Goal: Information Seeking & Learning: Learn about a topic

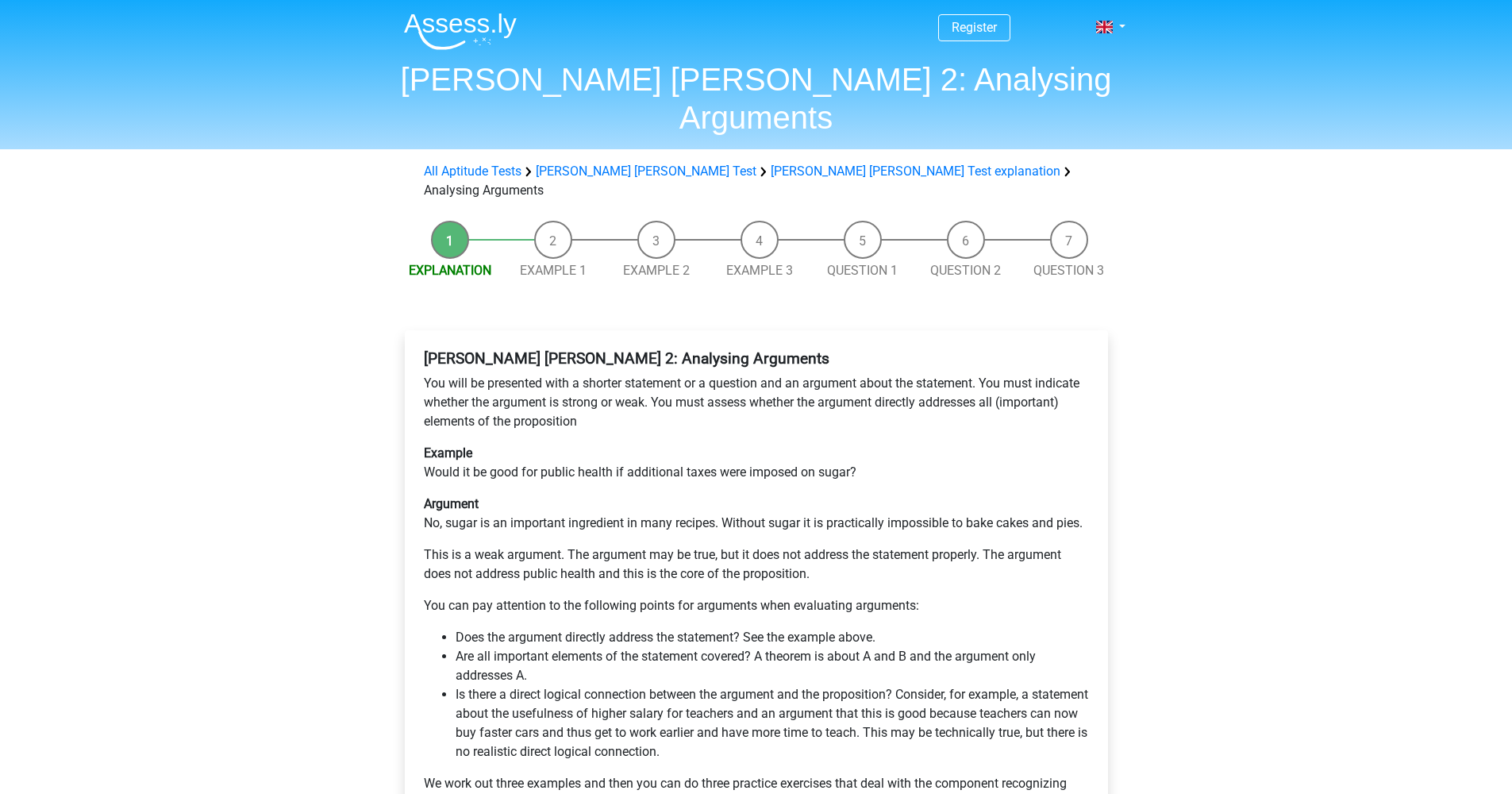
scroll to position [489, 0]
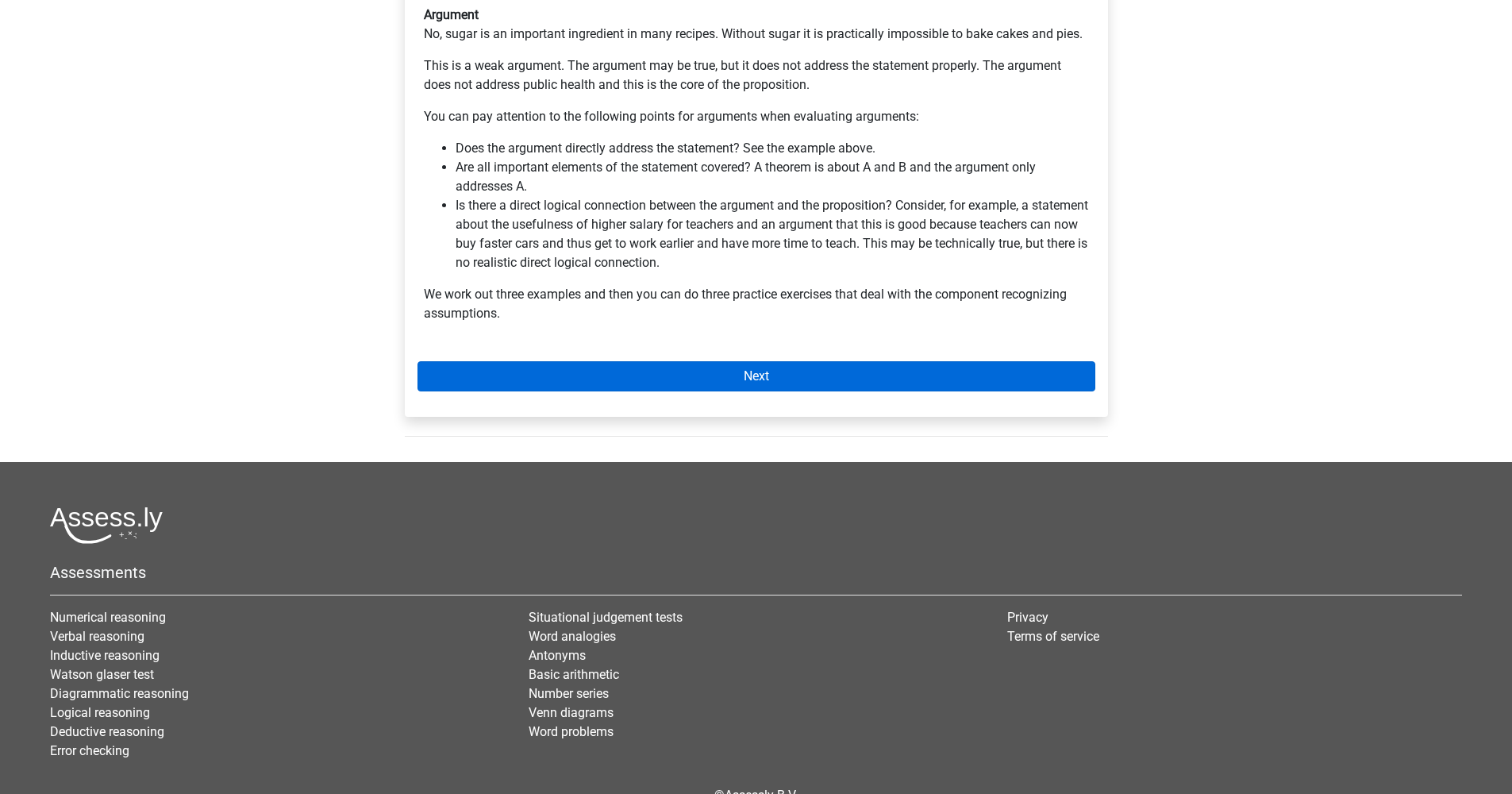
click at [806, 361] on link "Next" at bounding box center [756, 375] width 678 height 30
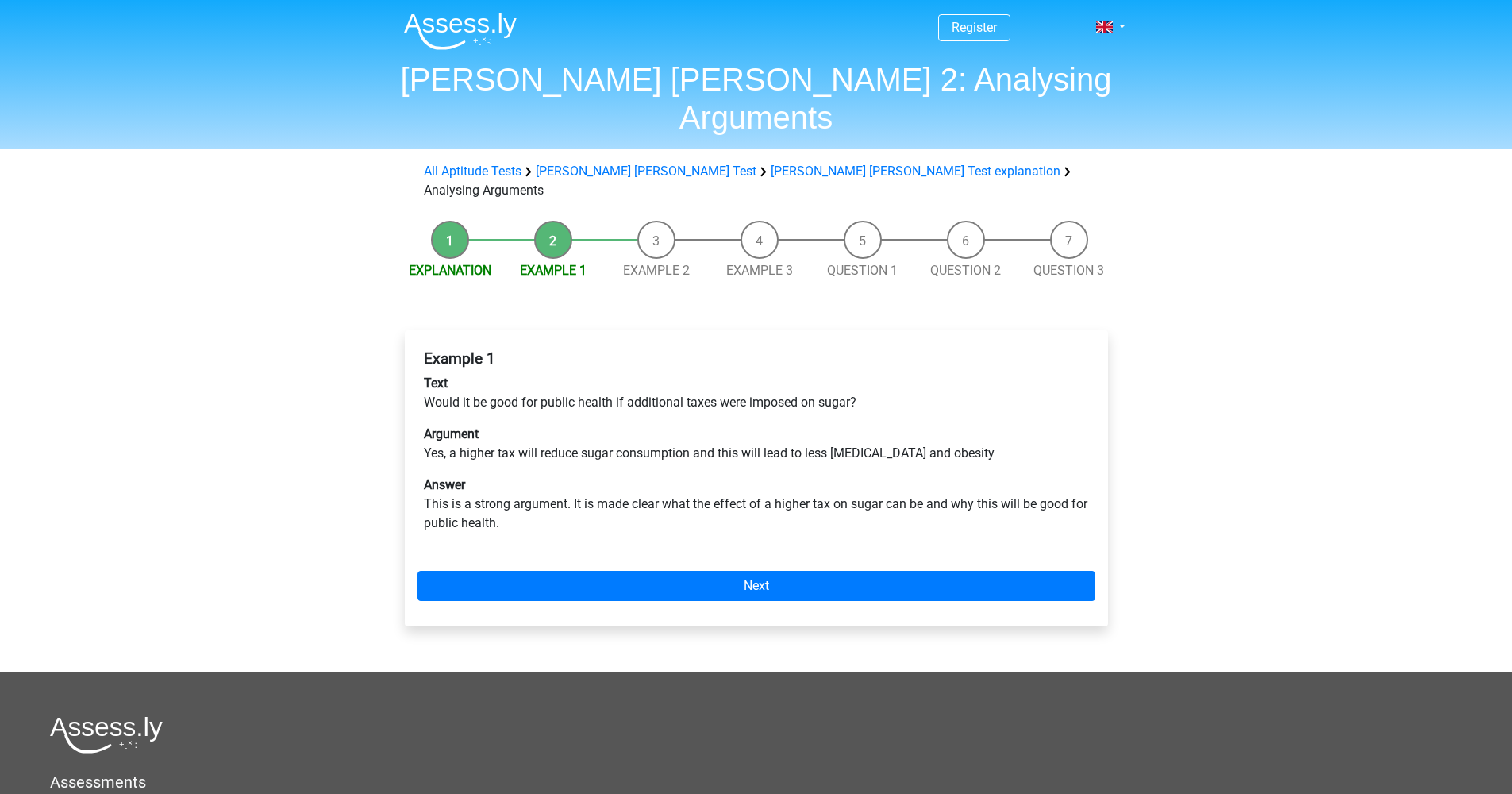
click at [859, 221] on li "Question 1" at bounding box center [862, 251] width 103 height 60
click at [823, 508] on div "Example 1 Text Would it be good for public health if additional taxes were impo…" at bounding box center [757, 478] width 704 height 296
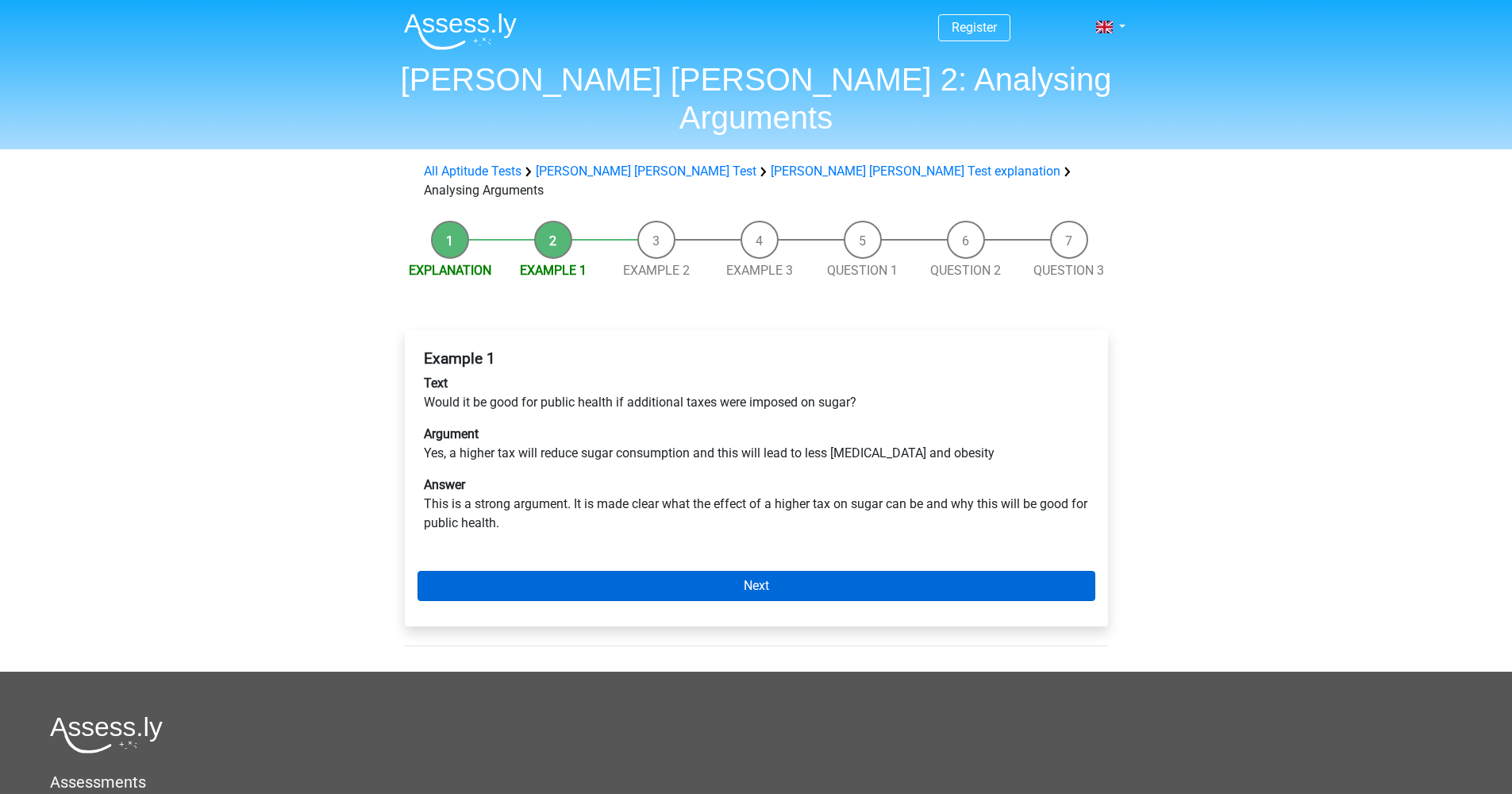
click at [813, 571] on link "Next" at bounding box center [756, 586] width 678 height 30
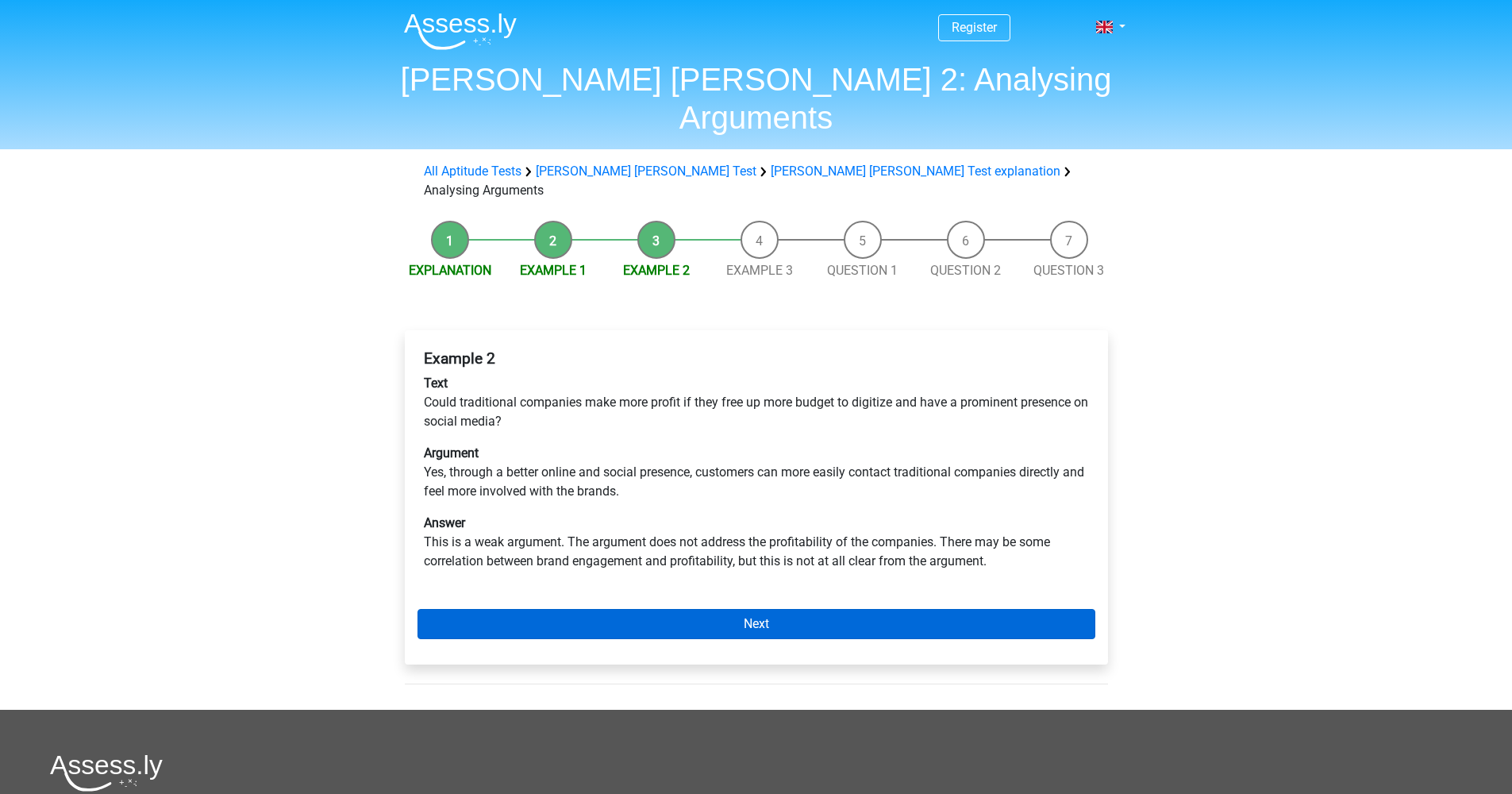
click at [830, 609] on link "Next" at bounding box center [756, 623] width 678 height 30
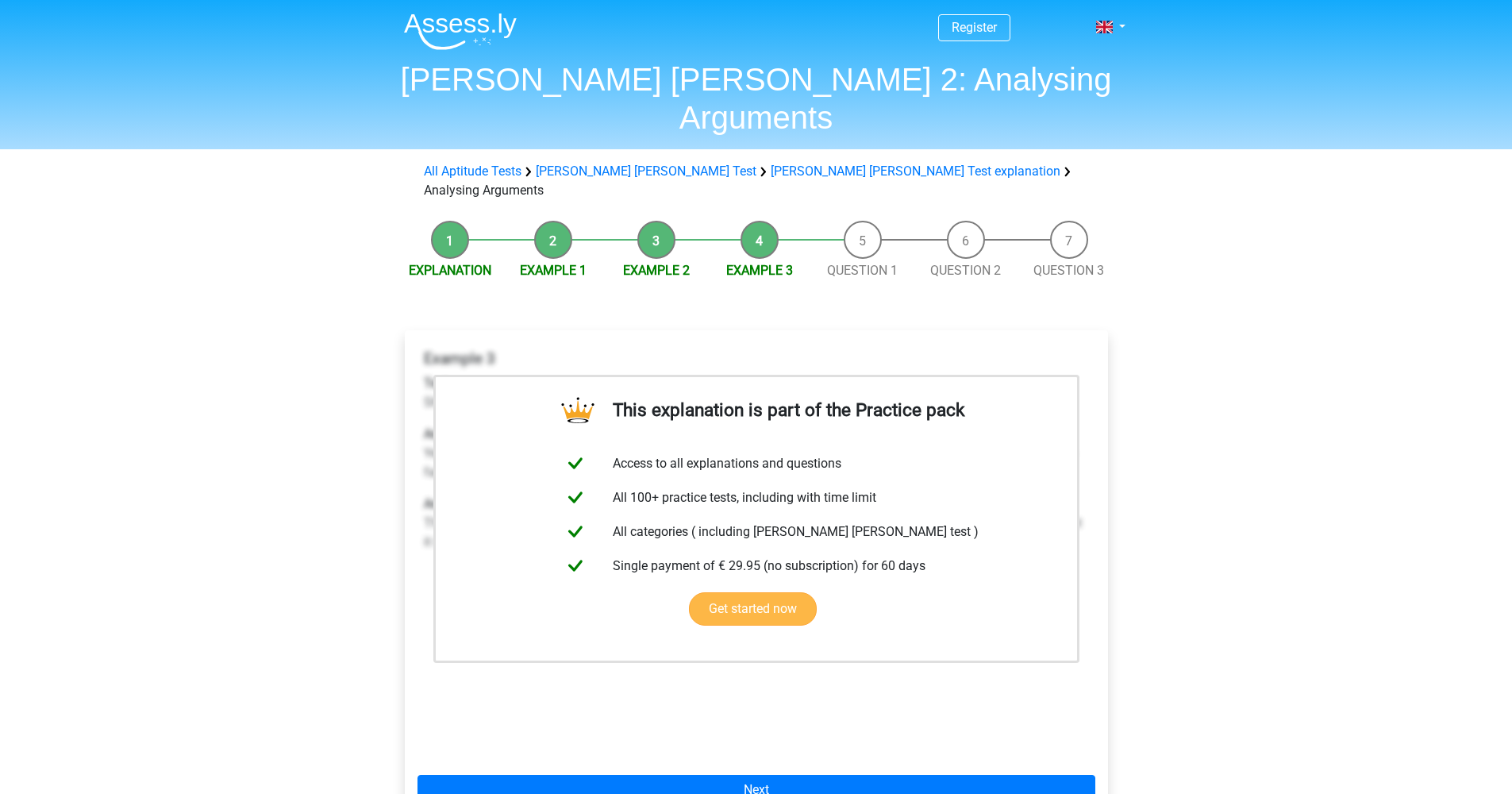
scroll to position [93, 0]
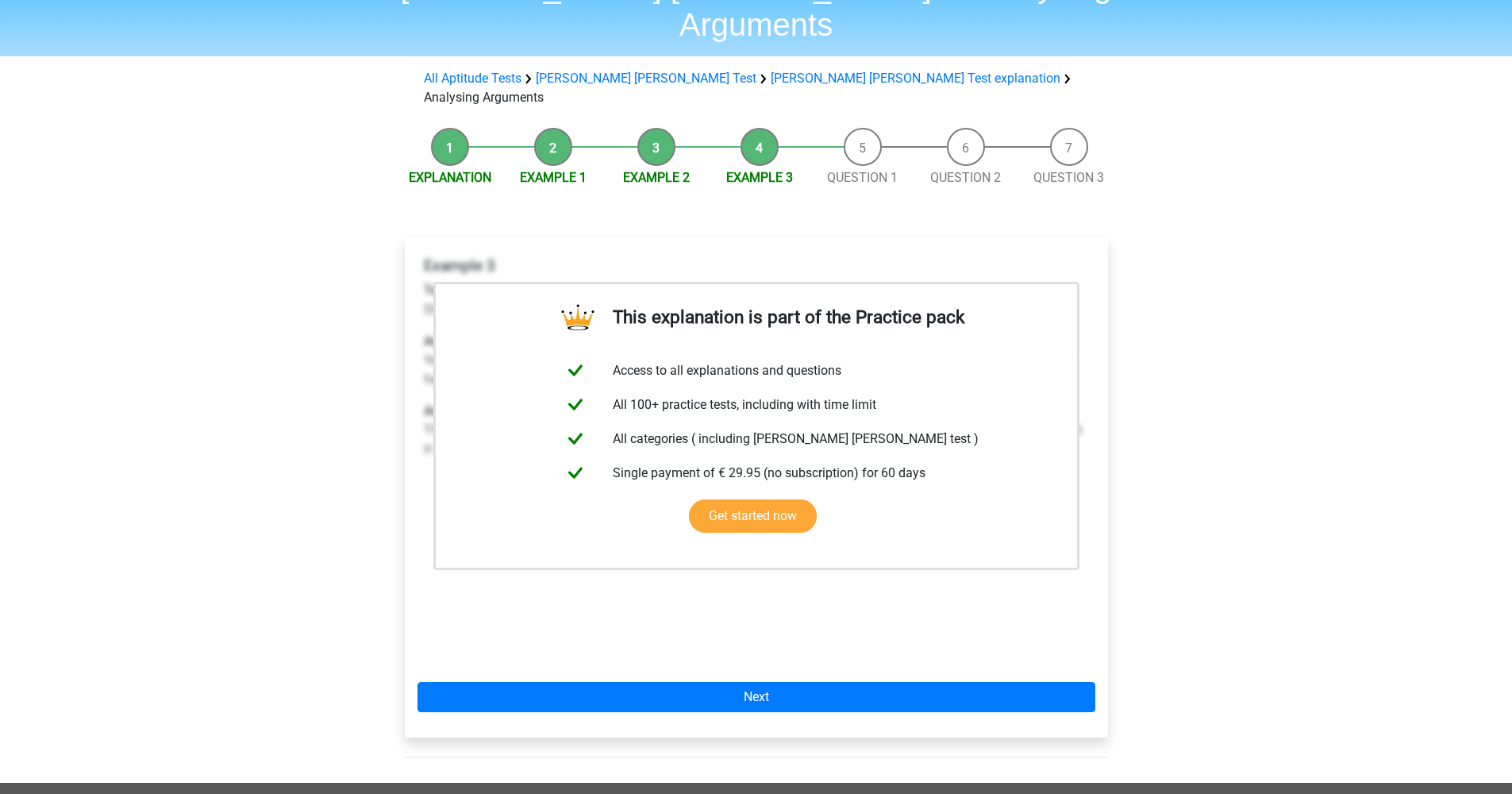
drag, startPoint x: 800, startPoint y: 563, endPoint x: 792, endPoint y: 587, distance: 25.3
click at [800, 563] on div "Example 3 Text Should primary schools offer young children the opportunity to l…" at bounding box center [756, 457] width 678 height 413
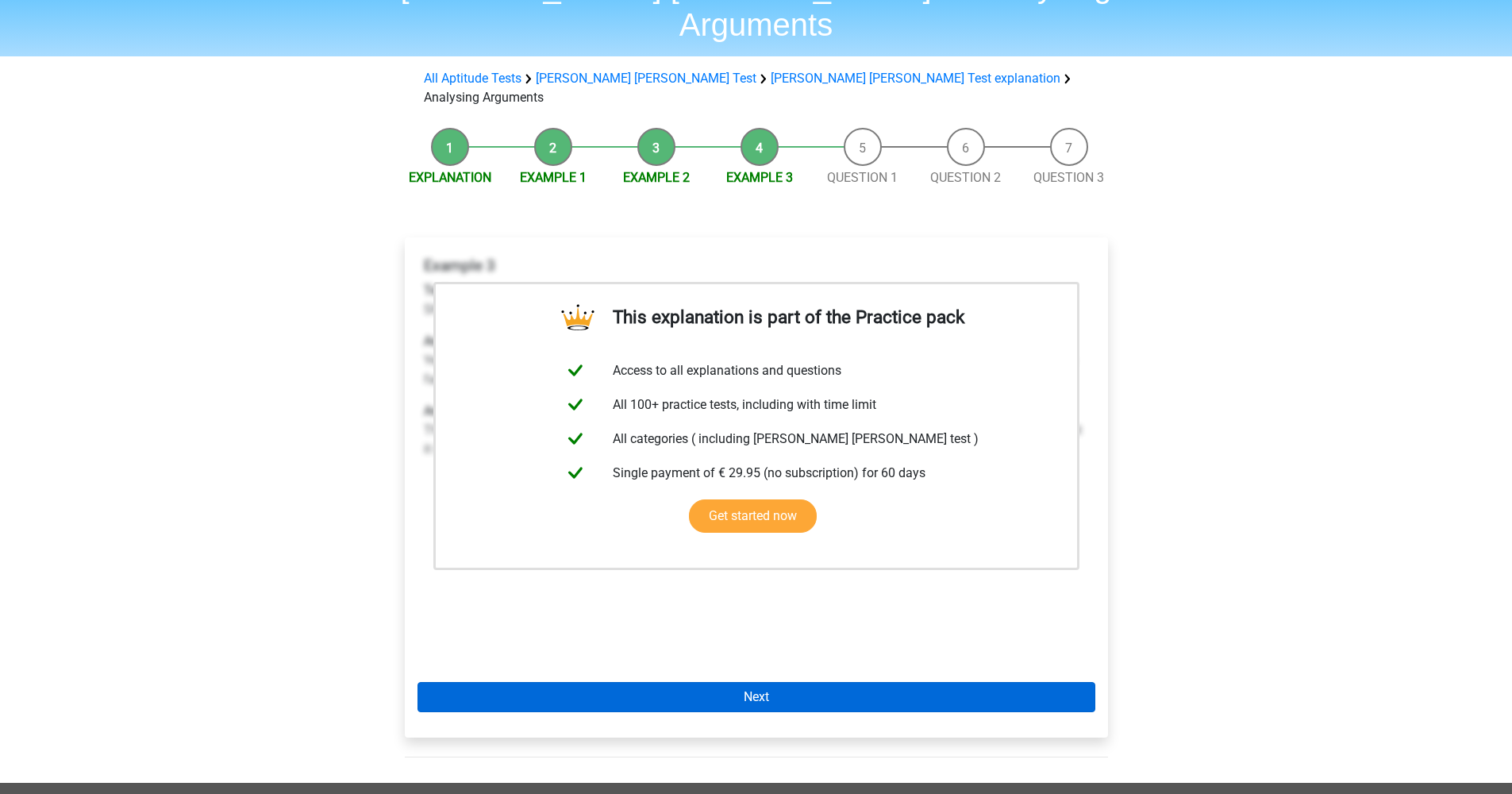
click at [778, 682] on link "Next" at bounding box center [756, 697] width 678 height 30
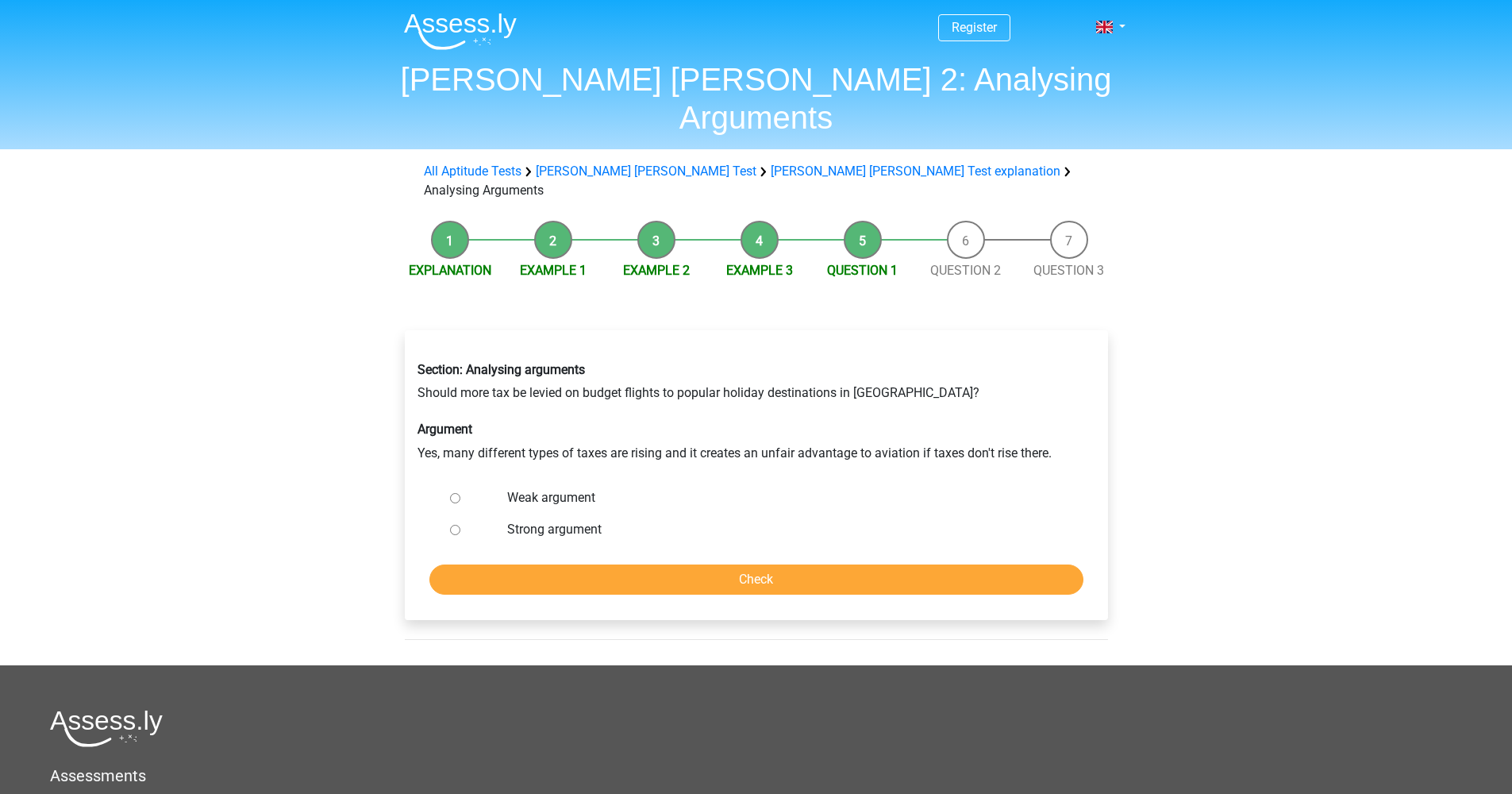
click at [583, 488] on label "Weak argument" at bounding box center [781, 497] width 549 height 19
click at [460, 493] on input "Weak argument" at bounding box center [455, 497] width 10 height 10
radio input "true"
click at [589, 565] on input "Check" at bounding box center [756, 579] width 654 height 30
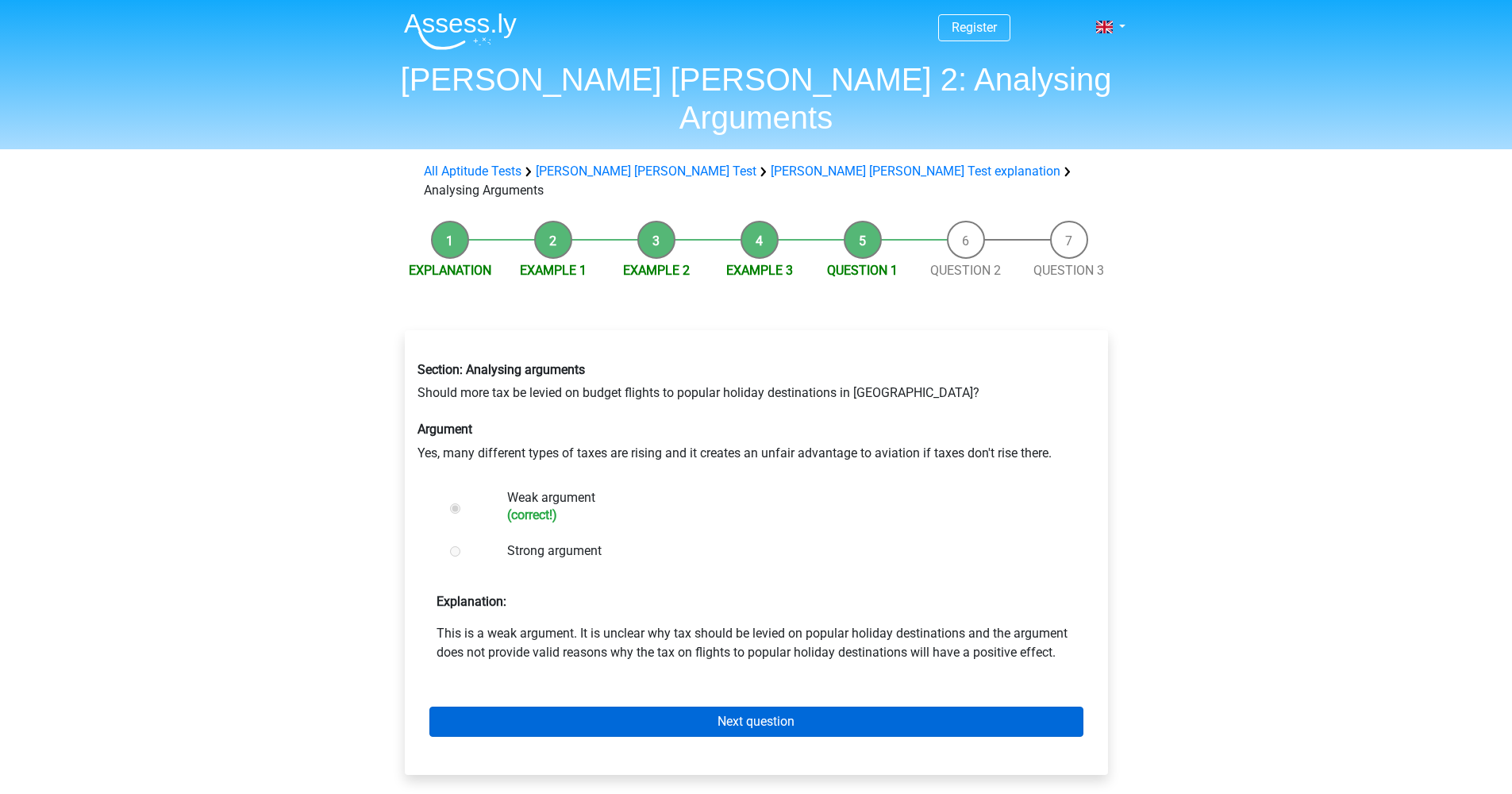
click at [645, 706] on link "Next question" at bounding box center [756, 721] width 654 height 30
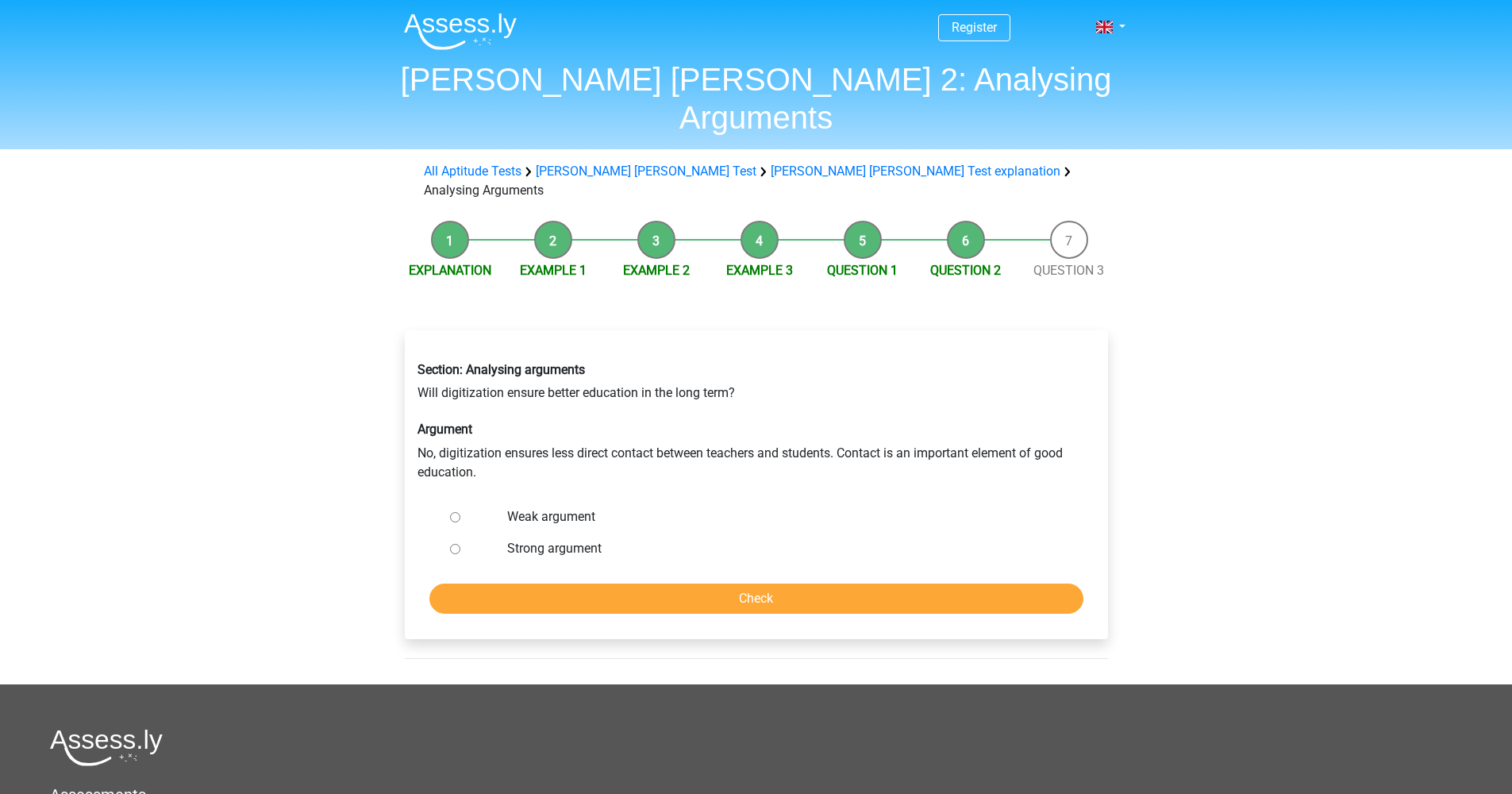
click at [545, 539] on label "Strong argument" at bounding box center [781, 548] width 549 height 19
click at [460, 544] on input "Strong argument" at bounding box center [455, 549] width 10 height 10
radio input "true"
click at [549, 584] on input "Check" at bounding box center [756, 598] width 654 height 30
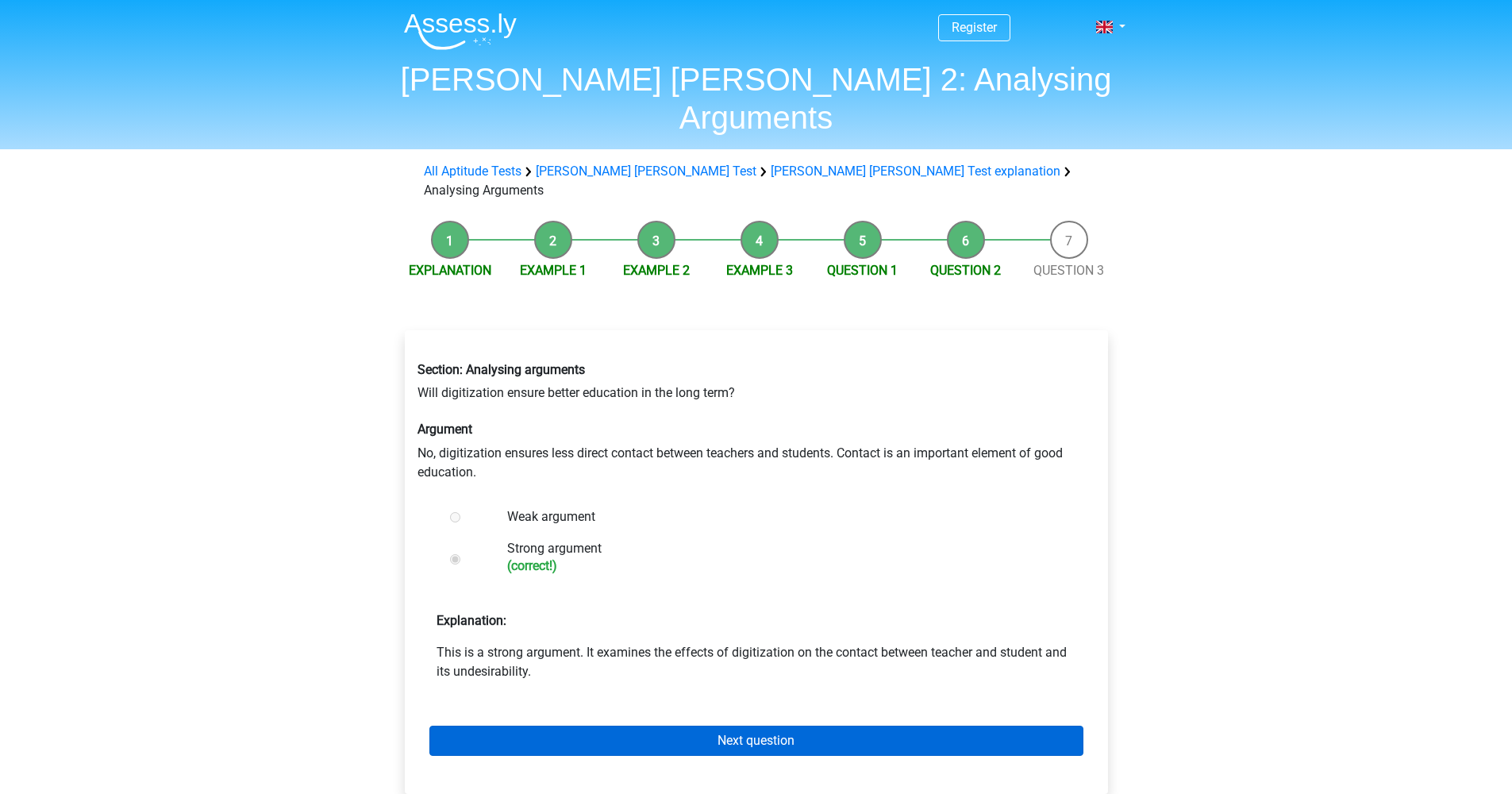
click at [590, 725] on link "Next question" at bounding box center [756, 740] width 654 height 30
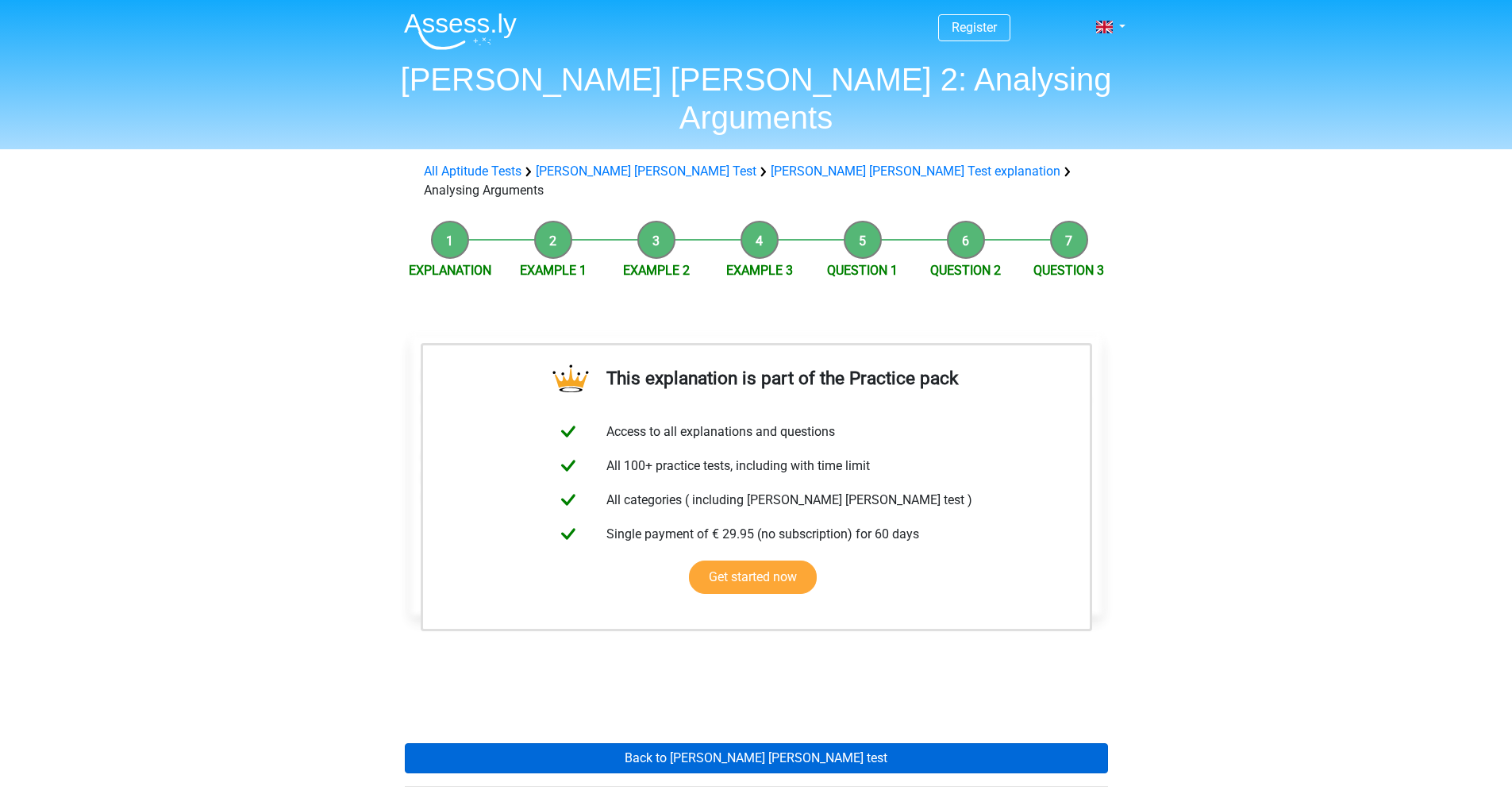
click at [613, 743] on link "Back to watson glaser test" at bounding box center [757, 758] width 704 height 30
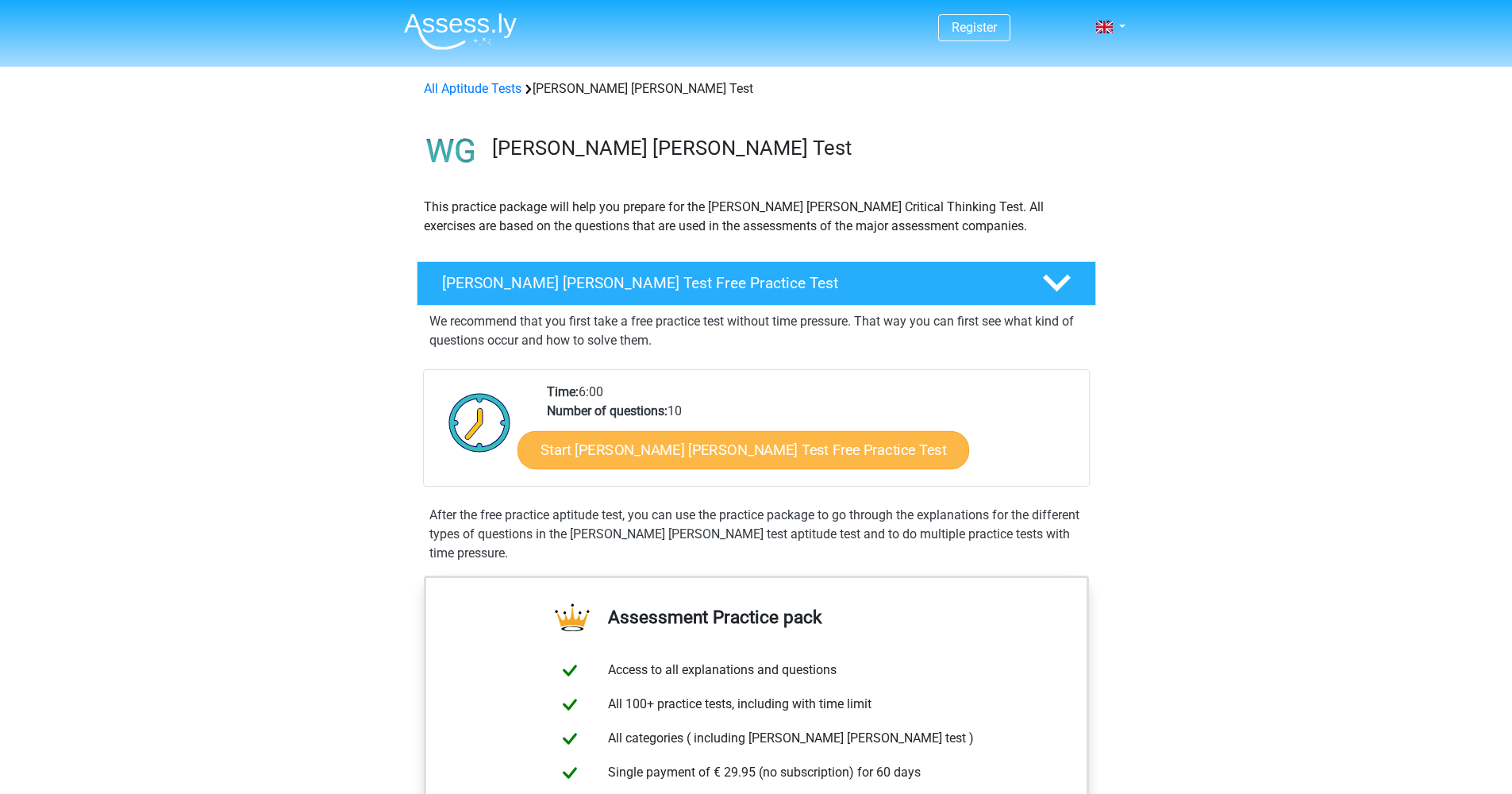
click at [741, 457] on link "Start Watson Glaser Test Free Practice Test" at bounding box center [743, 450] width 452 height 38
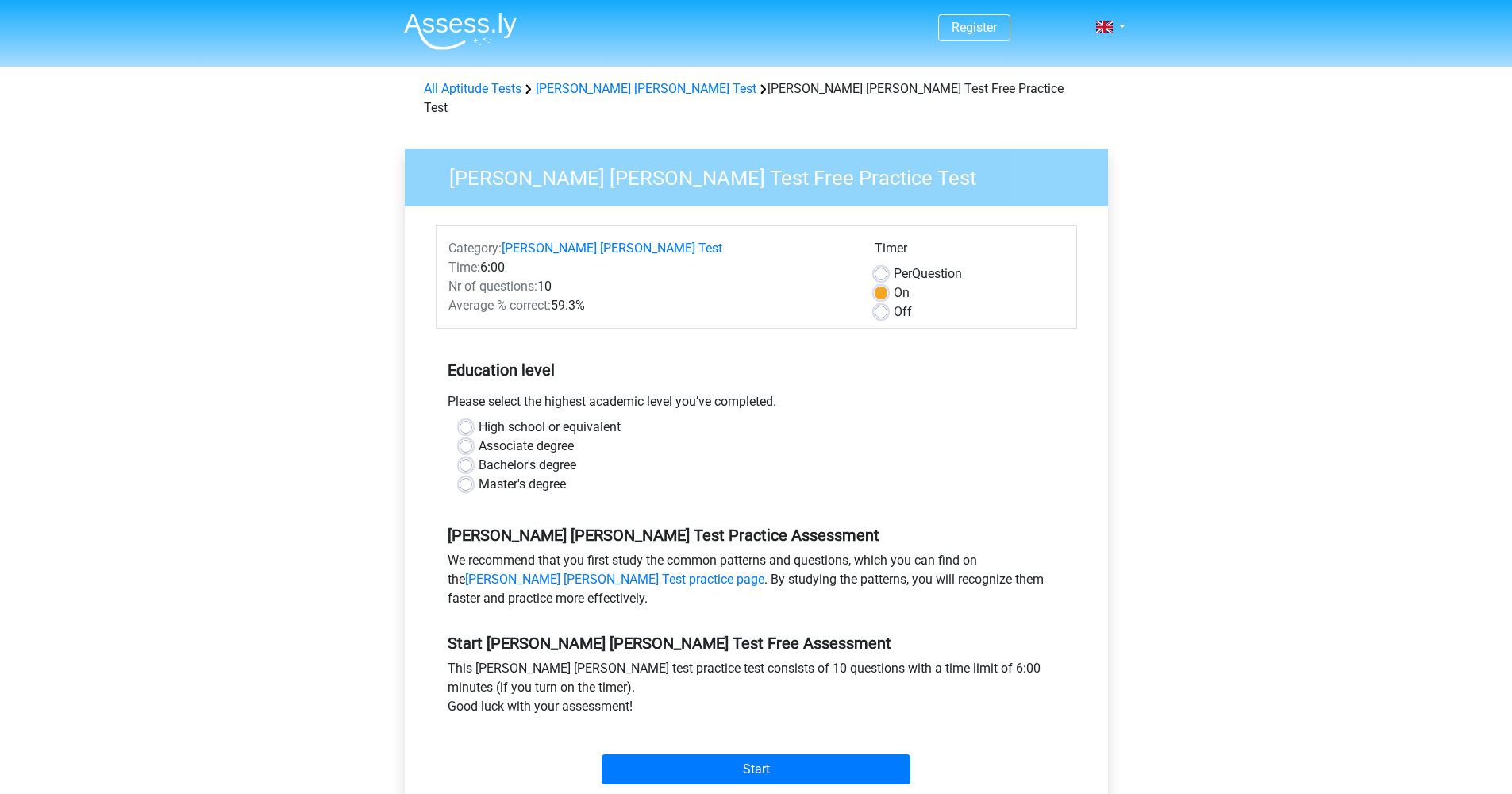
click at [539, 456] on label "Bachelor's degree" at bounding box center [528, 465] width 97 height 19
click at [473, 456] on input "Bachelor's degree" at bounding box center [466, 464] width 13 height 16
radio input "true"
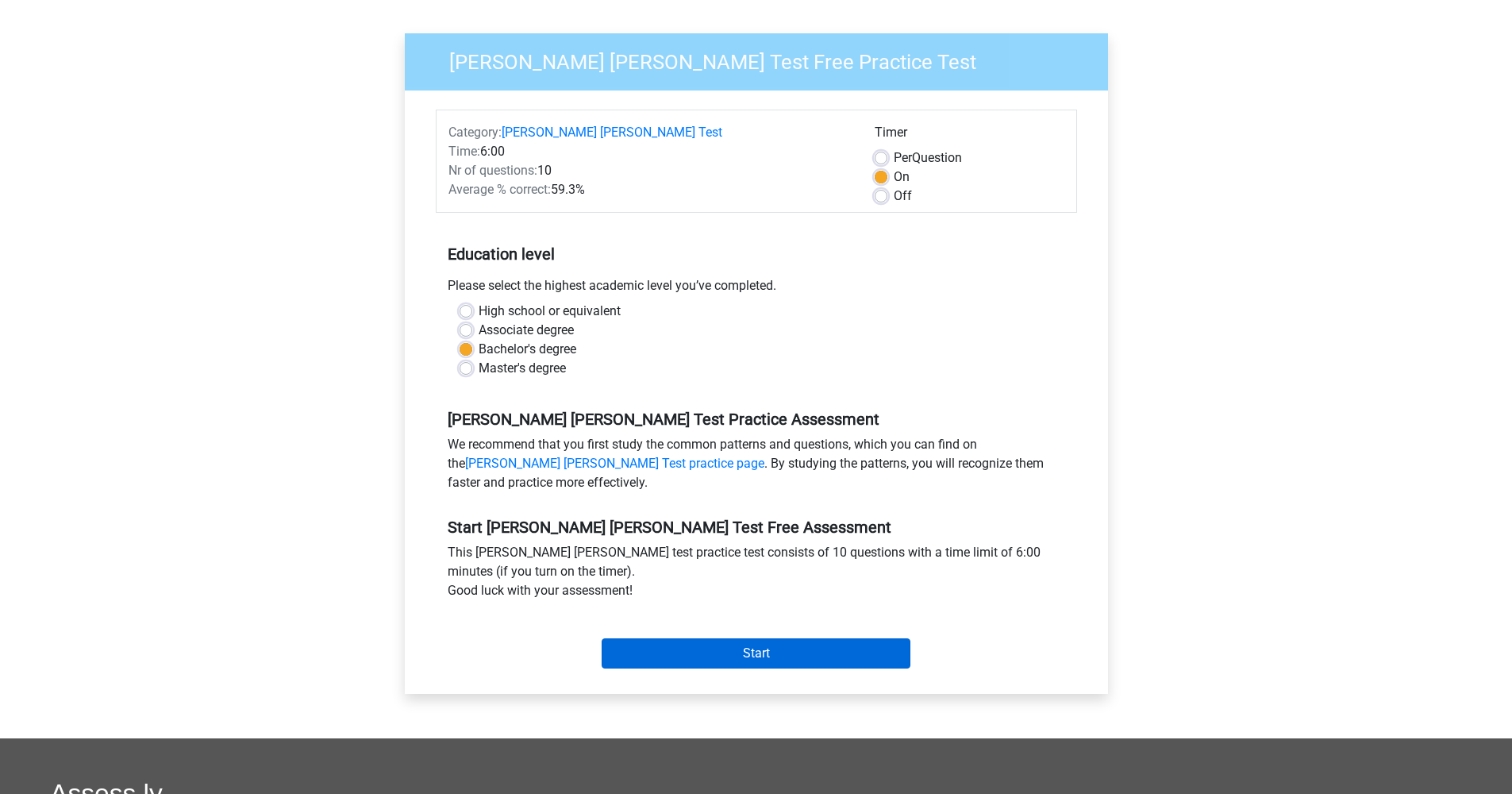
click at [694, 638] on input "Start" at bounding box center [756, 652] width 309 height 30
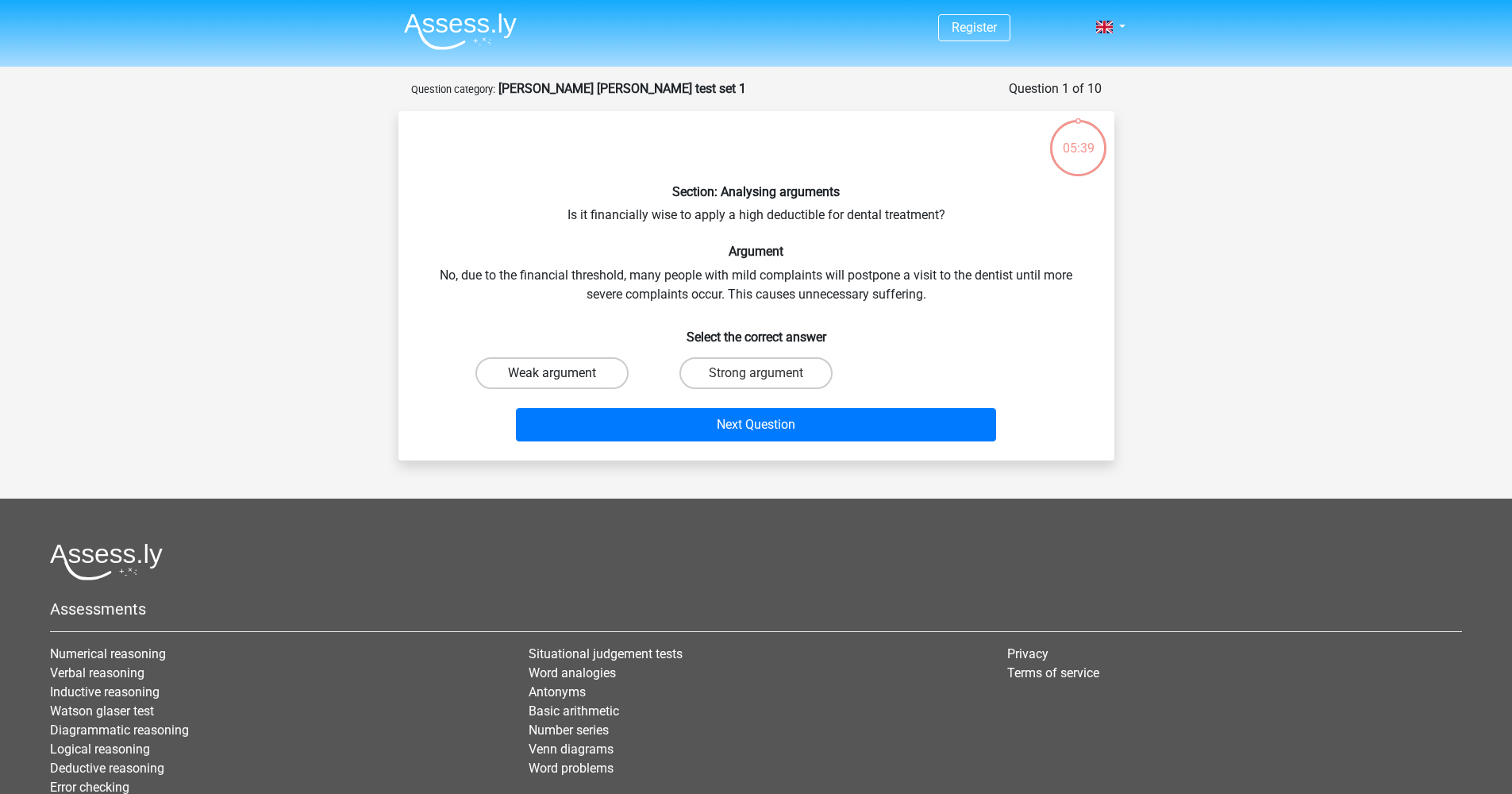
click at [567, 374] on label "Weak argument" at bounding box center [552, 373] width 153 height 32
click at [562, 374] on input "Weak argument" at bounding box center [557, 378] width 10 height 10
radio input "true"
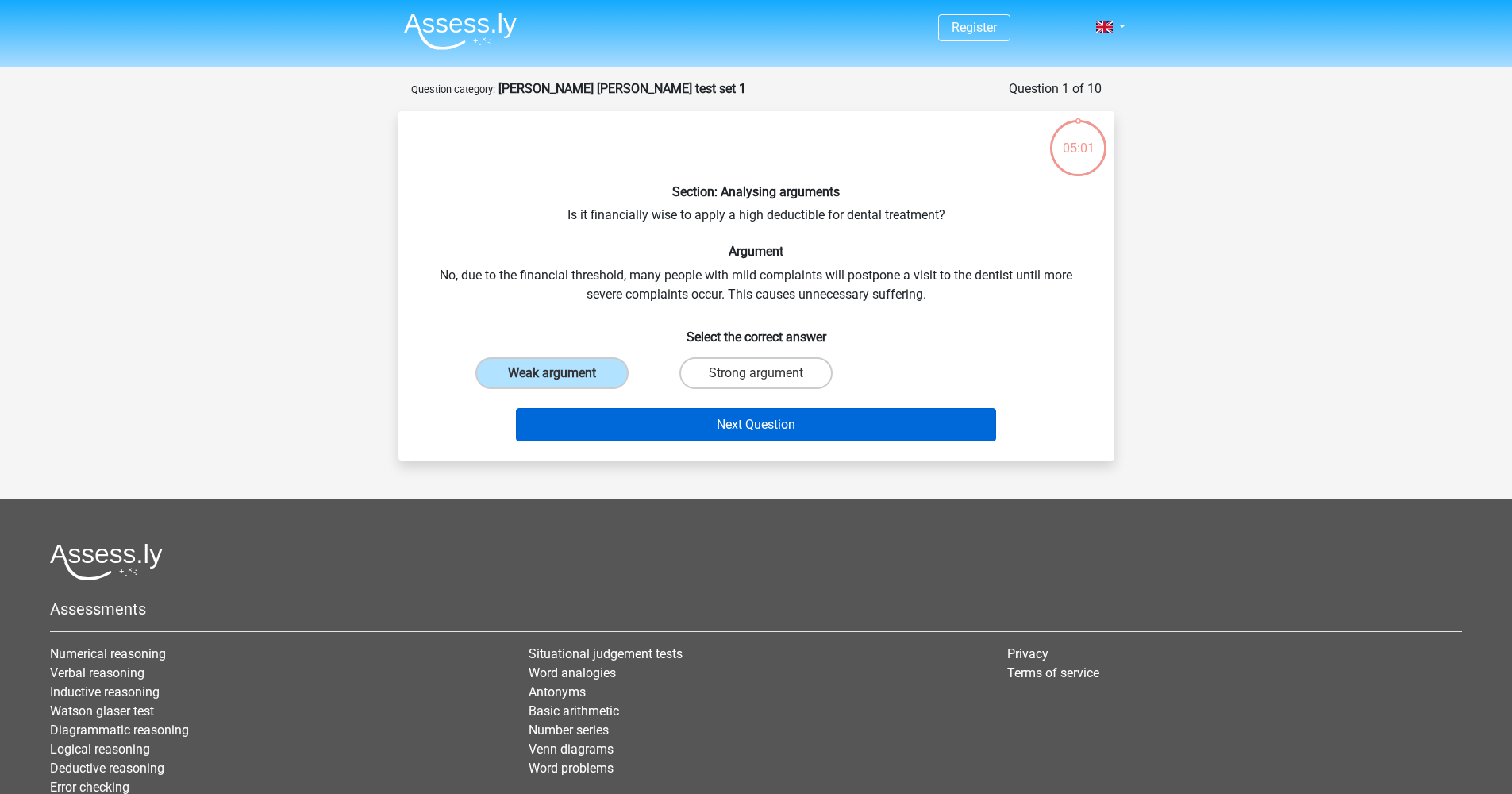
click at [788, 414] on button "Next Question" at bounding box center [756, 424] width 480 height 33
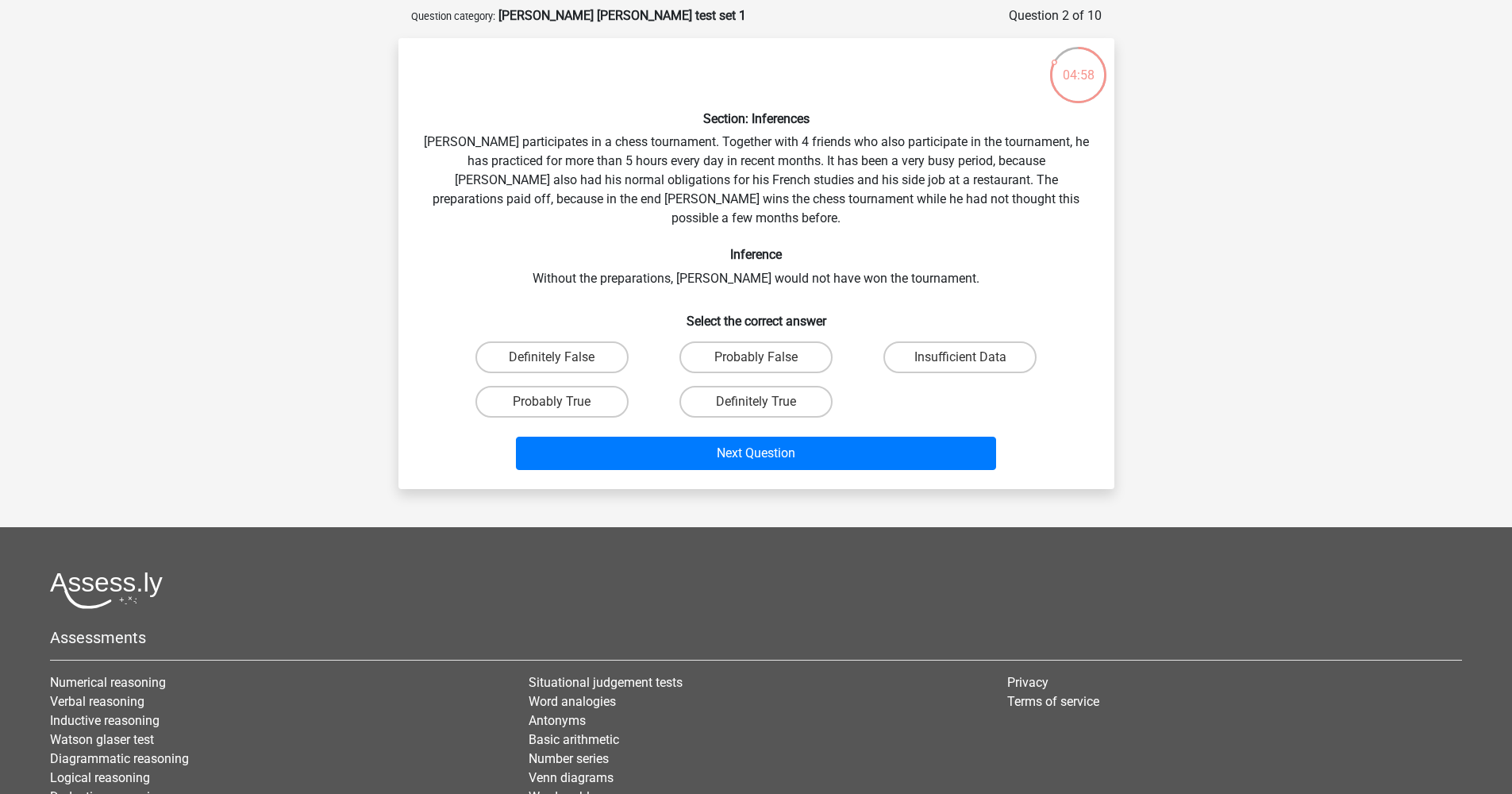
scroll to position [69, 0]
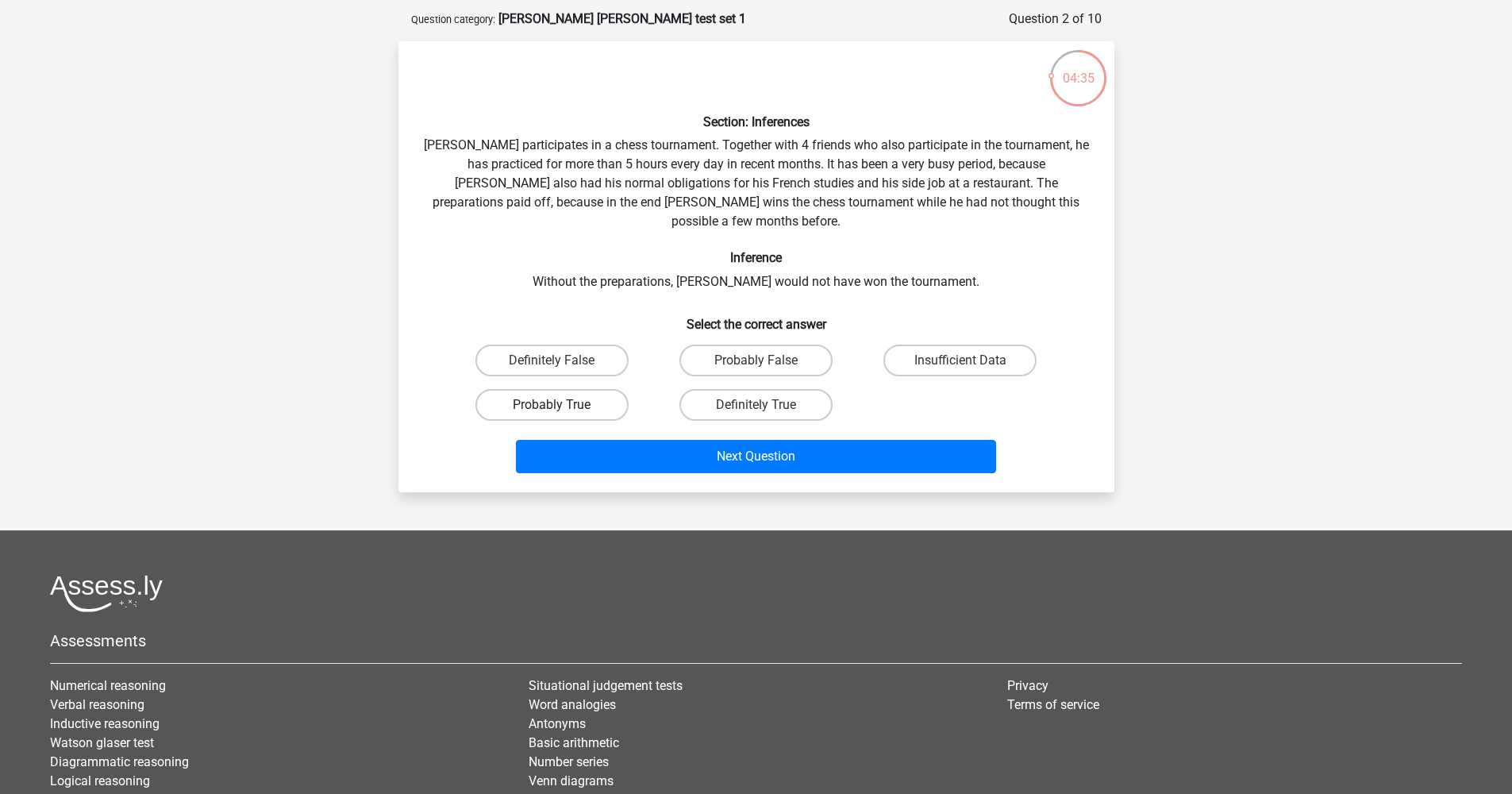
click at [586, 393] on label "Probably True" at bounding box center [552, 404] width 153 height 32
click at [562, 405] on input "Probably True" at bounding box center [557, 410] width 10 height 10
radio input "true"
click at [757, 389] on label "Definitely True" at bounding box center [756, 404] width 153 height 32
click at [757, 405] on input "Definitely True" at bounding box center [761, 410] width 10 height 10
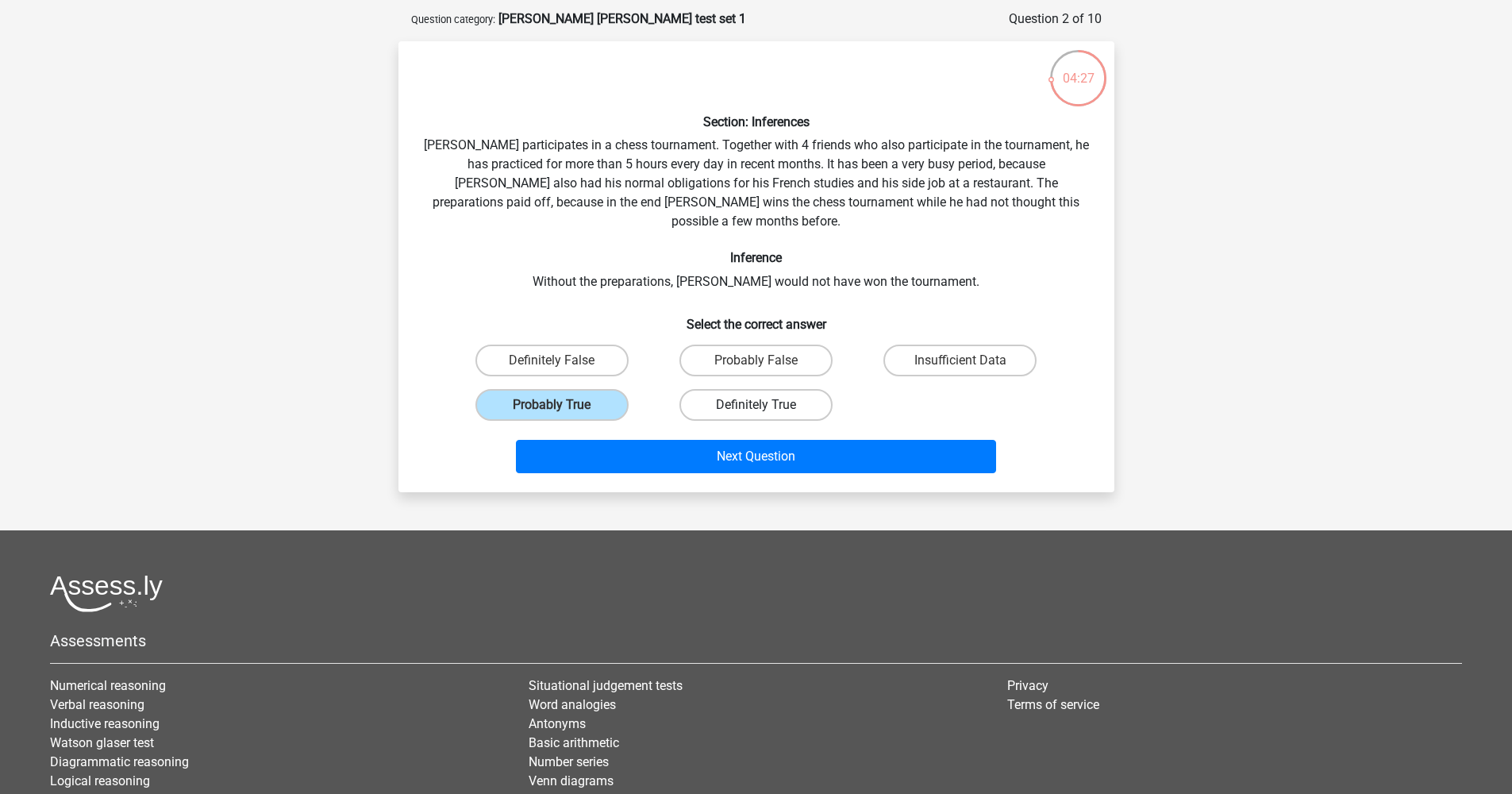
radio input "true"
click at [568, 389] on label "Probably True" at bounding box center [552, 404] width 153 height 32
click at [562, 405] on input "Probably True" at bounding box center [557, 410] width 10 height 10
radio input "true"
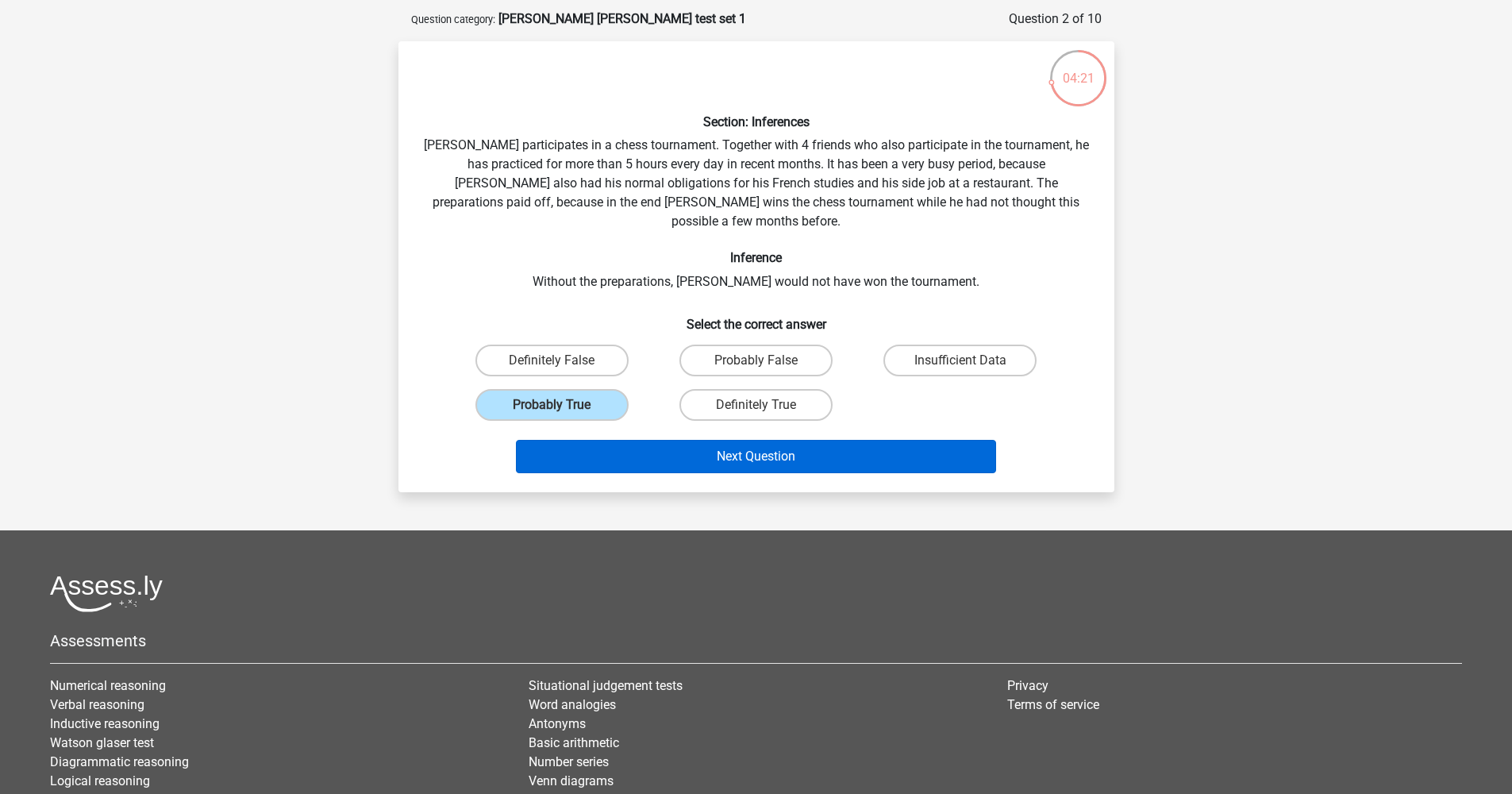
click at [593, 439] on button "Next Question" at bounding box center [756, 456] width 480 height 33
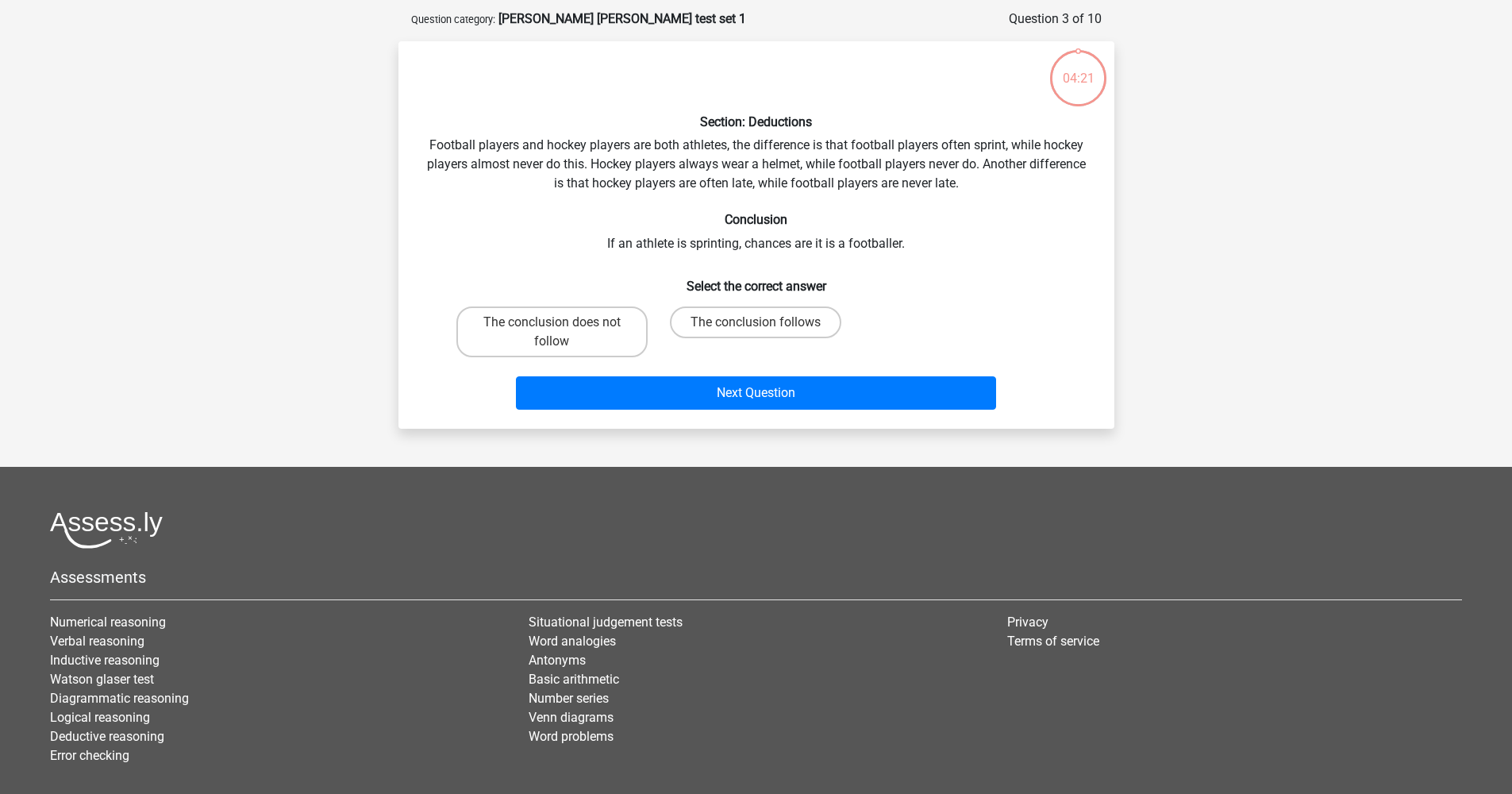
scroll to position [79, 0]
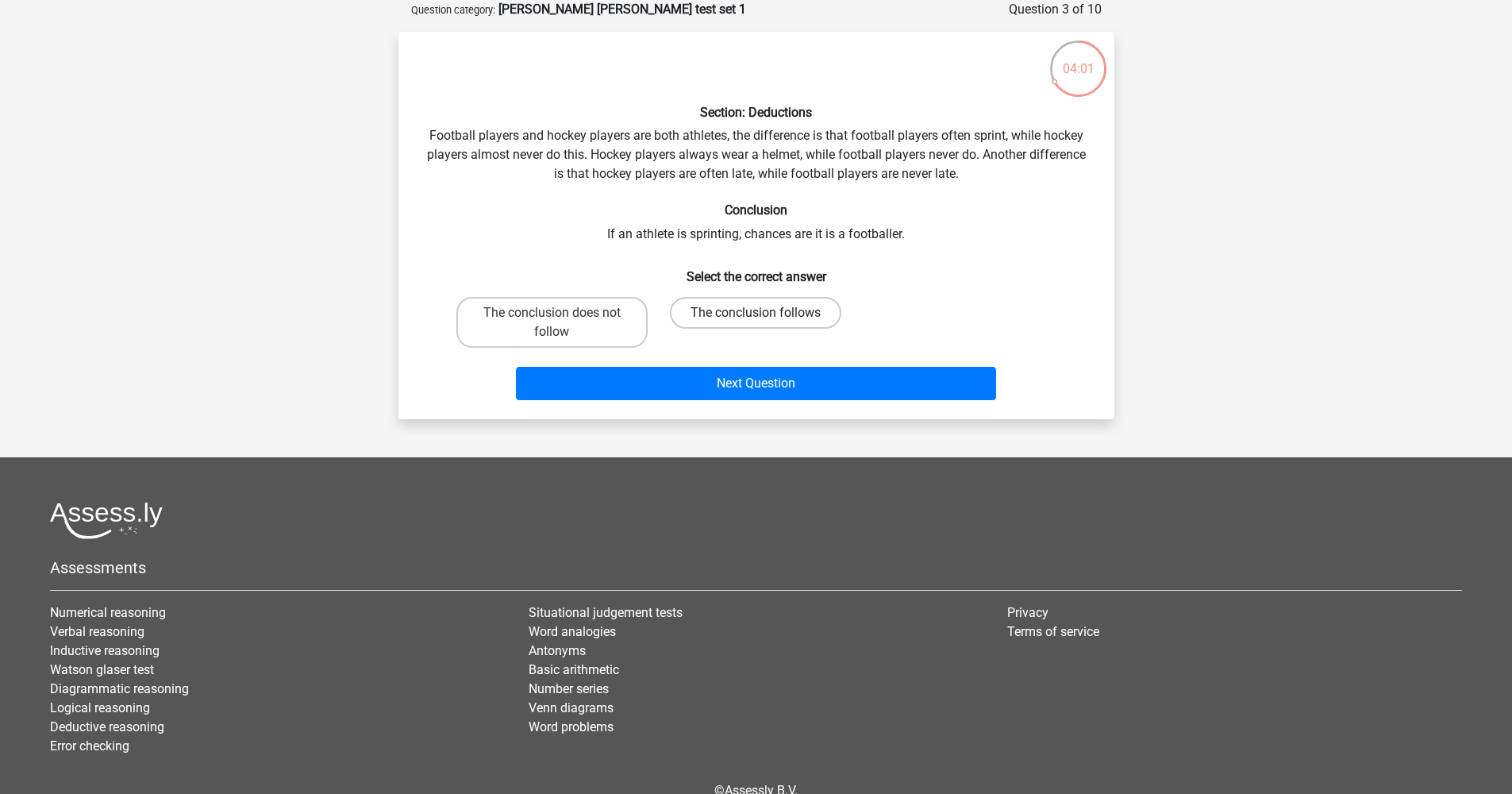
click at [755, 306] on label "The conclusion follows" at bounding box center [756, 312] width 171 height 32
click at [756, 313] on input "The conclusion follows" at bounding box center [761, 318] width 10 height 10
radio input "true"
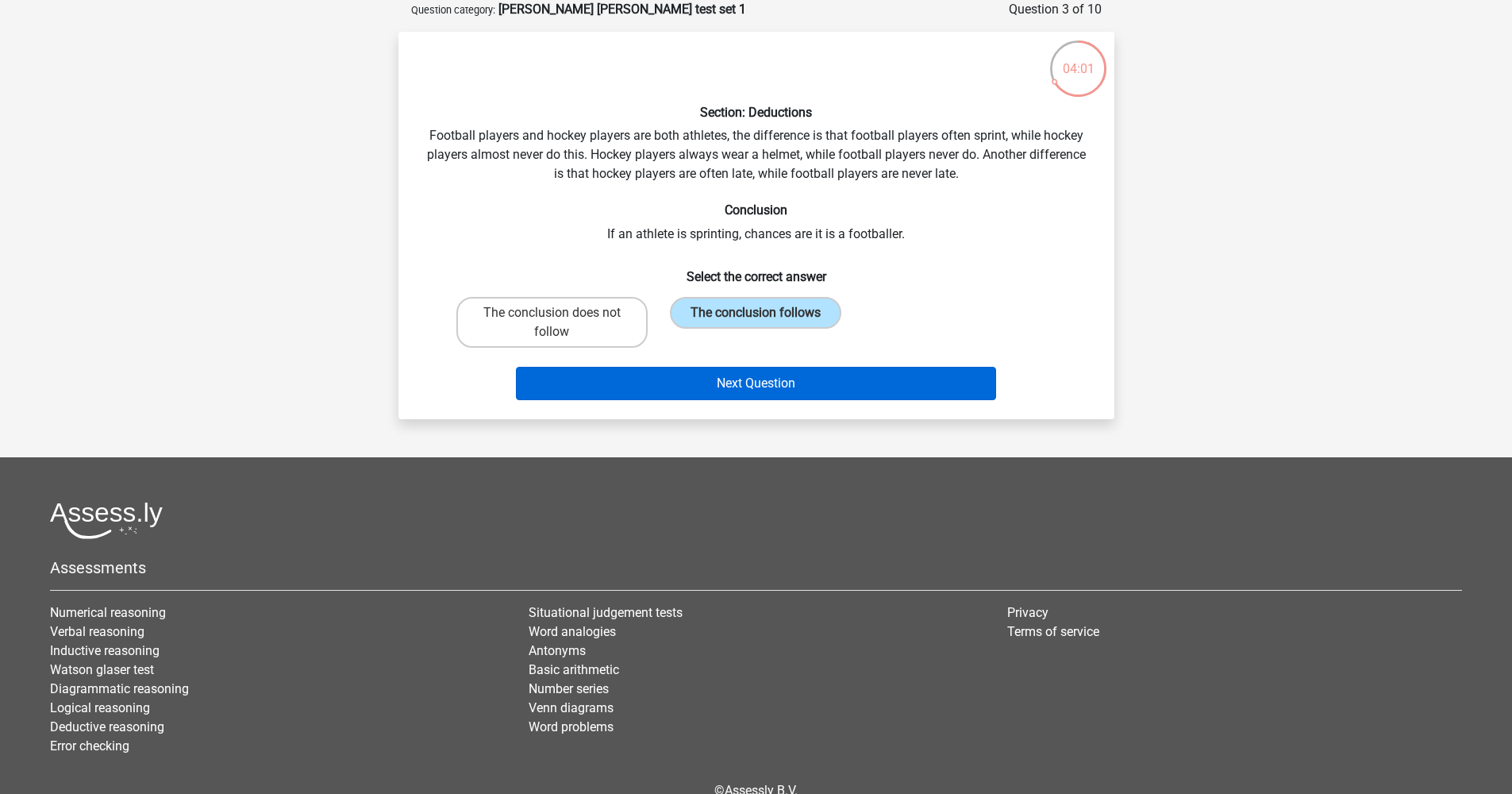
click at [696, 387] on button "Next Question" at bounding box center [756, 383] width 480 height 33
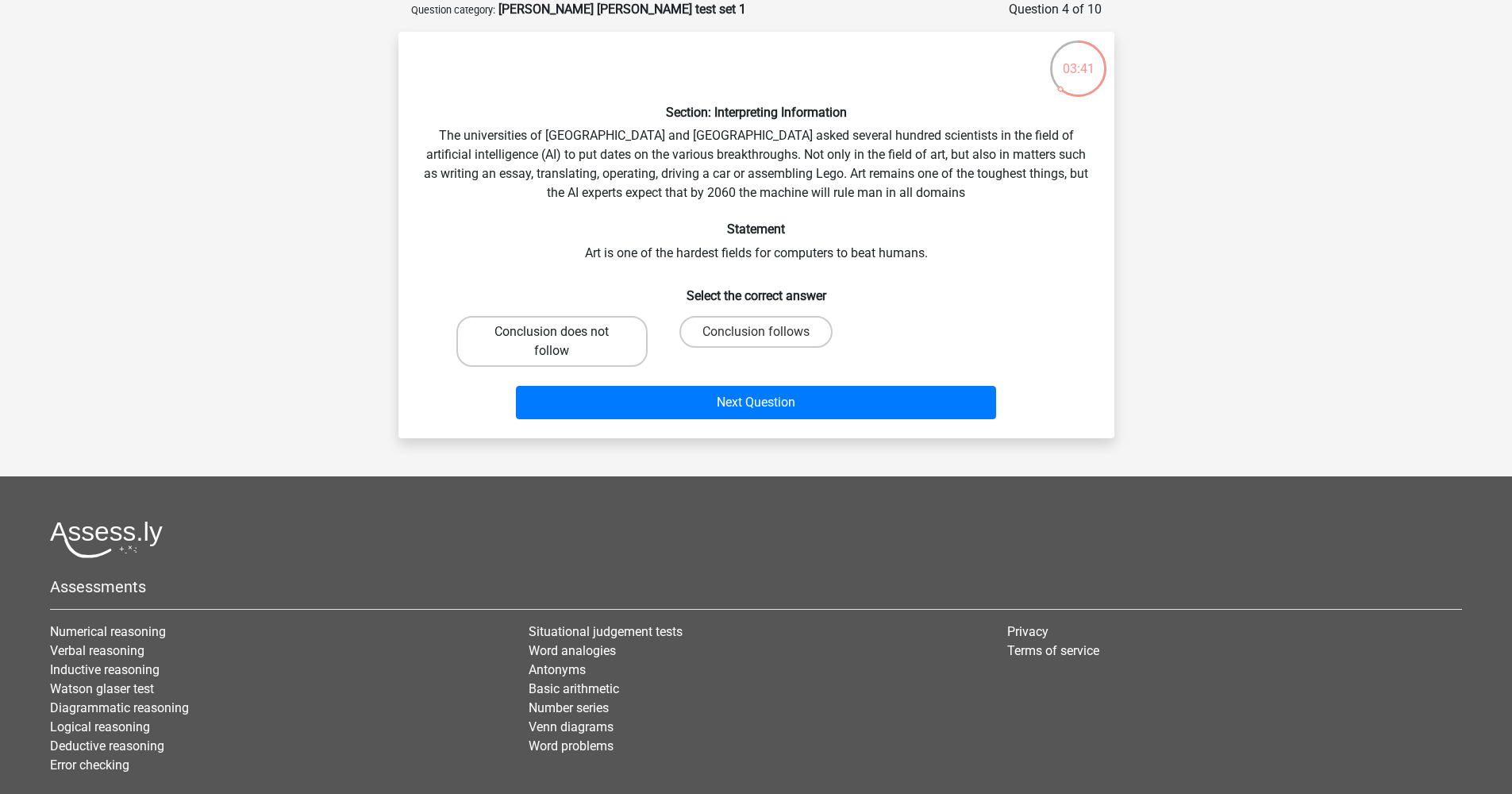
click at [605, 347] on label "Conclusion does not follow" at bounding box center [552, 341] width 191 height 51
click at [562, 342] on input "Conclusion does not follow" at bounding box center [557, 337] width 10 height 10
radio input "true"
click at [763, 329] on label "Conclusion follows" at bounding box center [756, 331] width 153 height 32
click at [763, 332] on input "Conclusion follows" at bounding box center [761, 337] width 10 height 10
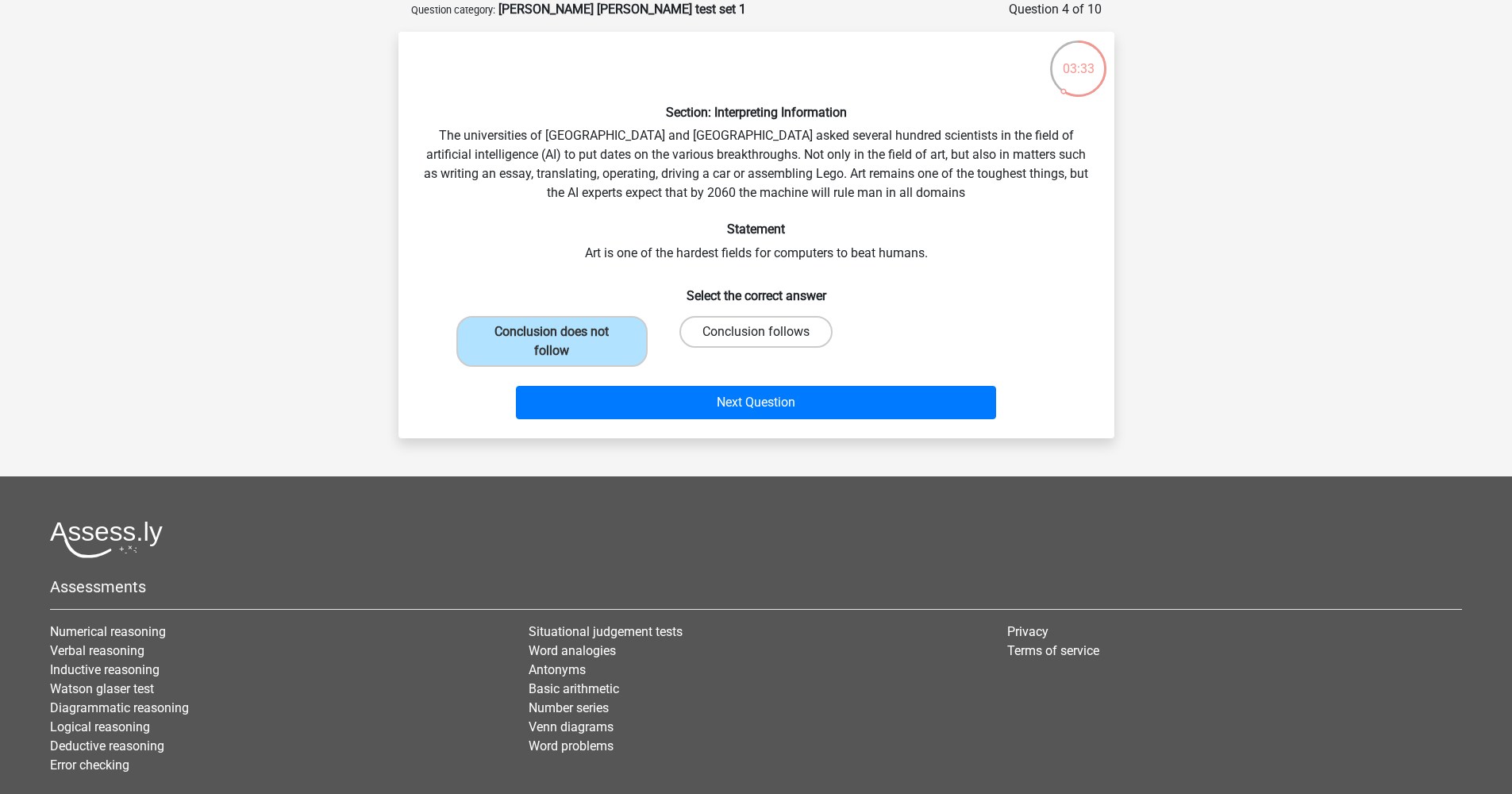
radio input "true"
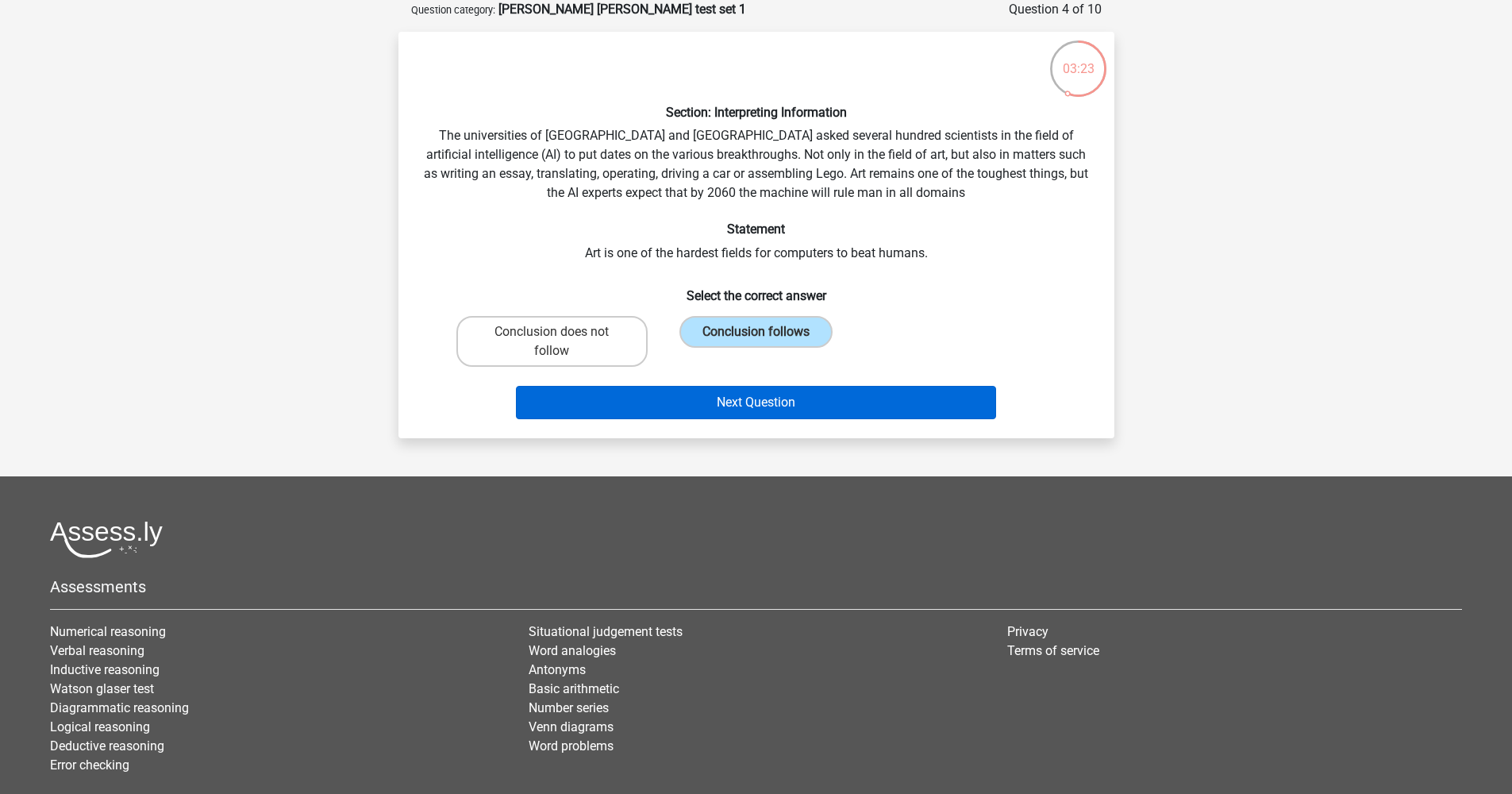
click at [750, 404] on button "Next Question" at bounding box center [756, 402] width 480 height 33
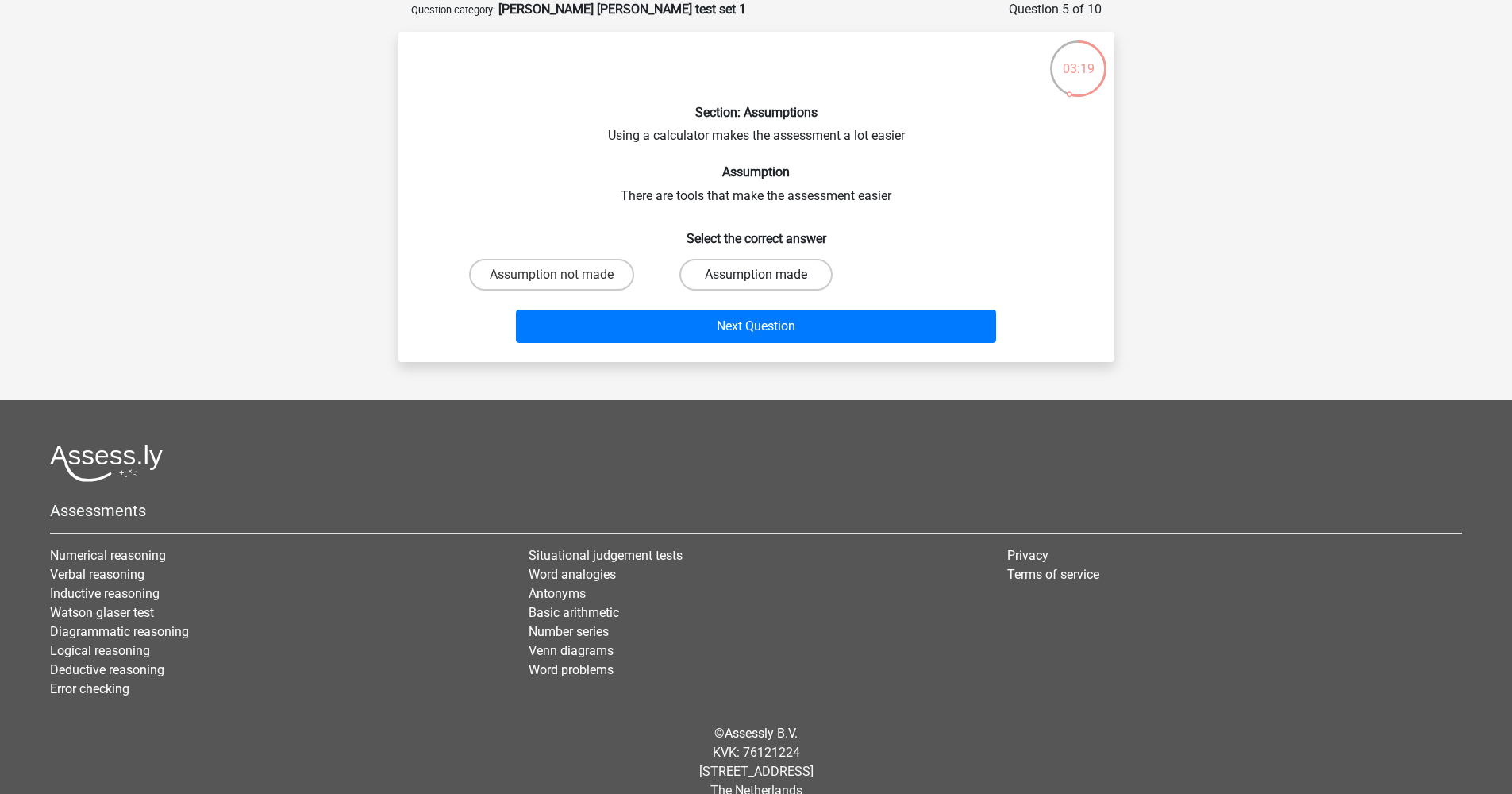
click at [745, 260] on label "Assumption made" at bounding box center [756, 274] width 153 height 32
click at [756, 274] on input "Assumption made" at bounding box center [761, 279] width 10 height 10
radio input "true"
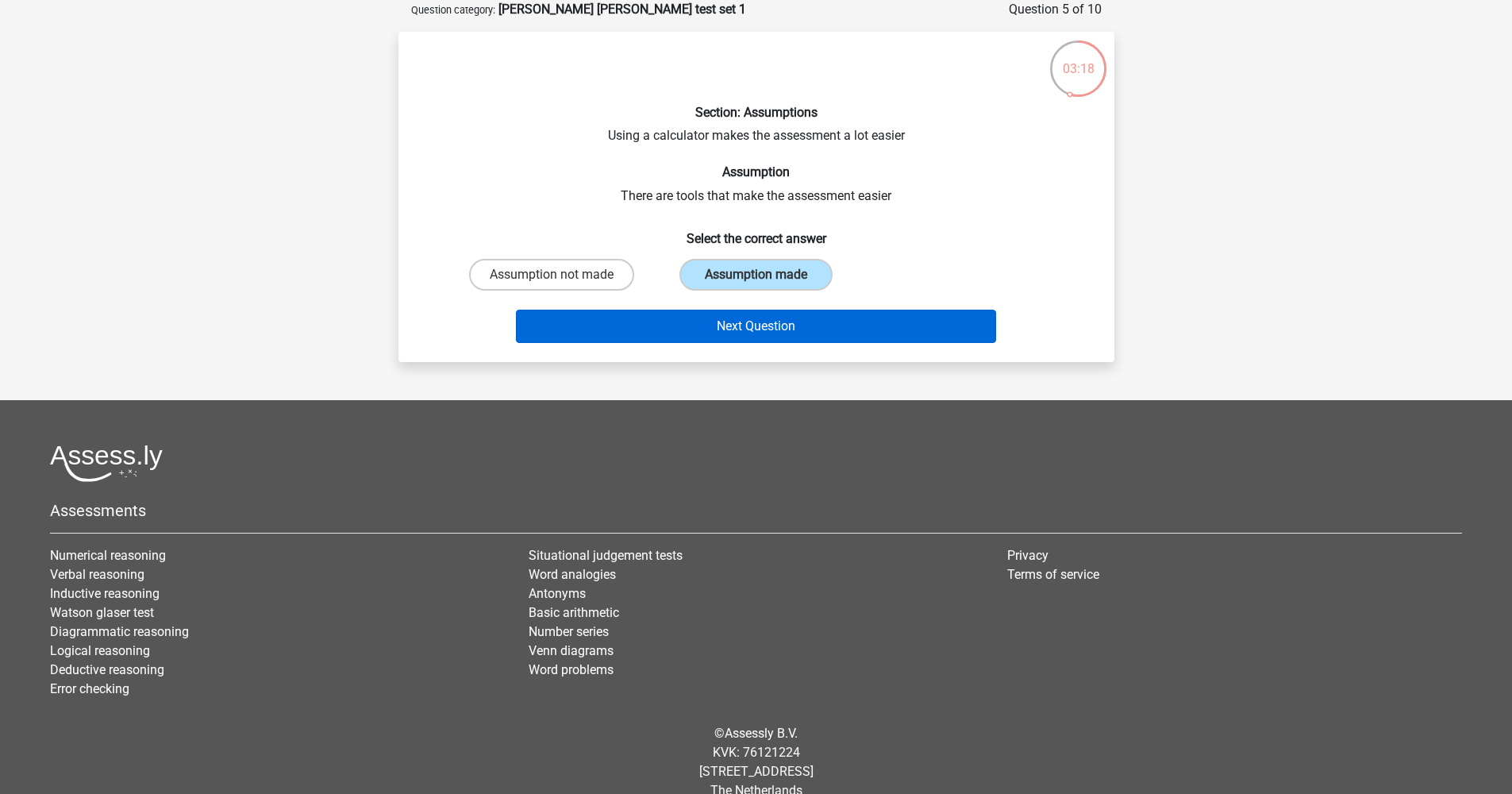
click at [708, 314] on button "Next Question" at bounding box center [756, 326] width 480 height 33
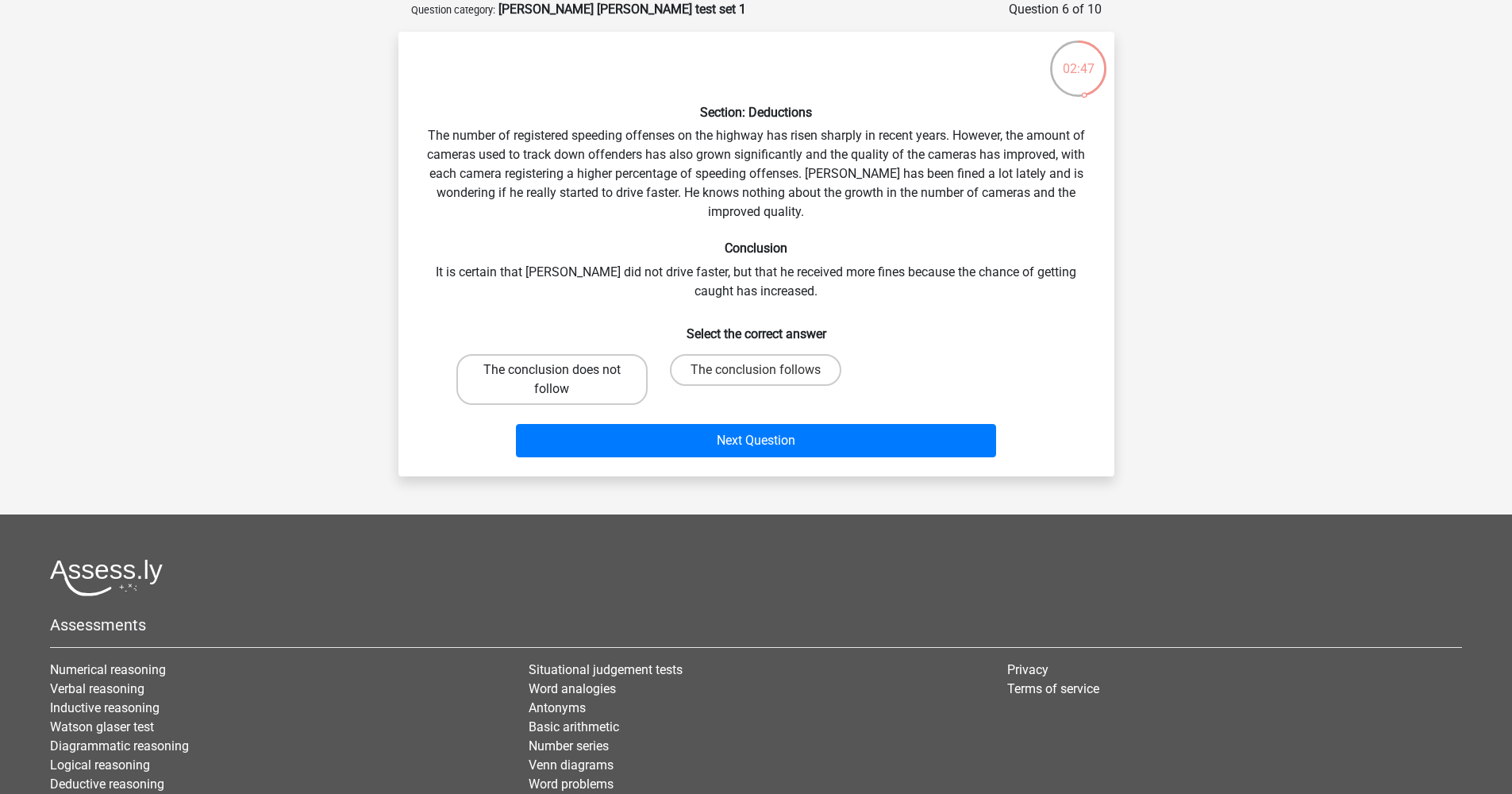
click at [541, 383] on label "The conclusion does not follow" at bounding box center [552, 379] width 191 height 51
click at [552, 380] on input "The conclusion does not follow" at bounding box center [557, 374] width 10 height 10
radio input "true"
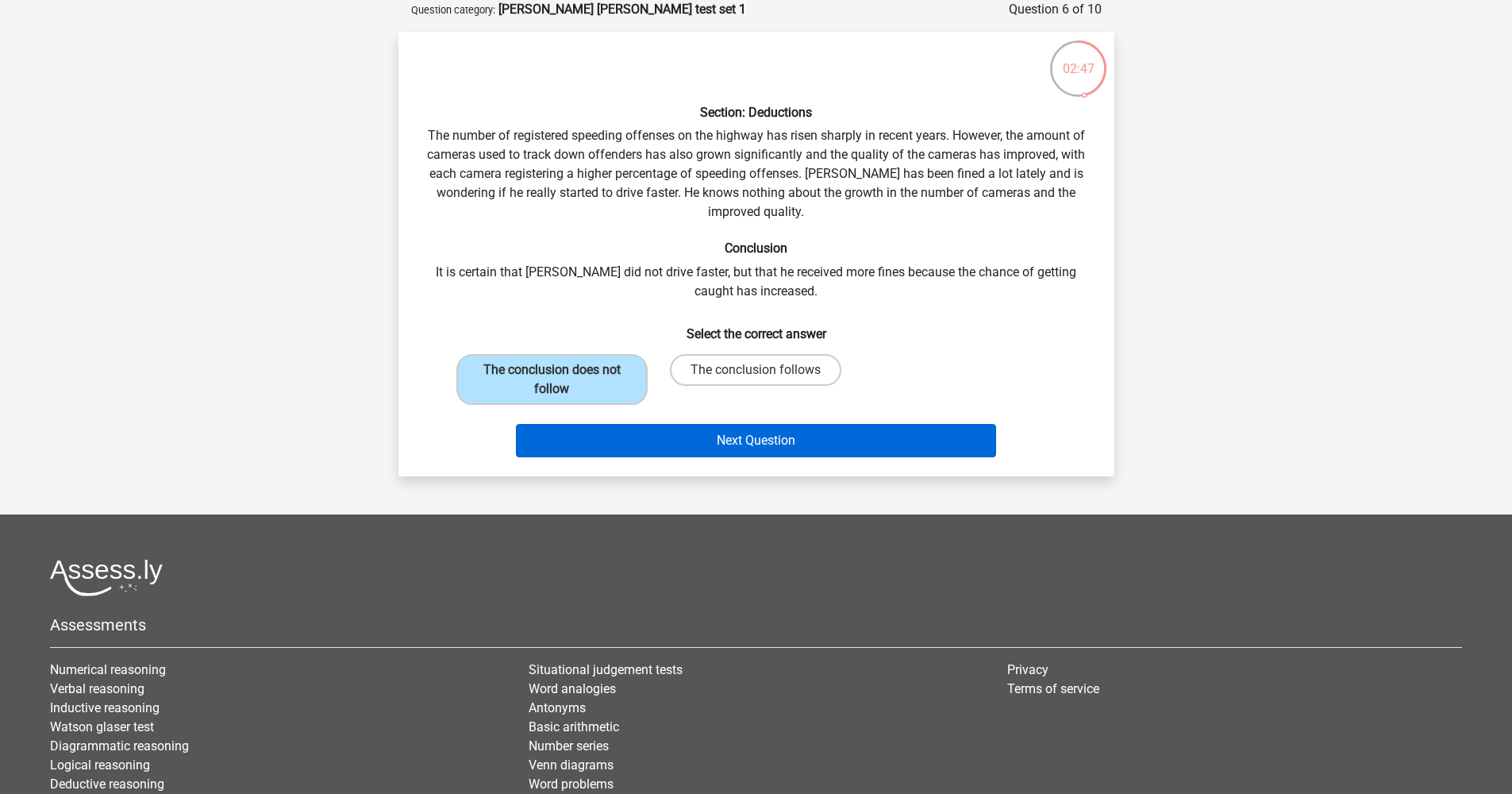
click at [570, 425] on button "Next Question" at bounding box center [756, 440] width 480 height 33
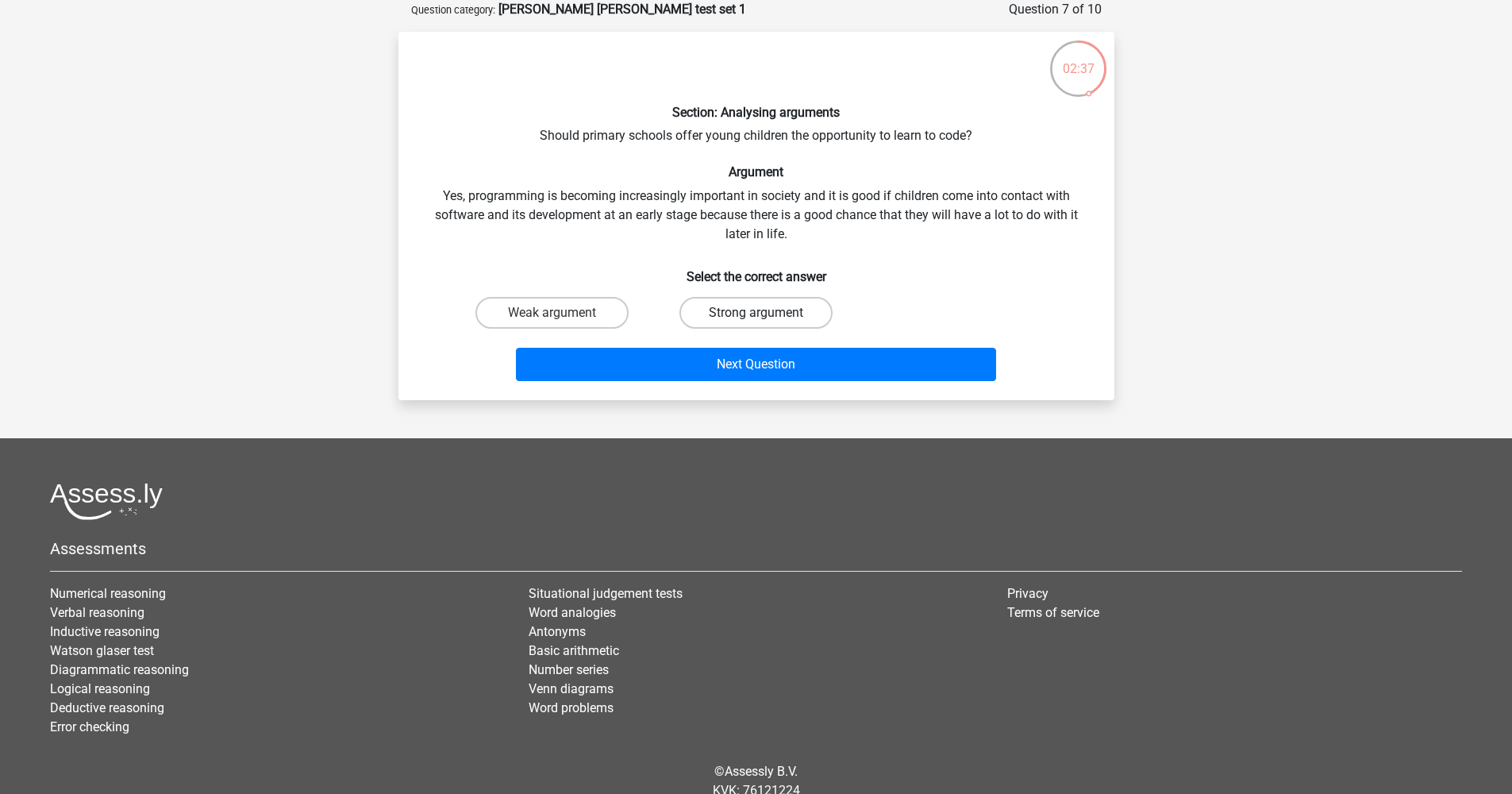
click at [739, 308] on label "Strong argument" at bounding box center [756, 312] width 153 height 32
click at [756, 313] on input "Strong argument" at bounding box center [761, 318] width 10 height 10
radio input "true"
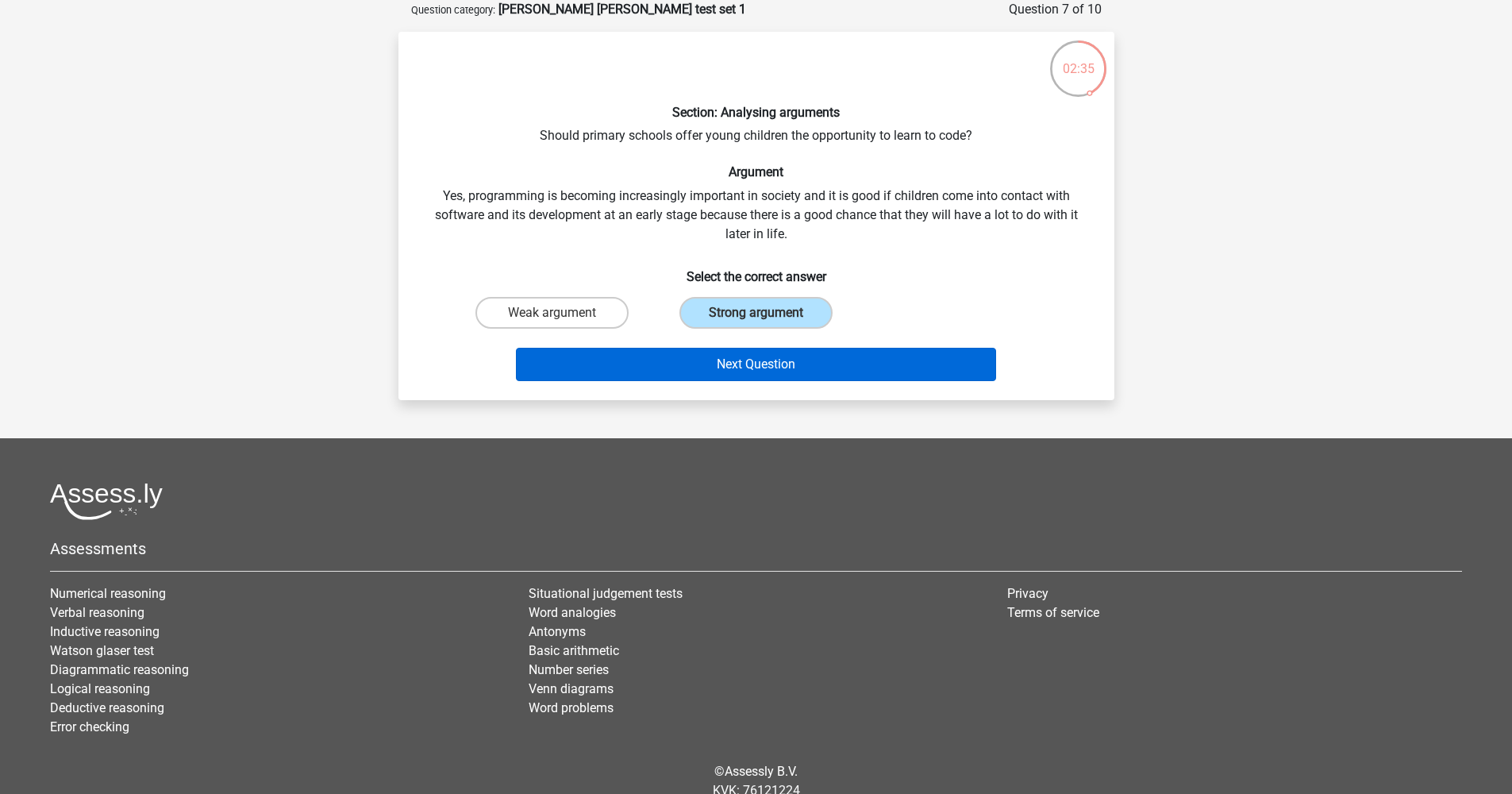
click at [751, 372] on button "Next Question" at bounding box center [756, 364] width 480 height 33
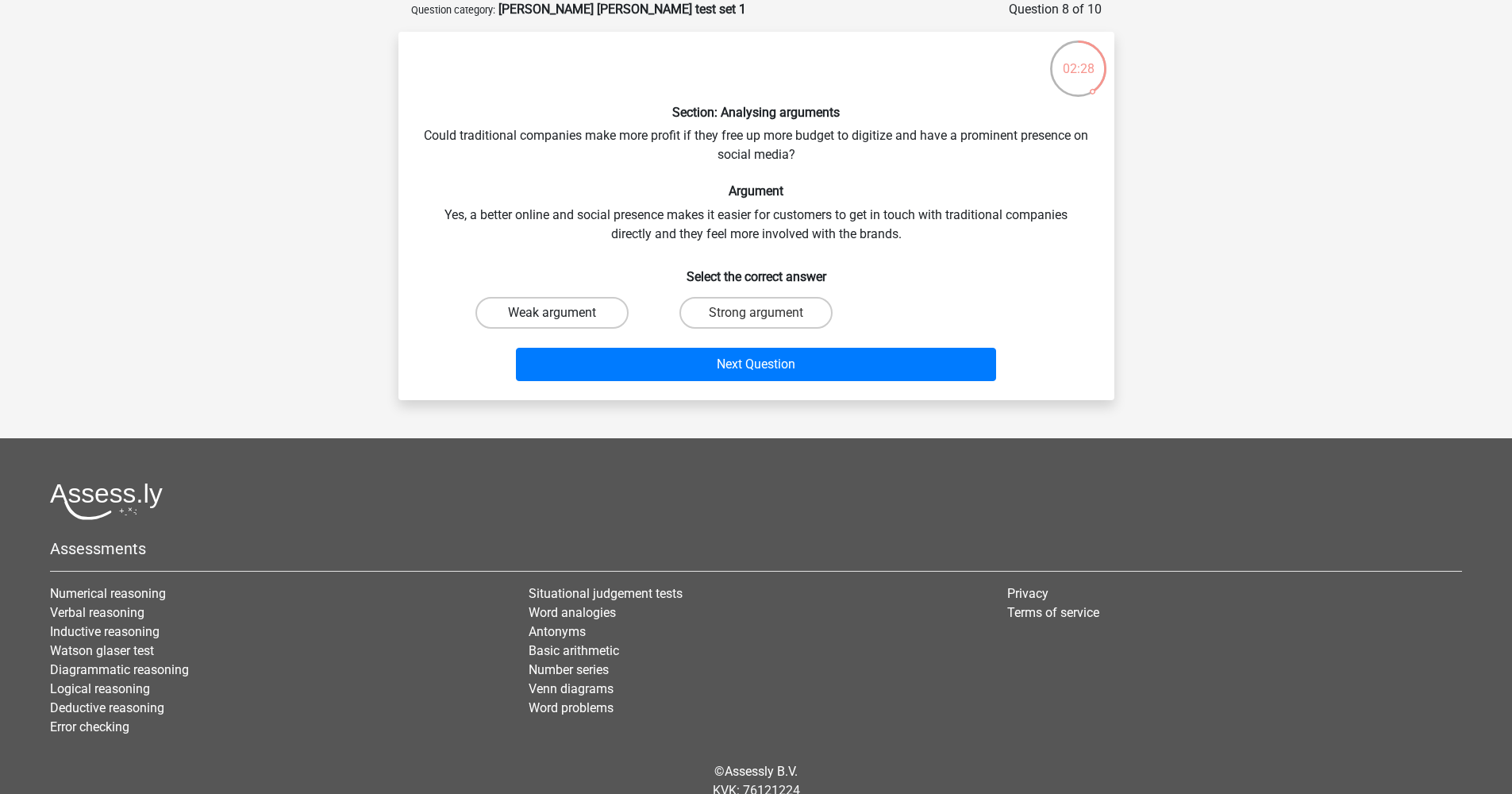
click at [577, 319] on label "Weak argument" at bounding box center [552, 312] width 153 height 32
click at [562, 319] on input "Weak argument" at bounding box center [557, 318] width 10 height 10
radio input "true"
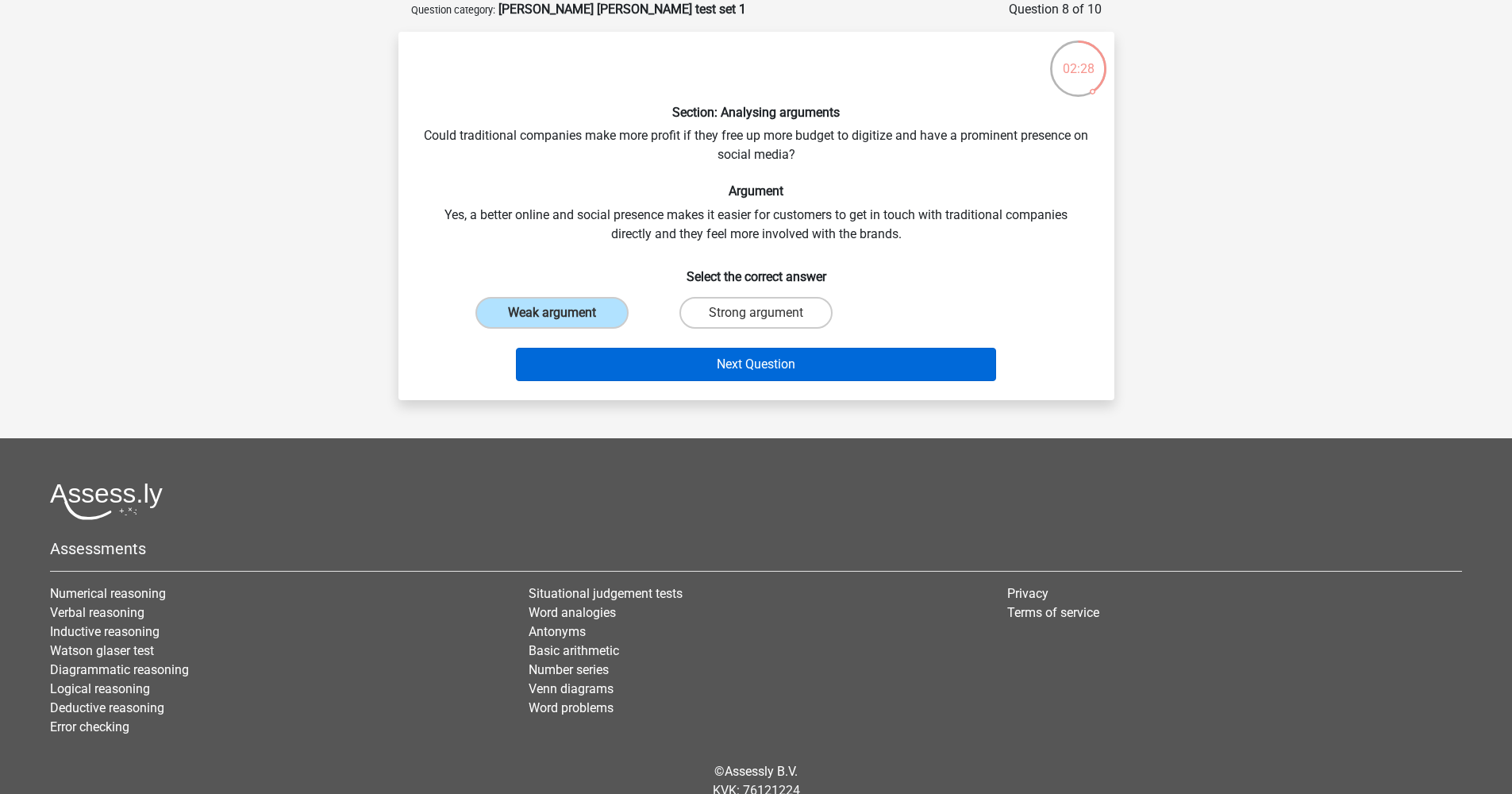
click at [595, 361] on button "Next Question" at bounding box center [756, 364] width 480 height 33
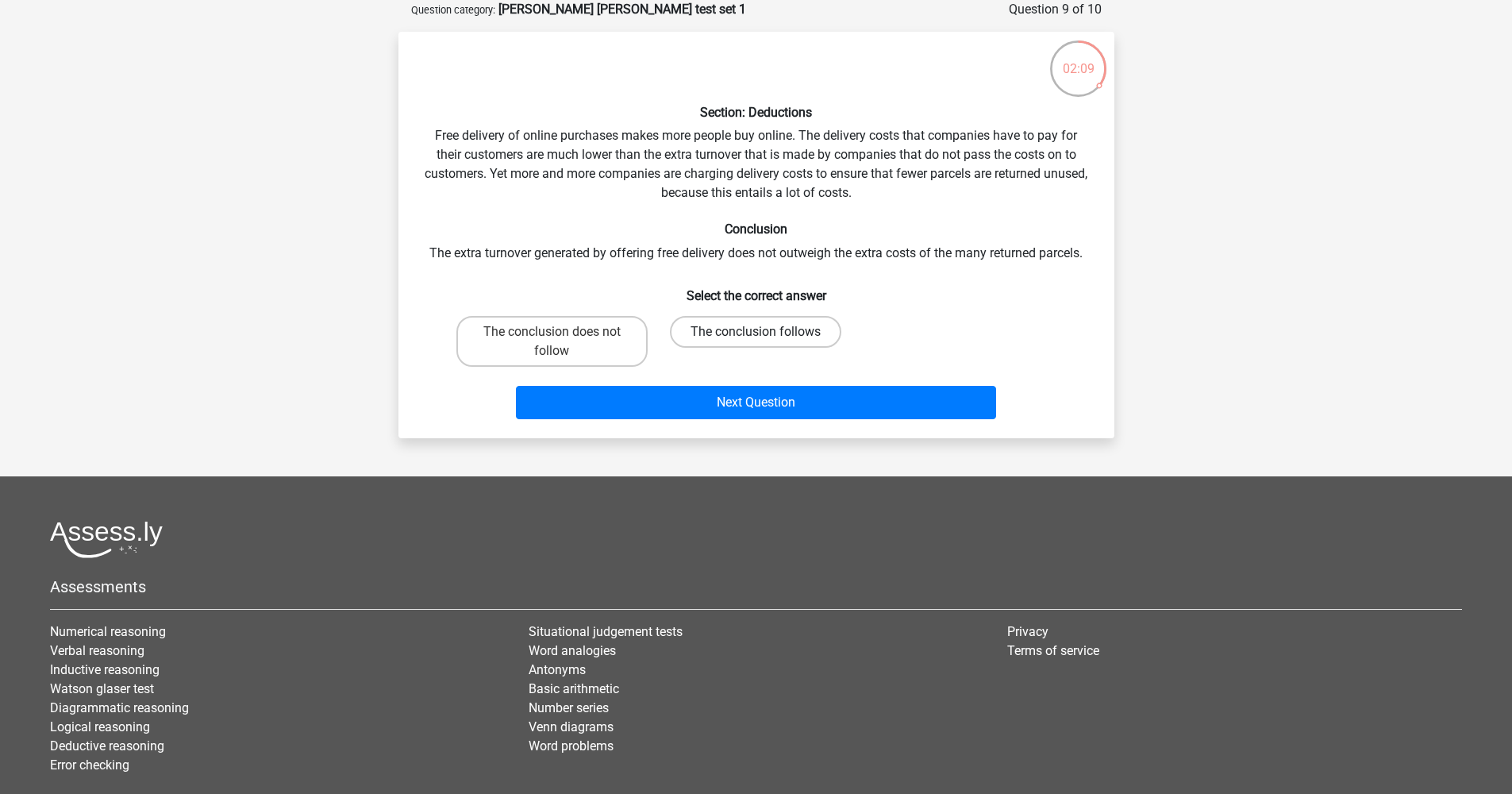
click at [794, 340] on label "The conclusion follows" at bounding box center [756, 331] width 171 height 32
click at [766, 340] on input "The conclusion follows" at bounding box center [761, 337] width 10 height 10
radio input "true"
click at [546, 341] on label "The conclusion does not follow" at bounding box center [552, 341] width 191 height 51
click at [552, 341] on input "The conclusion does not follow" at bounding box center [557, 337] width 10 height 10
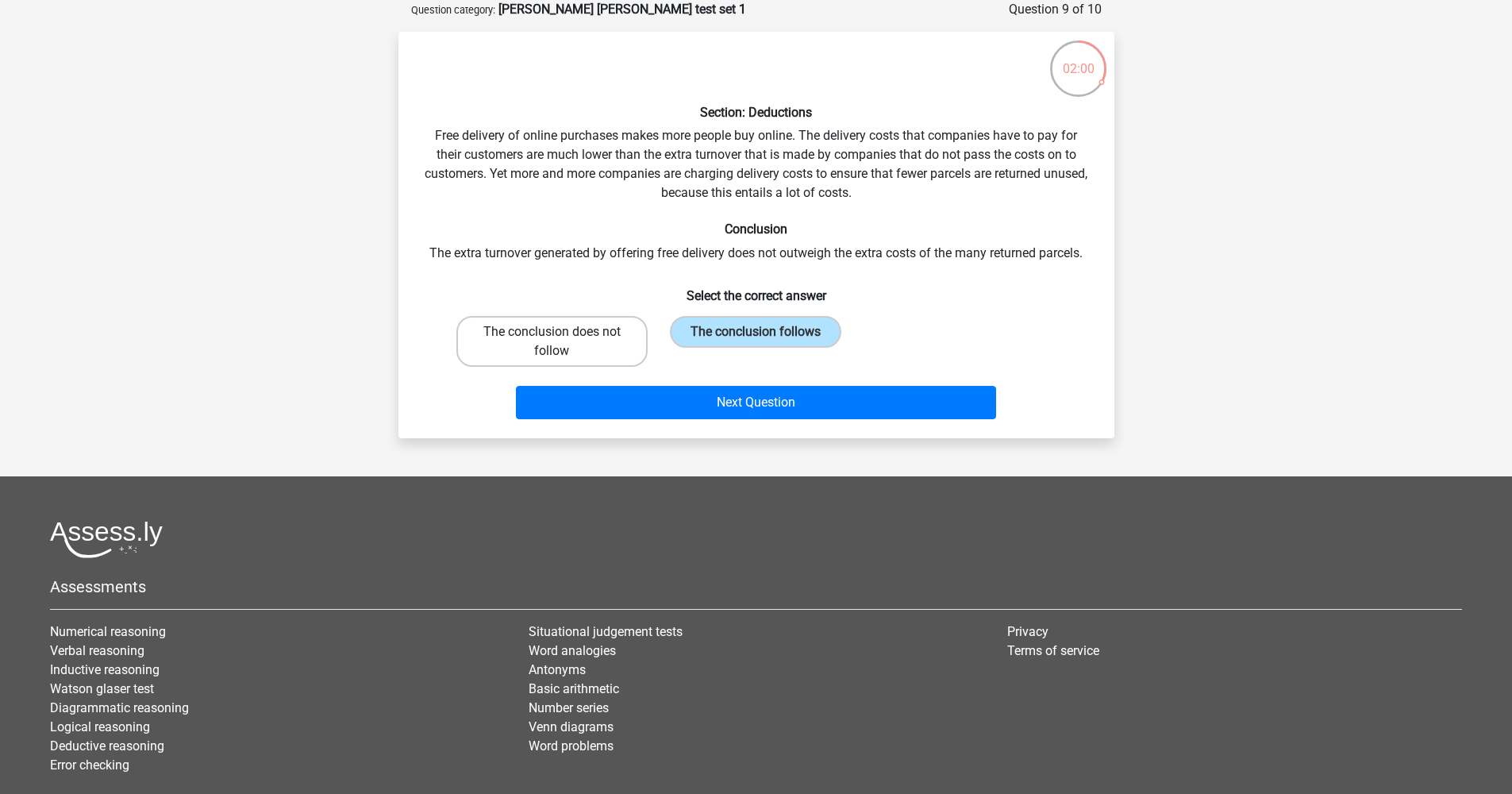
radio input "true"
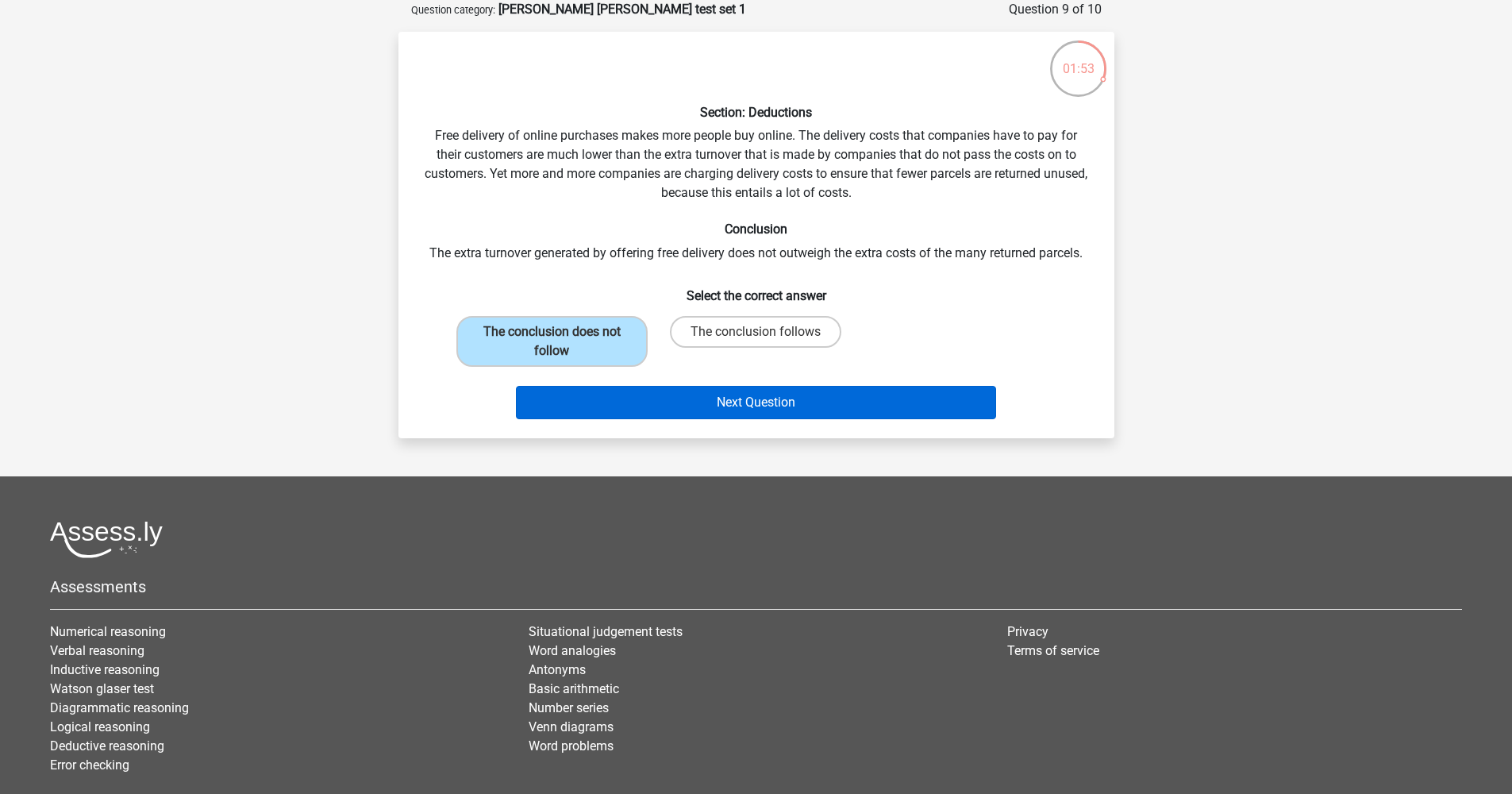
click at [706, 407] on button "Next Question" at bounding box center [756, 402] width 480 height 33
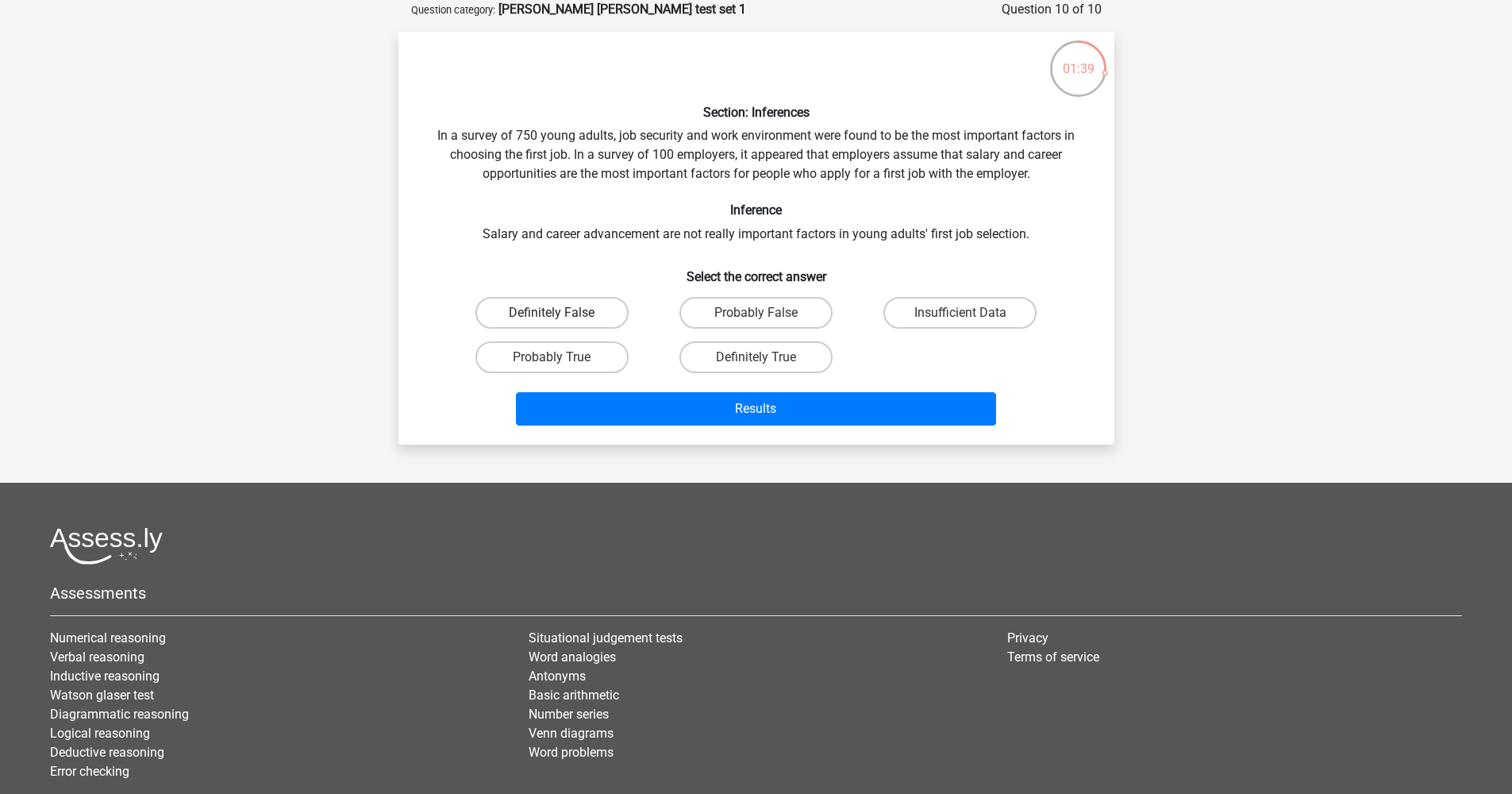
click at [585, 316] on label "Definitely False" at bounding box center [552, 312] width 153 height 32
click at [562, 316] on input "Definitely False" at bounding box center [557, 318] width 10 height 10
radio input "true"
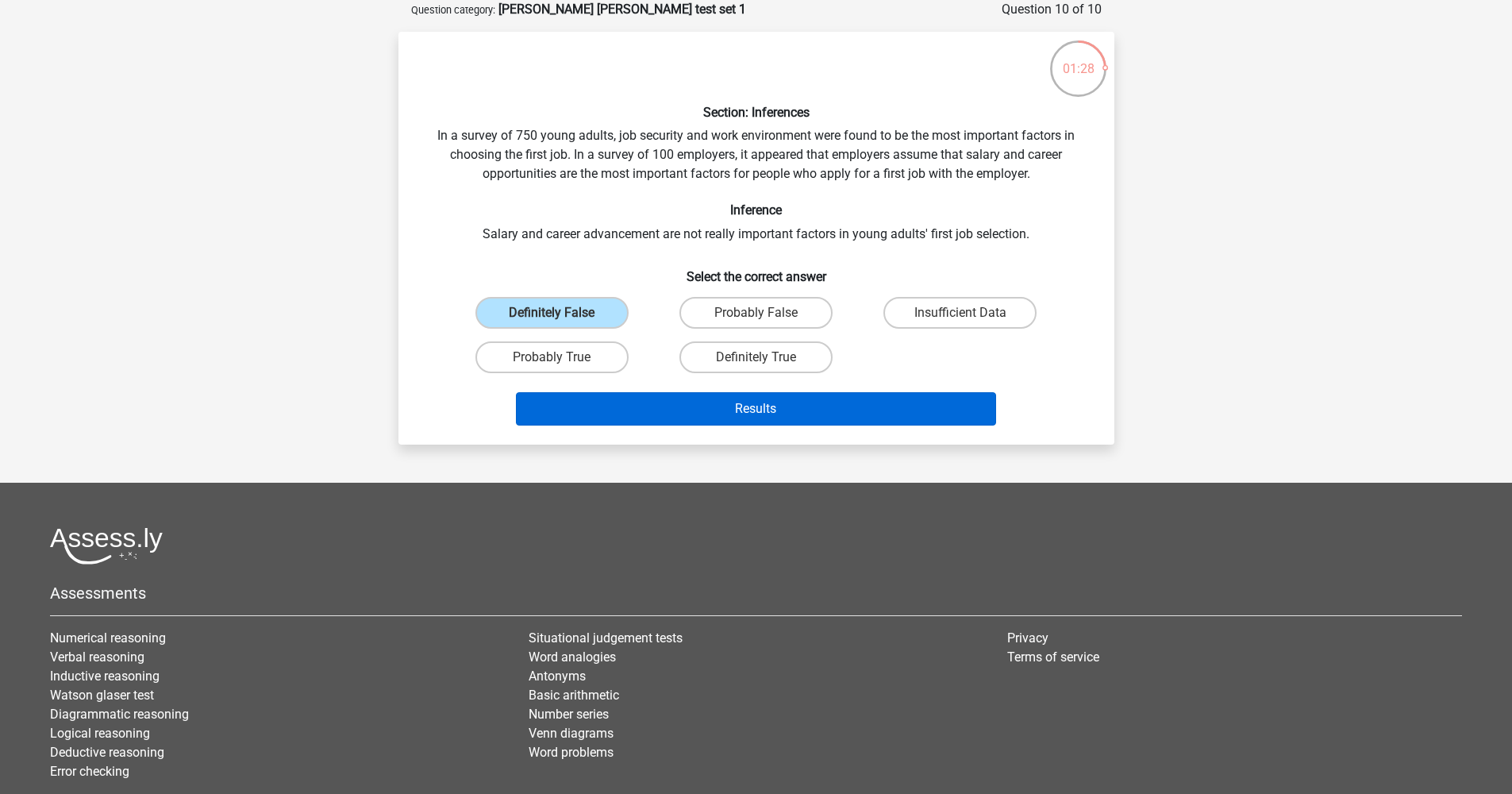
click at [830, 410] on button "Results" at bounding box center [756, 409] width 480 height 33
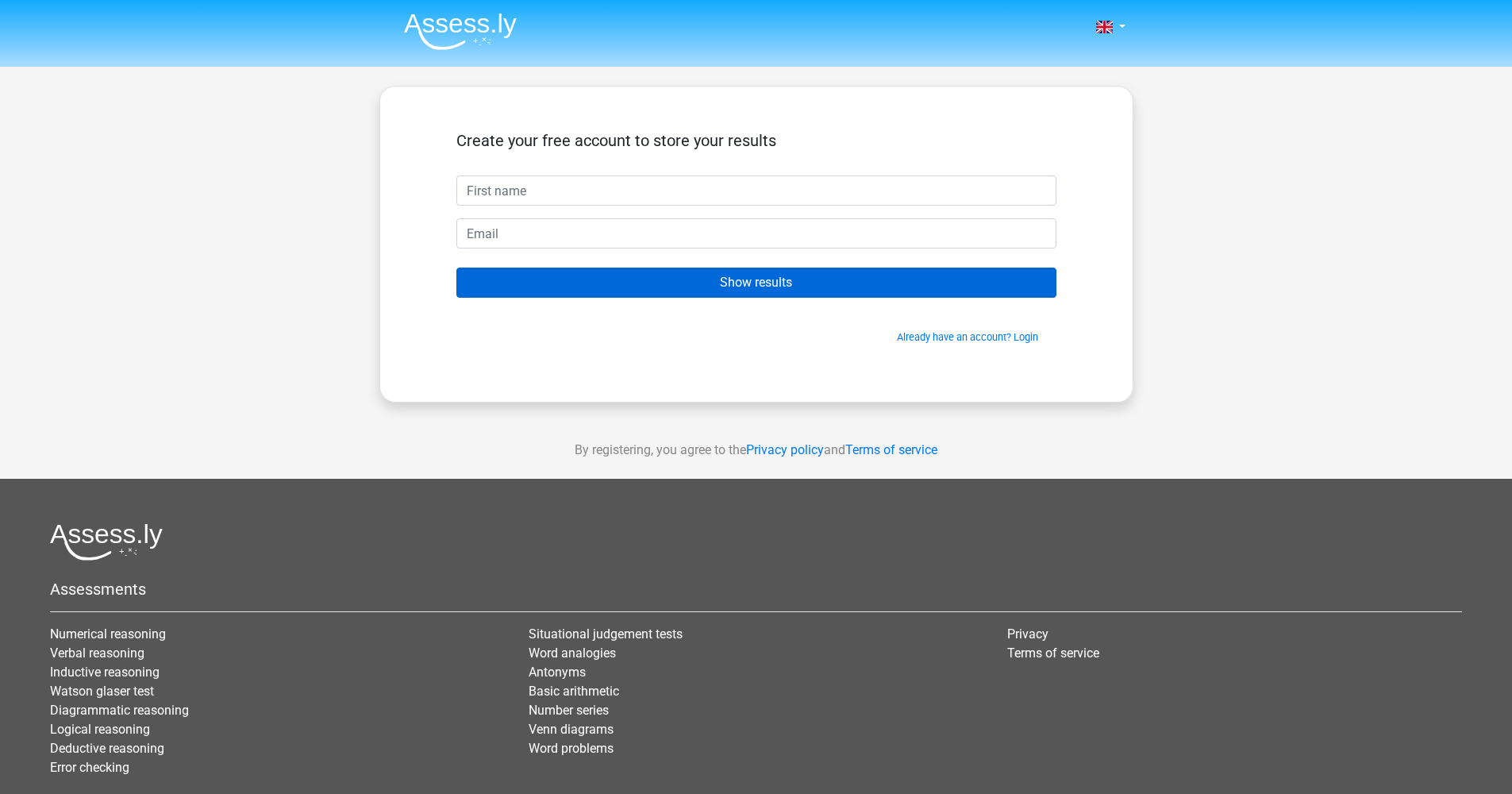
click at [776, 280] on input "Show results" at bounding box center [756, 282] width 600 height 30
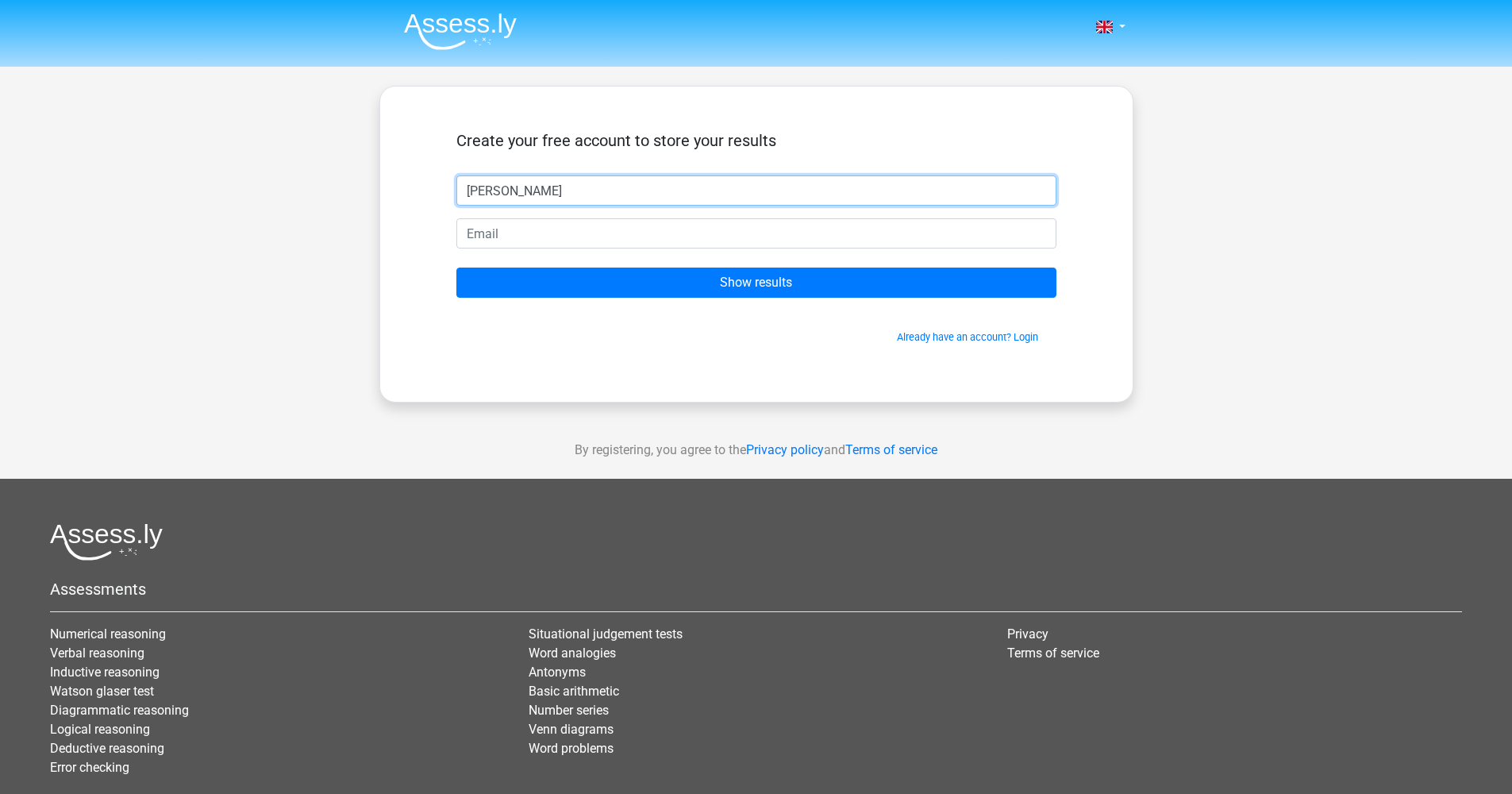
type input "monica"
type input "[EMAIL_ADDRESS][DOMAIN_NAME]"
click at [756, 282] on input "Show results" at bounding box center [756, 282] width 600 height 30
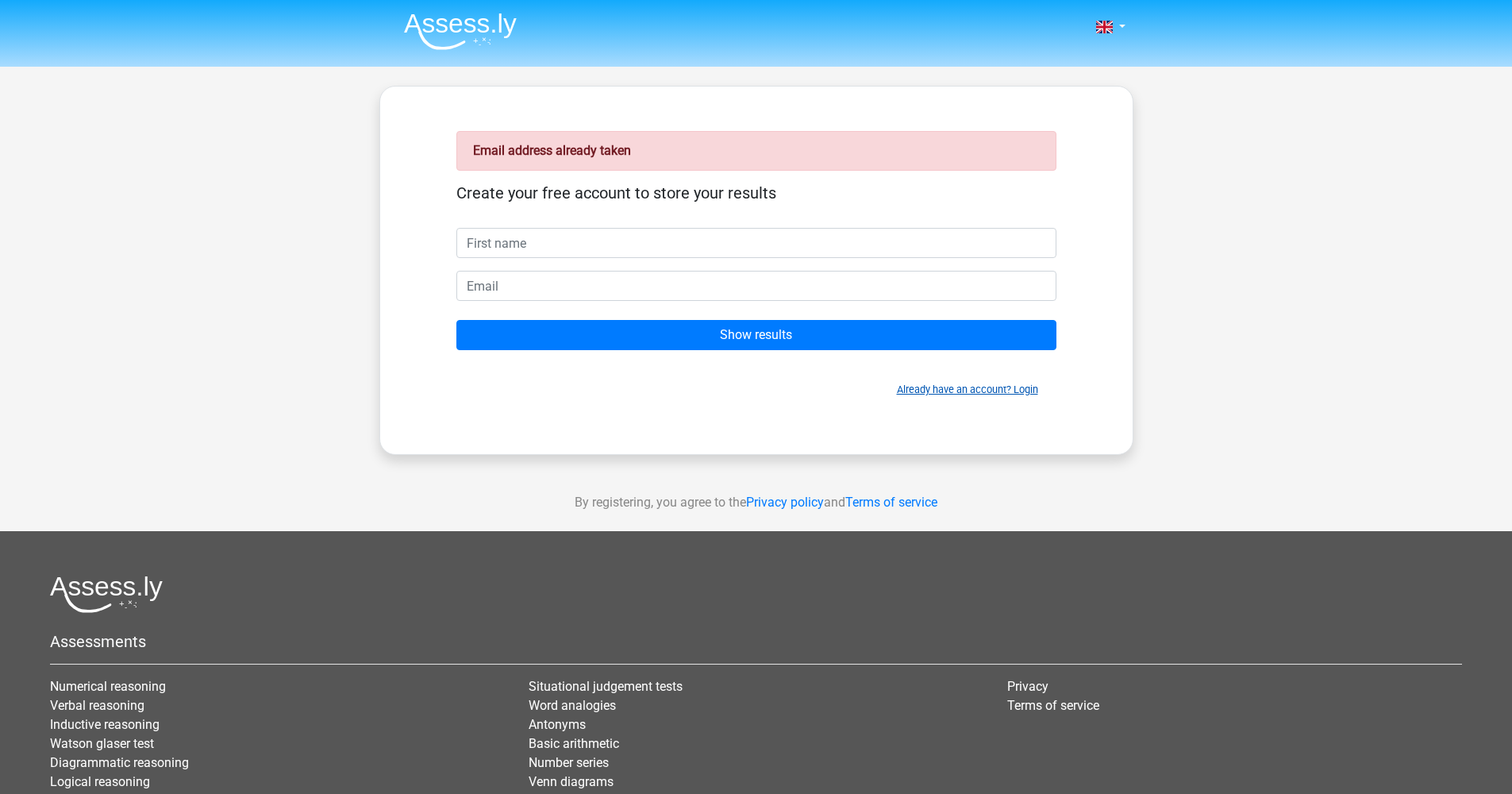
click at [1026, 391] on link "Already have an account? Login" at bounding box center [967, 389] width 142 height 12
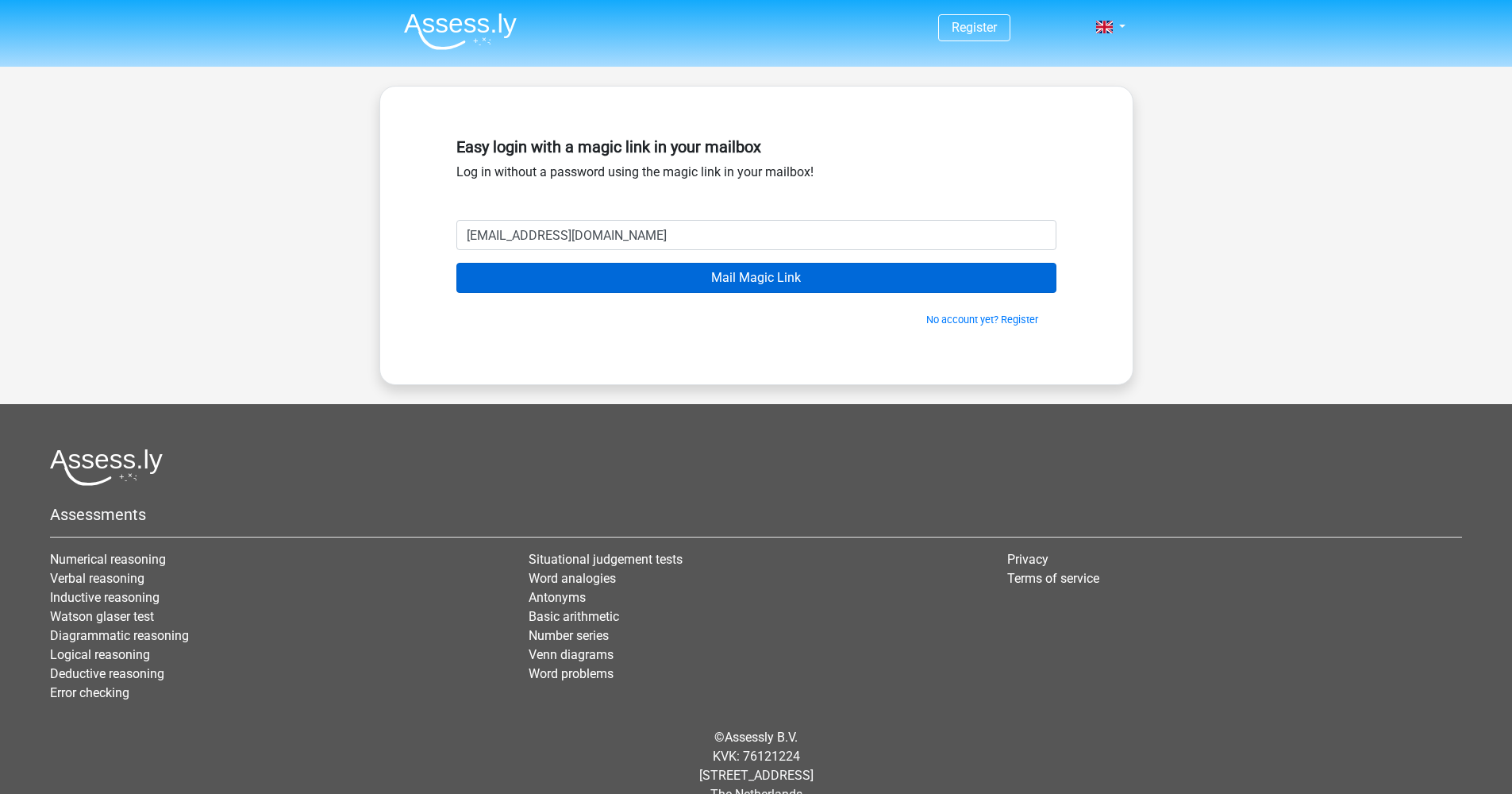
type input "selvapandirajmonica@gmail.com"
click at [756, 278] on input "Mail Magic Link" at bounding box center [756, 277] width 600 height 30
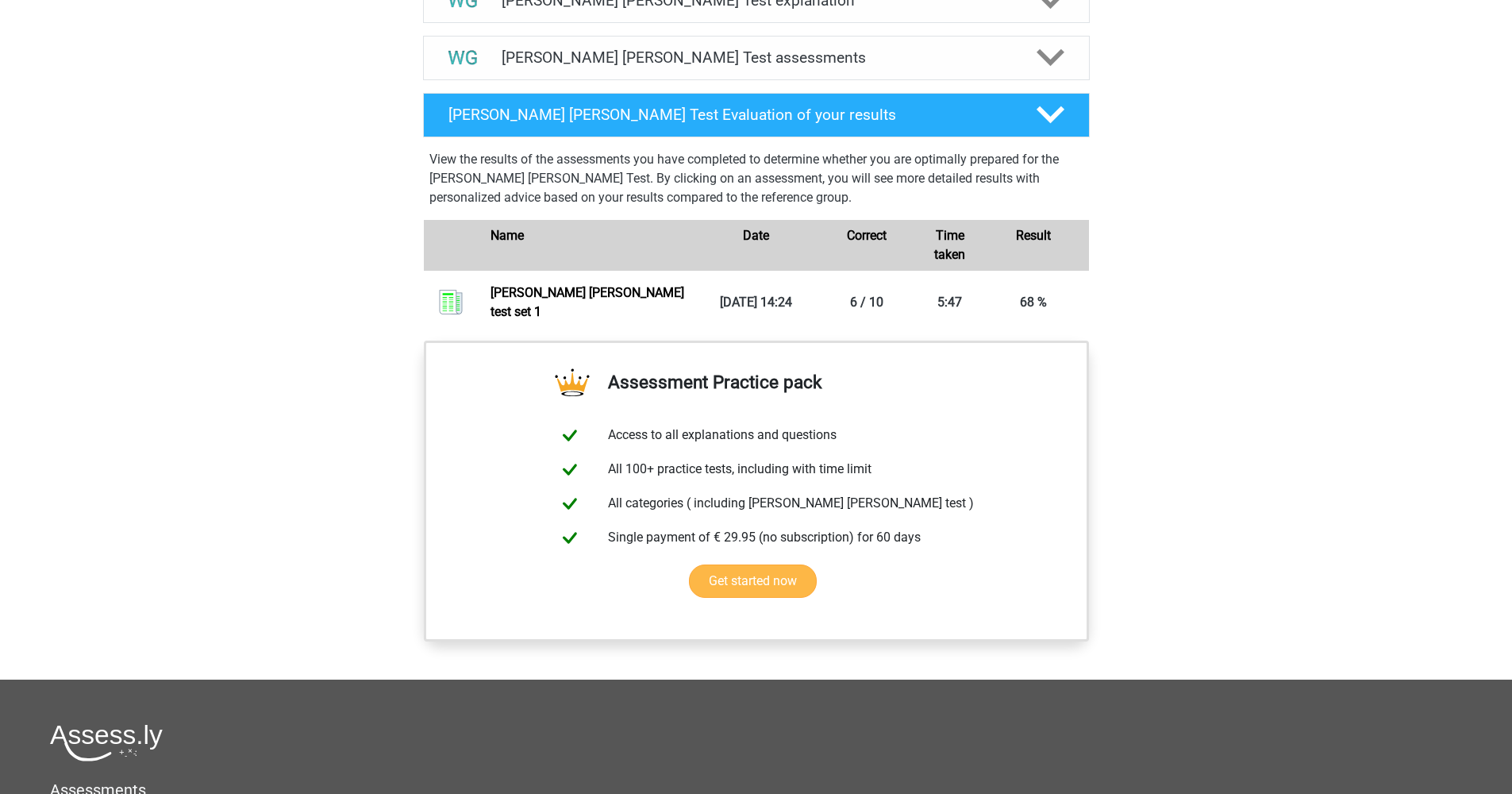
scroll to position [1081, 0]
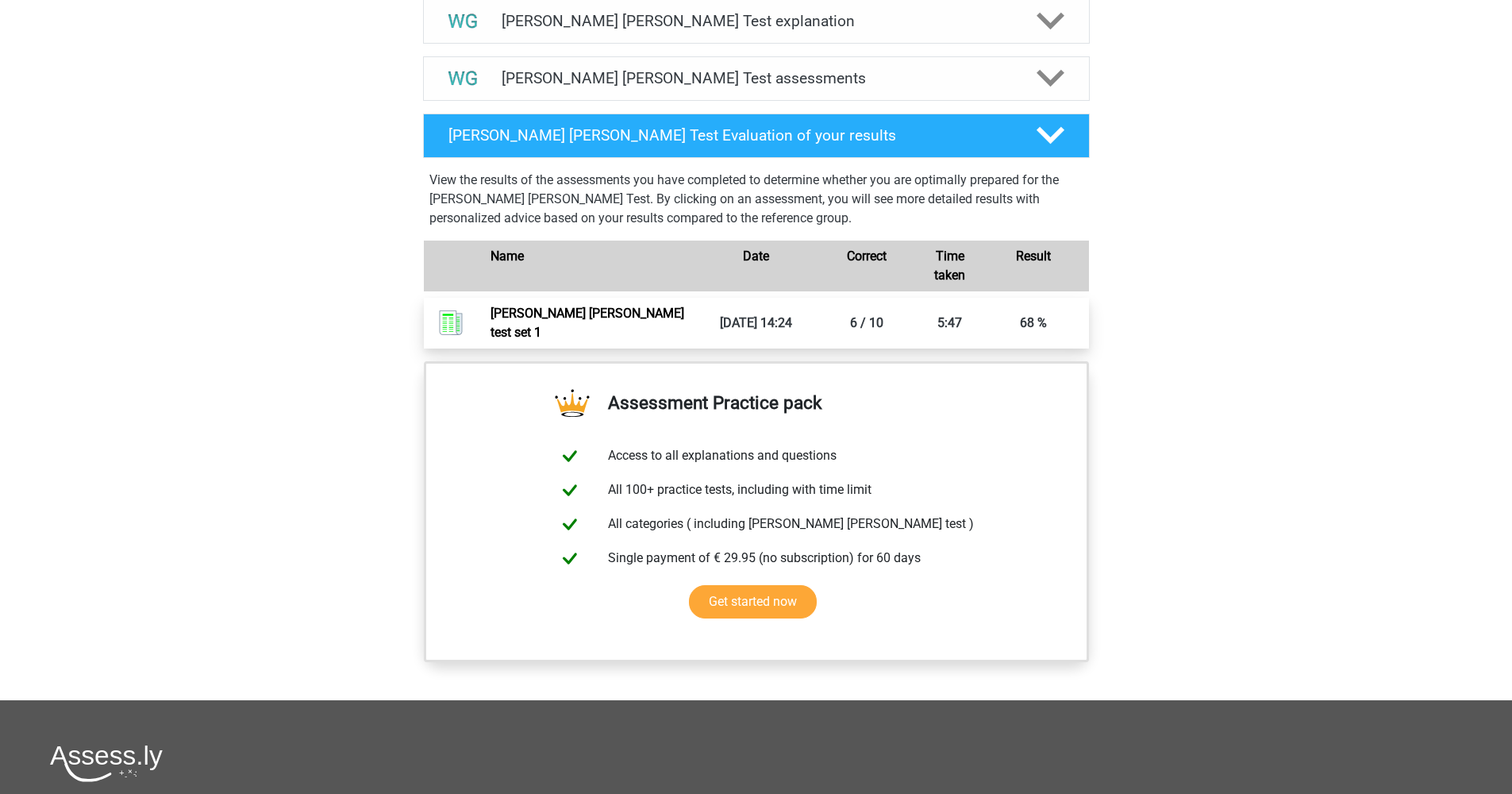
click at [684, 310] on link "[PERSON_NAME] [PERSON_NAME] test set 1" at bounding box center [587, 323] width 194 height 34
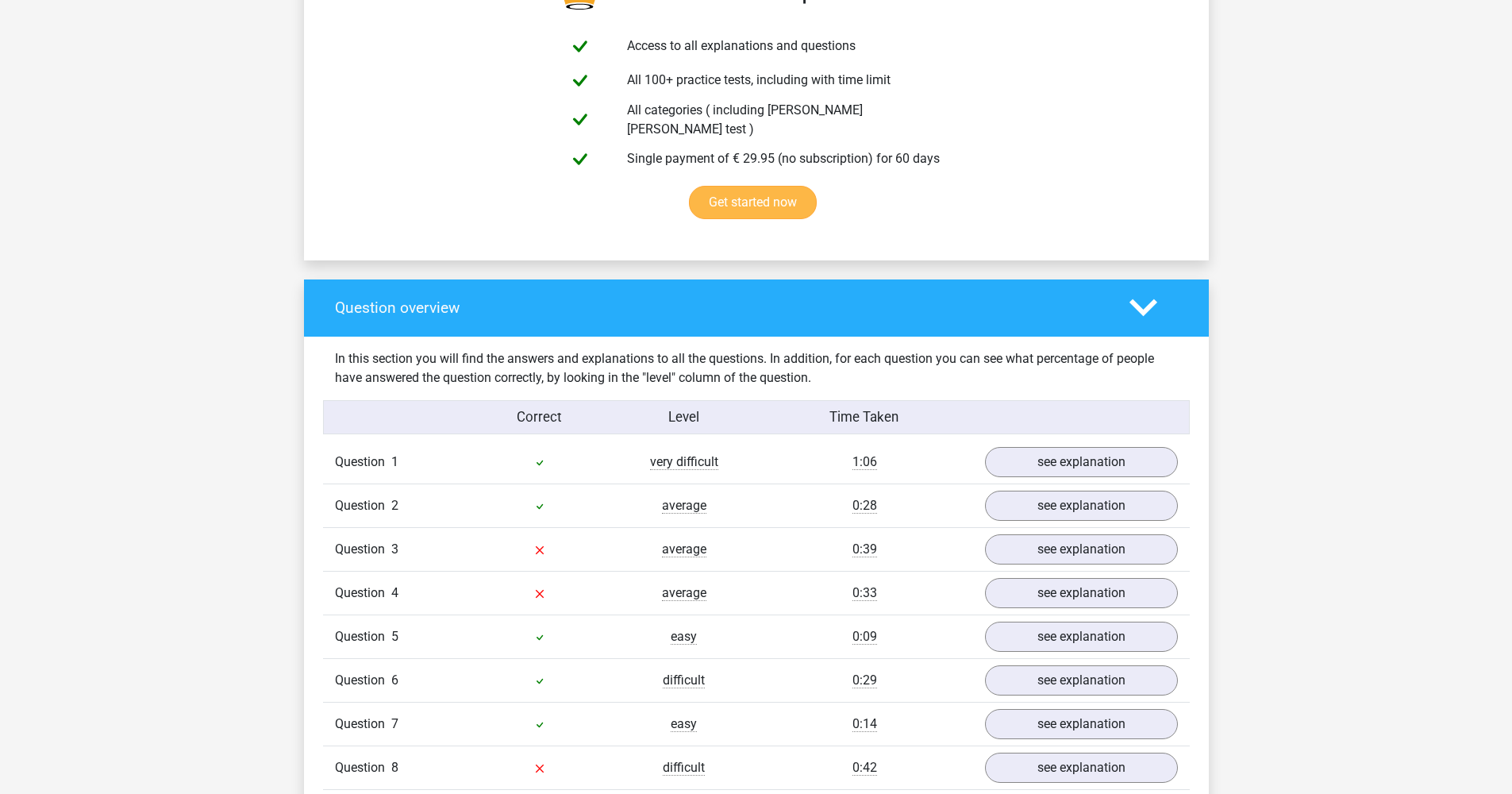
scroll to position [1058, 0]
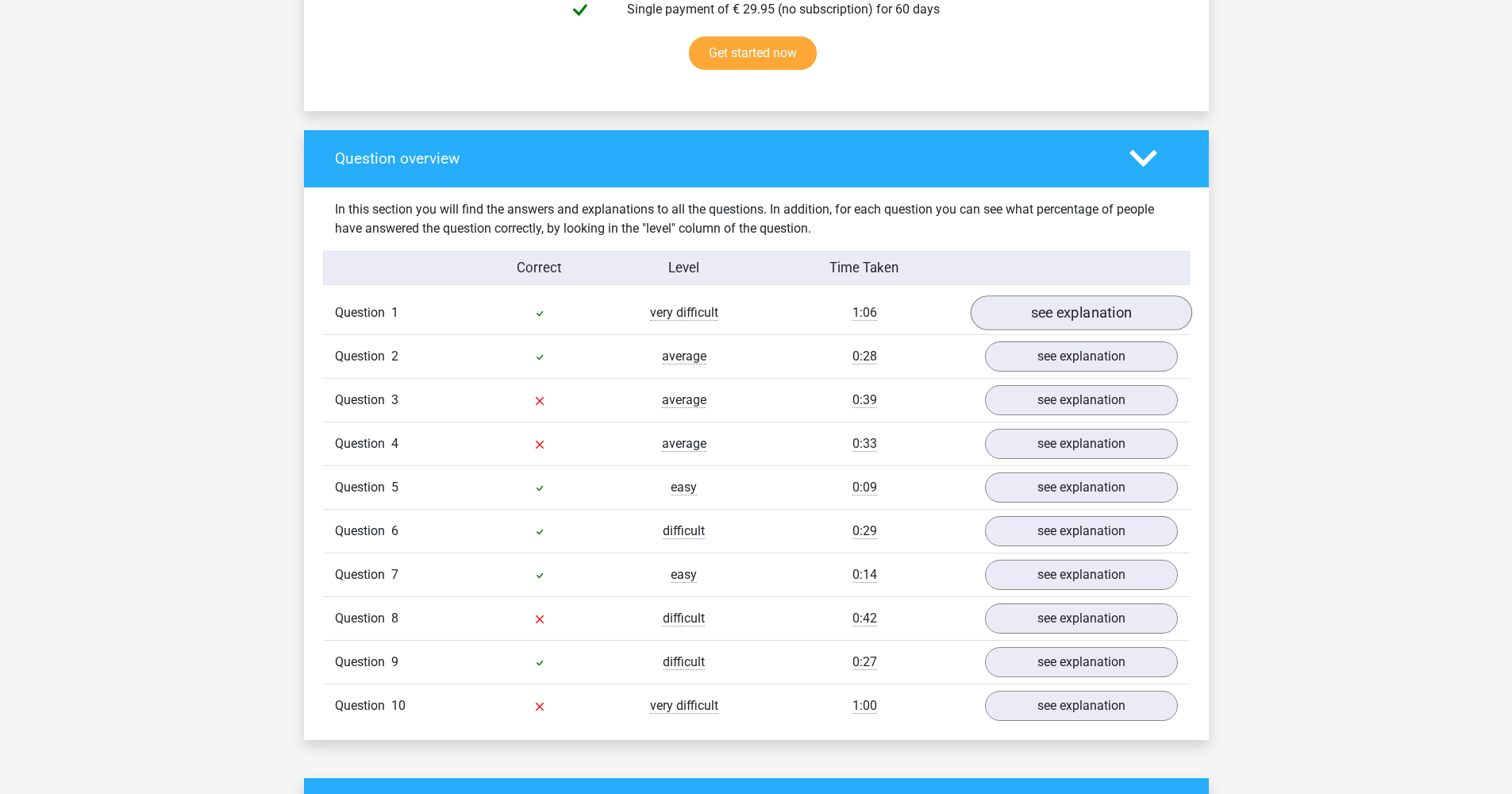
click at [1033, 304] on link "see explanation" at bounding box center [1080, 312] width 221 height 35
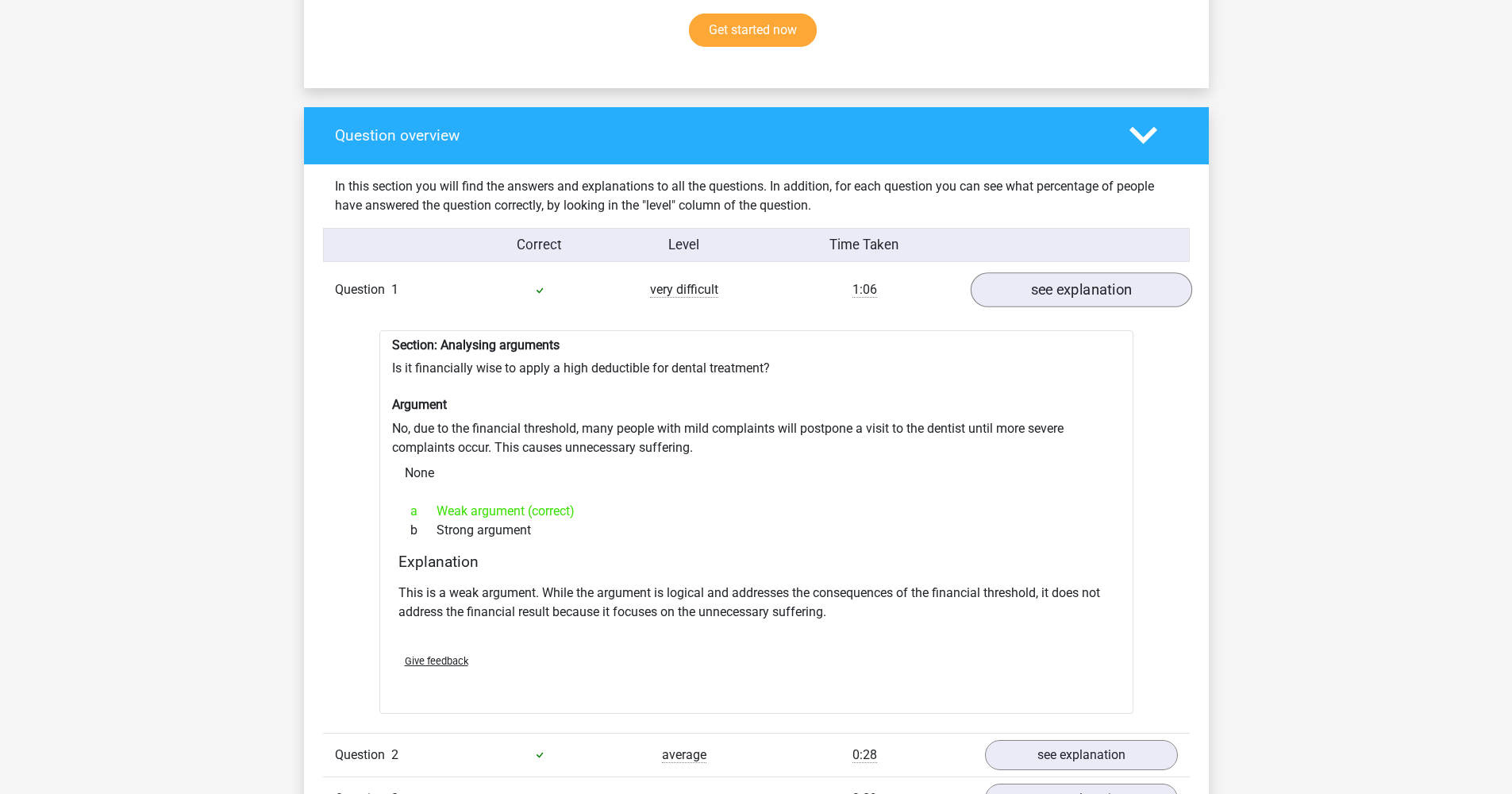
scroll to position [1085, 0]
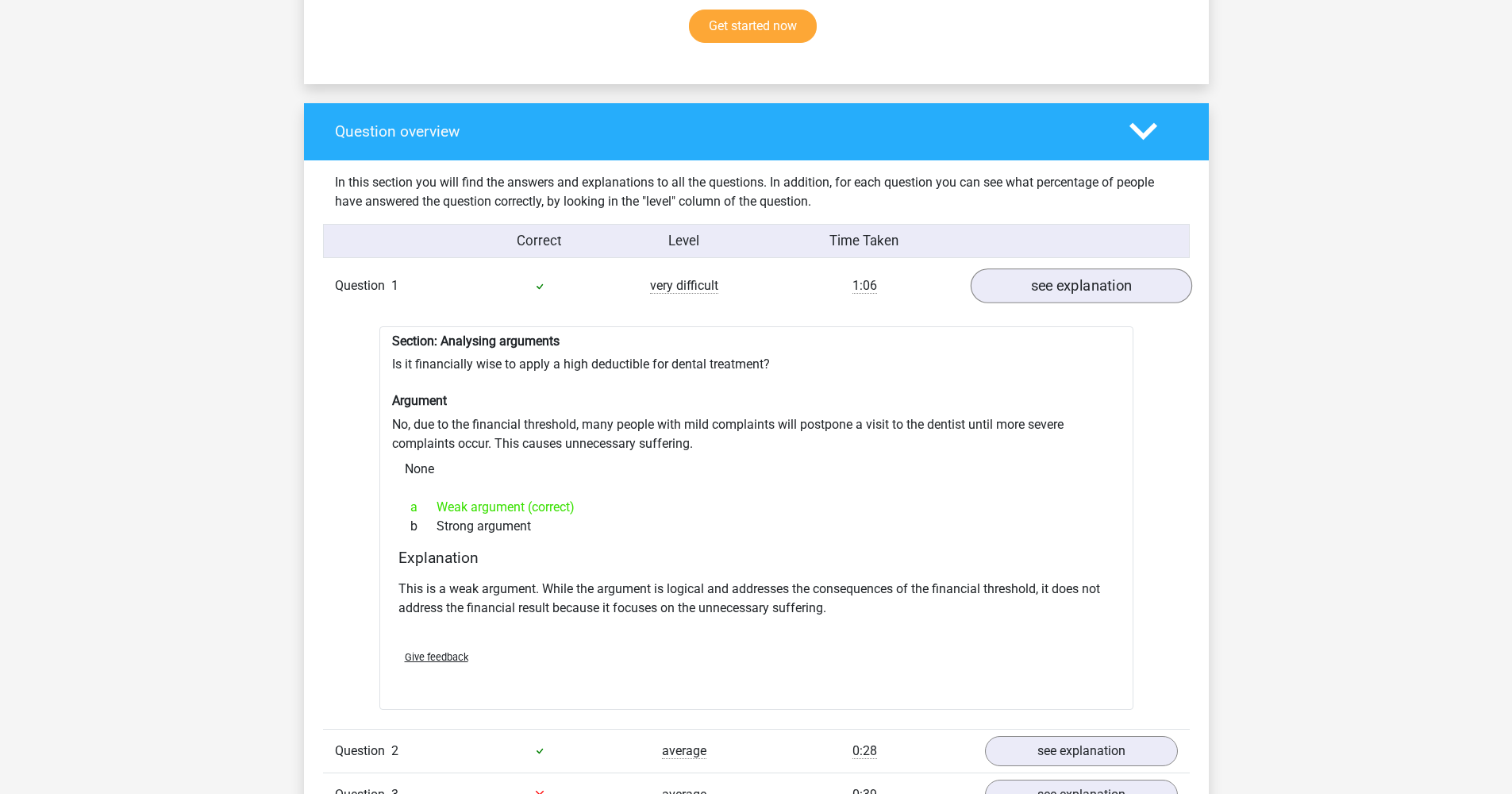
click at [1044, 277] on link "see explanation" at bounding box center [1080, 285] width 221 height 35
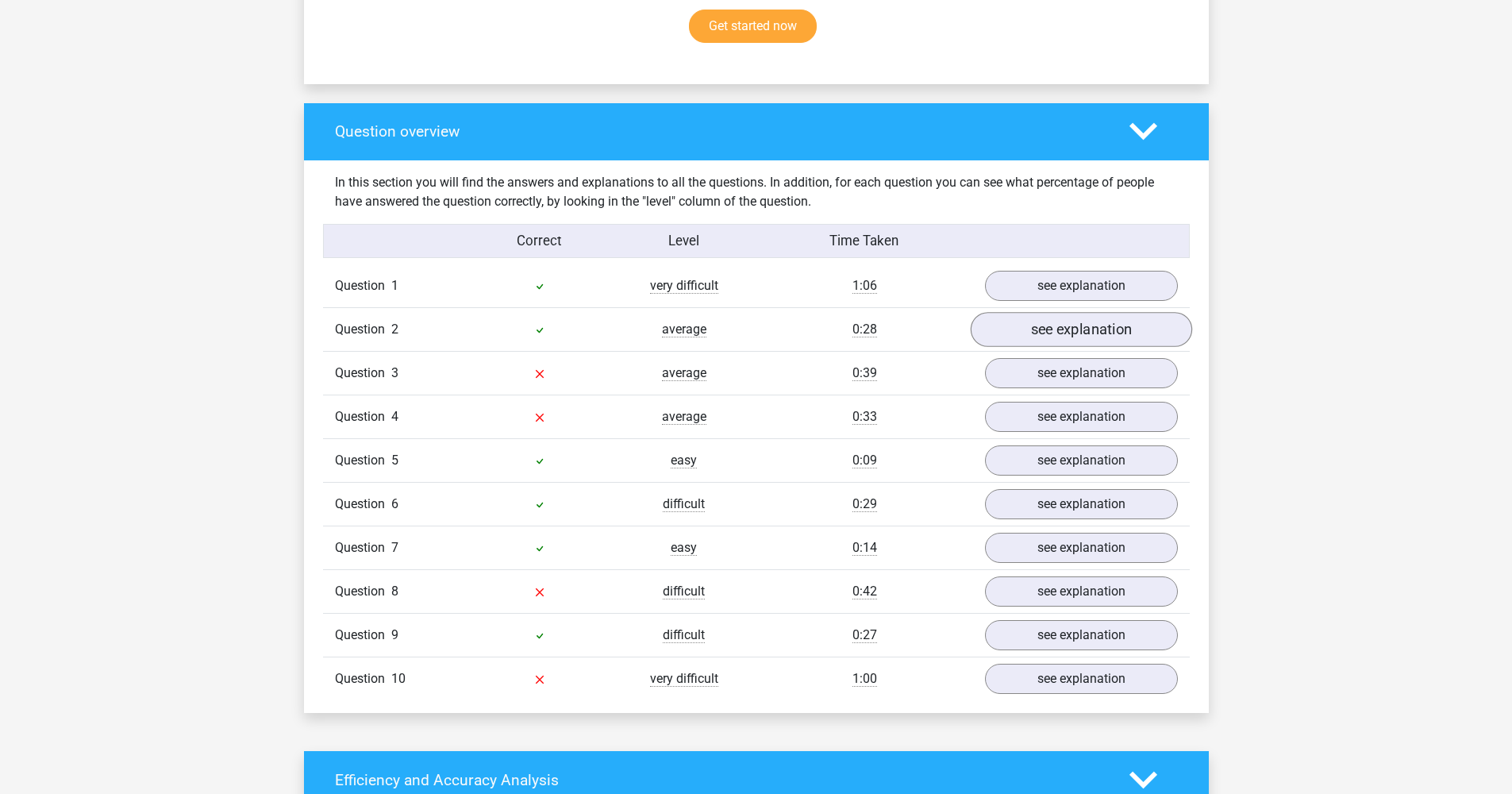
click at [1055, 319] on link "see explanation" at bounding box center [1080, 329] width 221 height 35
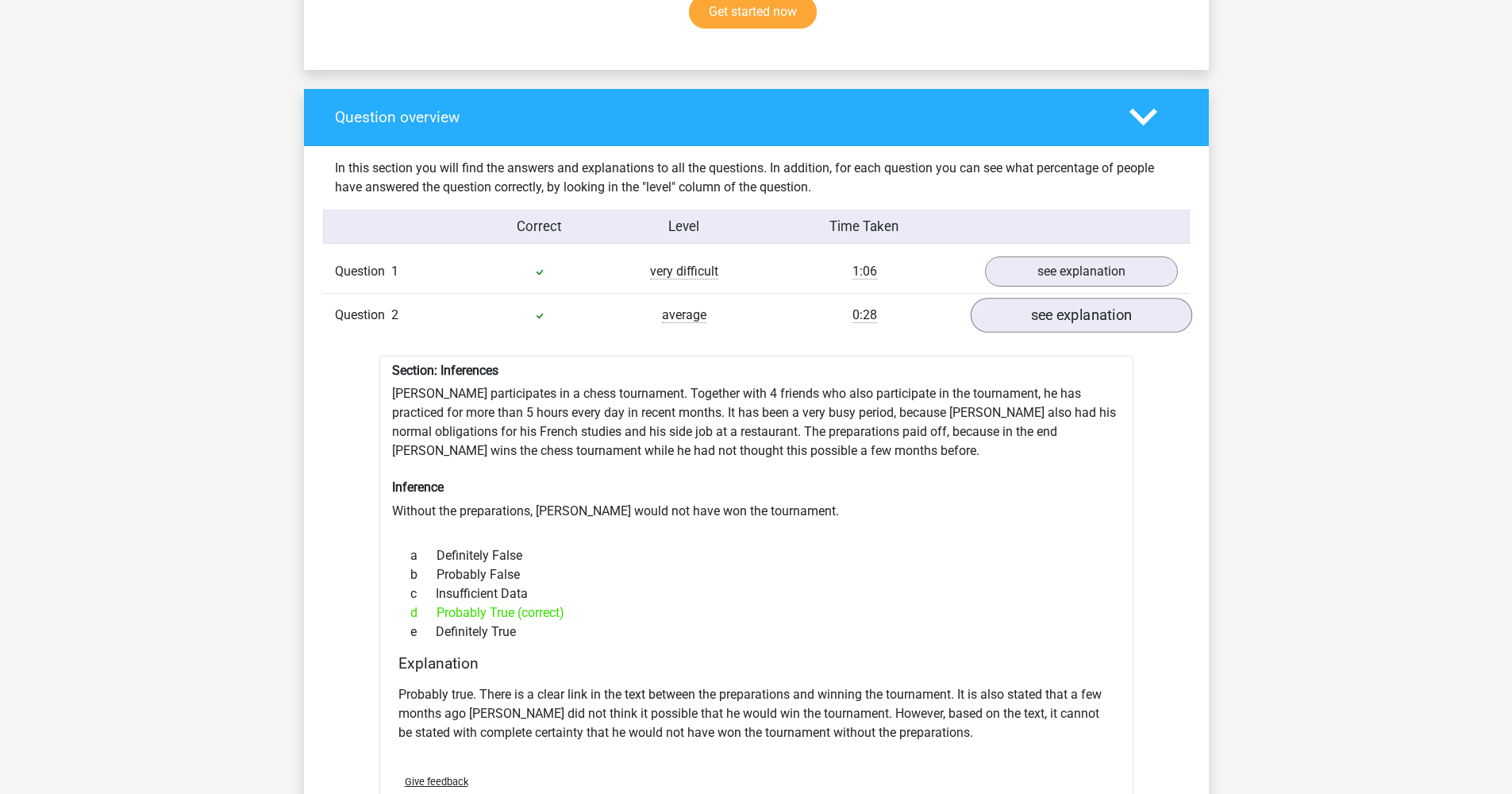
scroll to position [1127, 0]
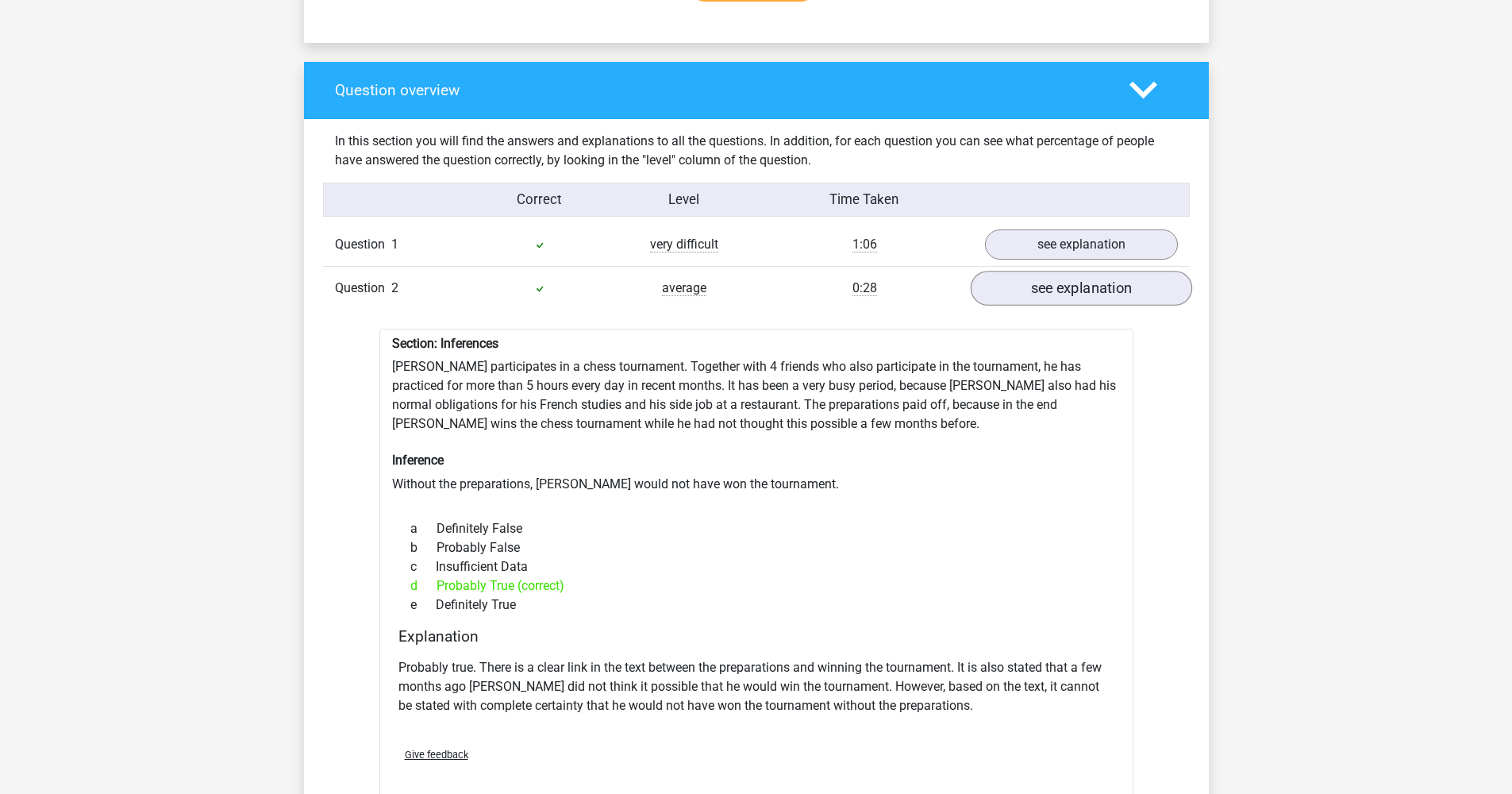
click at [1054, 282] on link "see explanation" at bounding box center [1080, 288] width 221 height 35
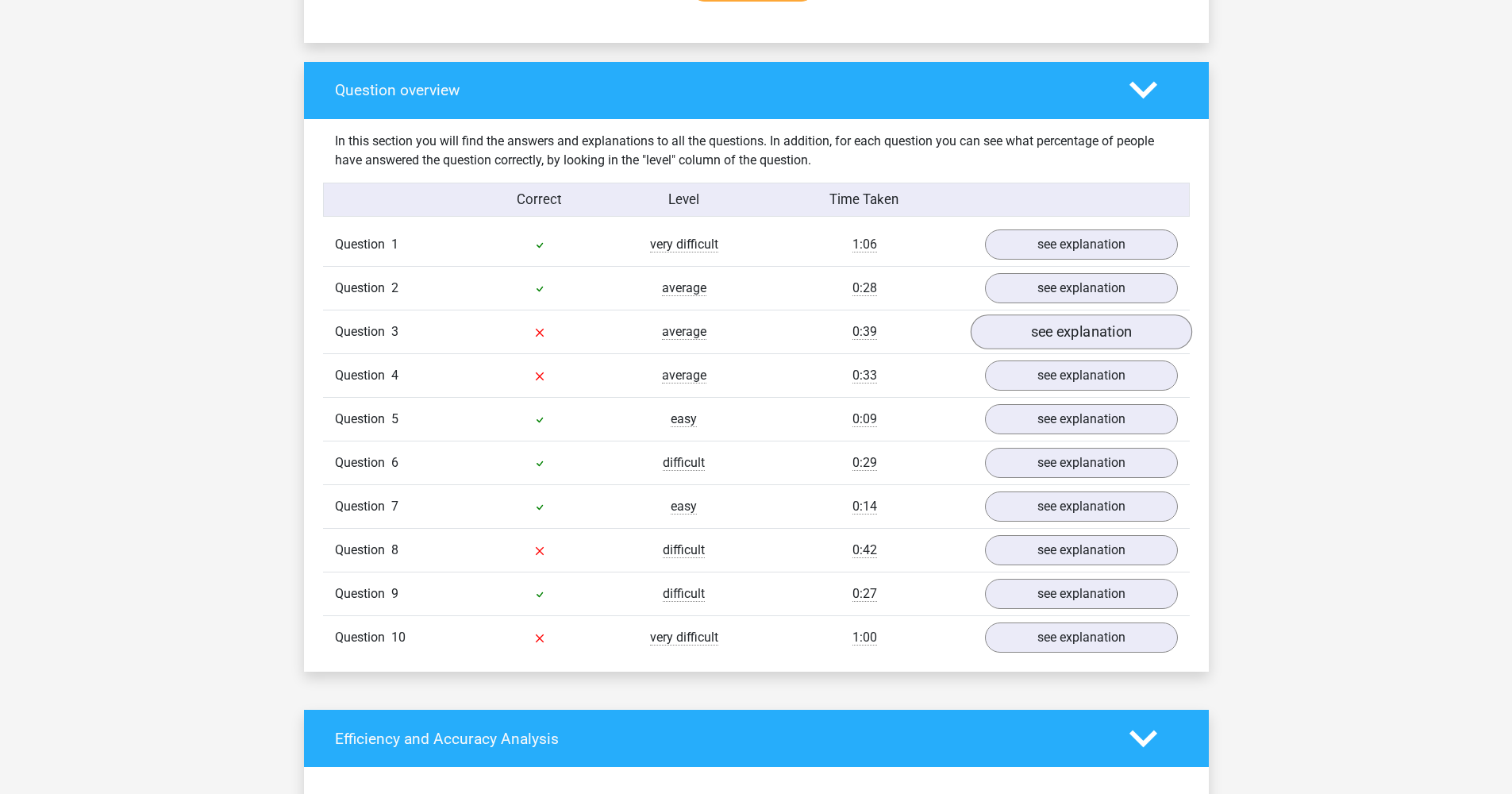
click at [1053, 320] on link "see explanation" at bounding box center [1080, 331] width 221 height 35
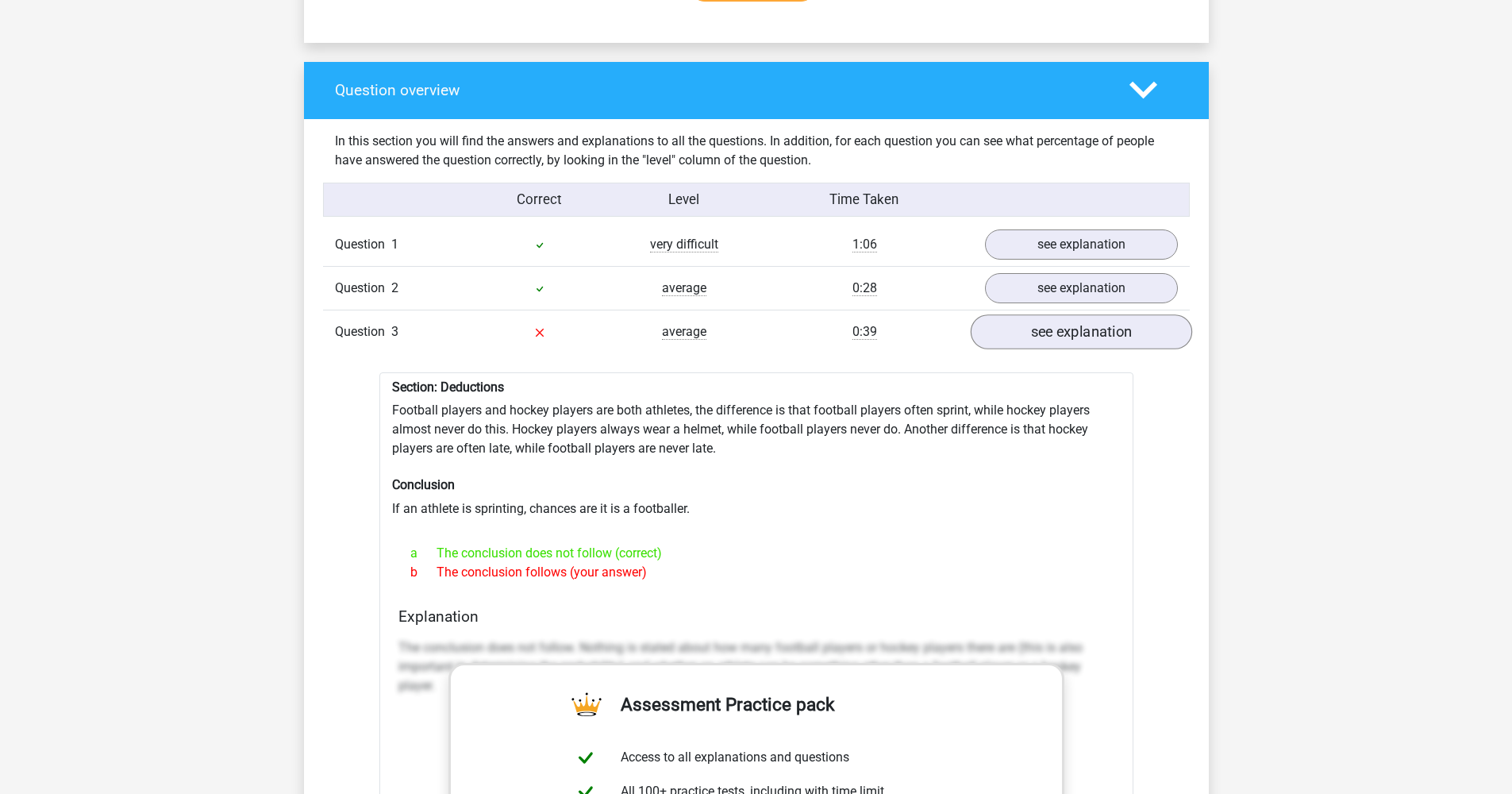
click at [1053, 320] on link "see explanation" at bounding box center [1080, 331] width 221 height 35
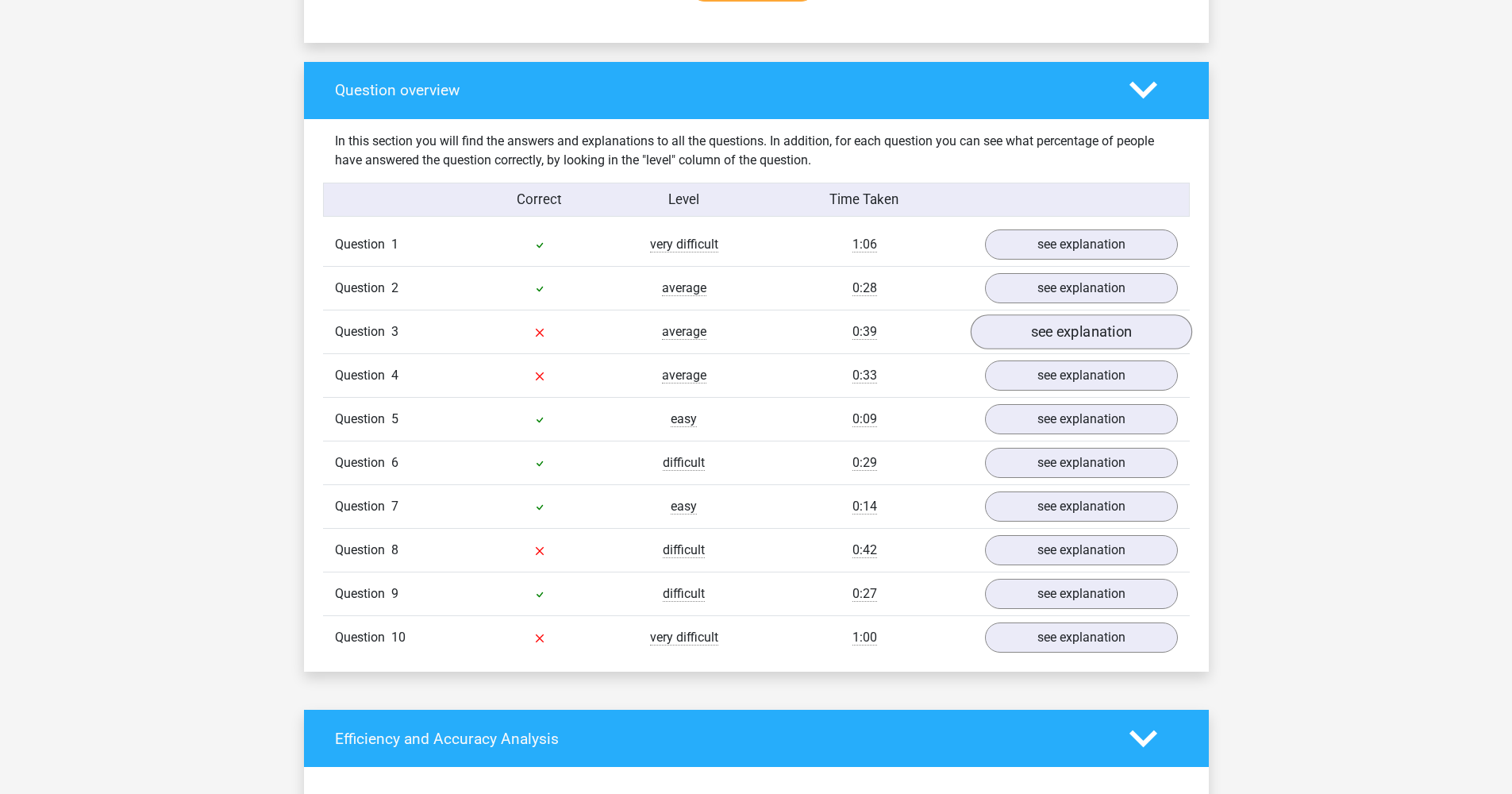
click at [1053, 320] on link "see explanation" at bounding box center [1080, 331] width 221 height 35
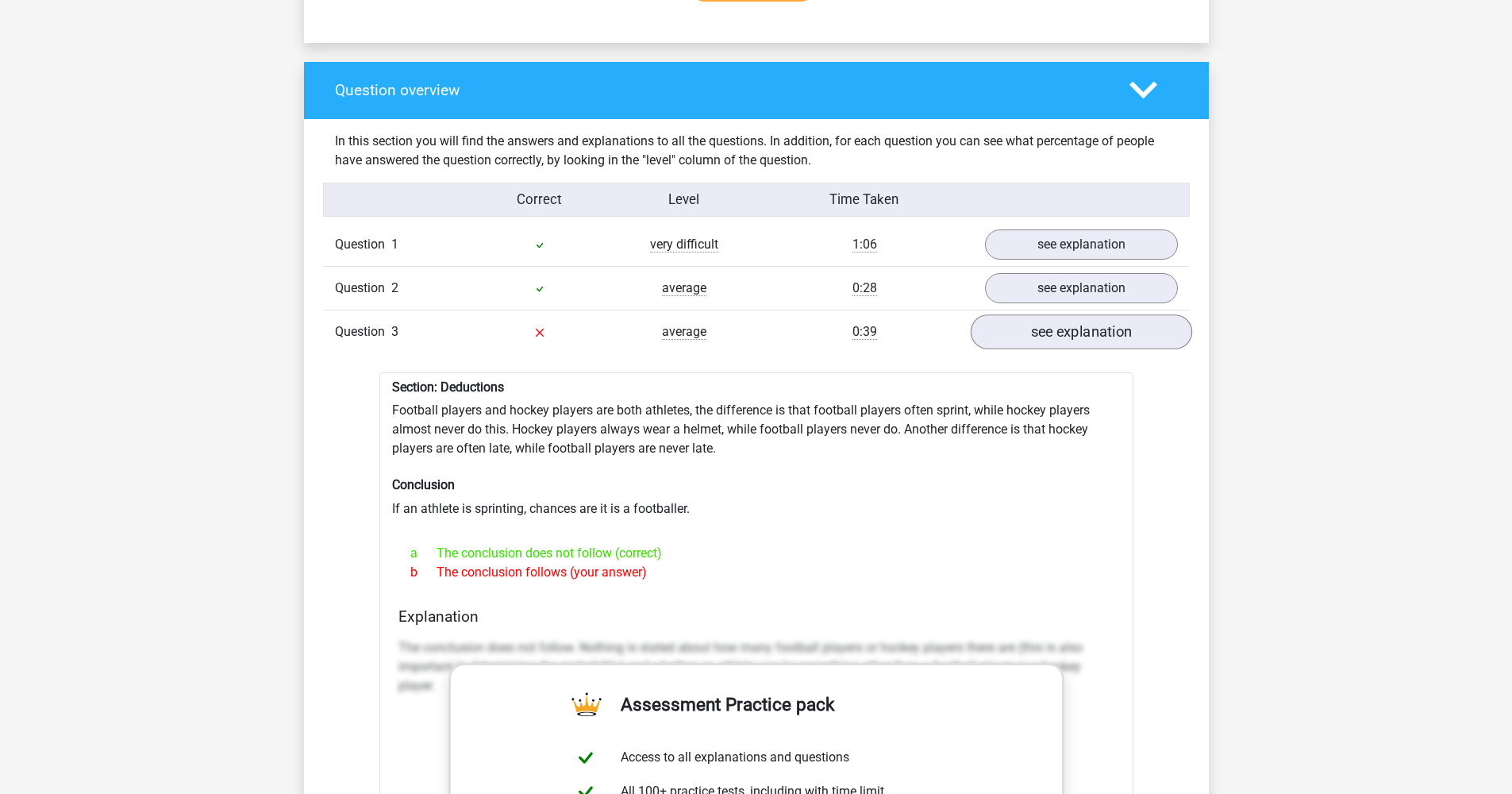
click at [1053, 318] on link "see explanation" at bounding box center [1080, 331] width 221 height 35
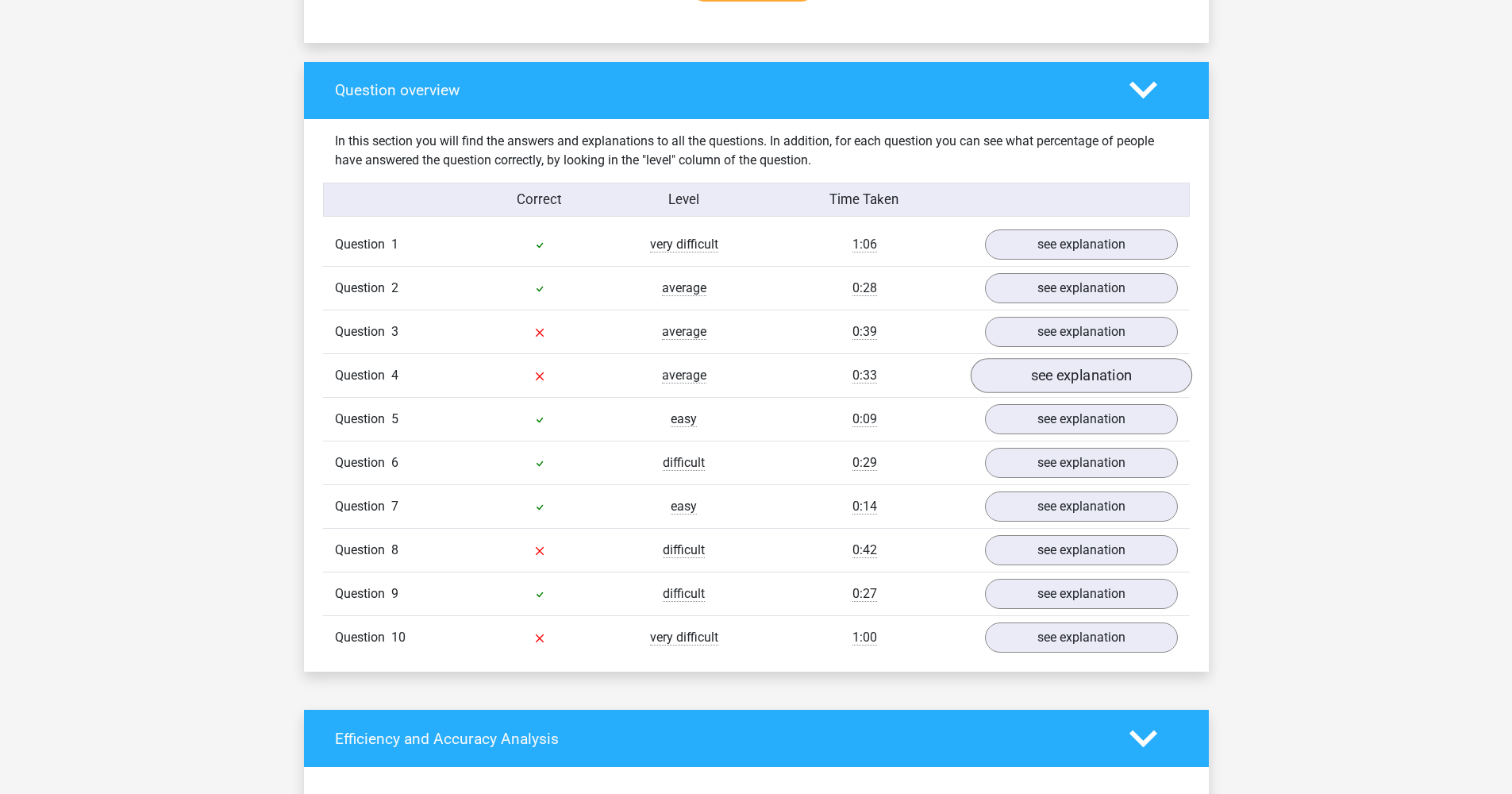
click at [1054, 362] on link "see explanation" at bounding box center [1080, 375] width 221 height 35
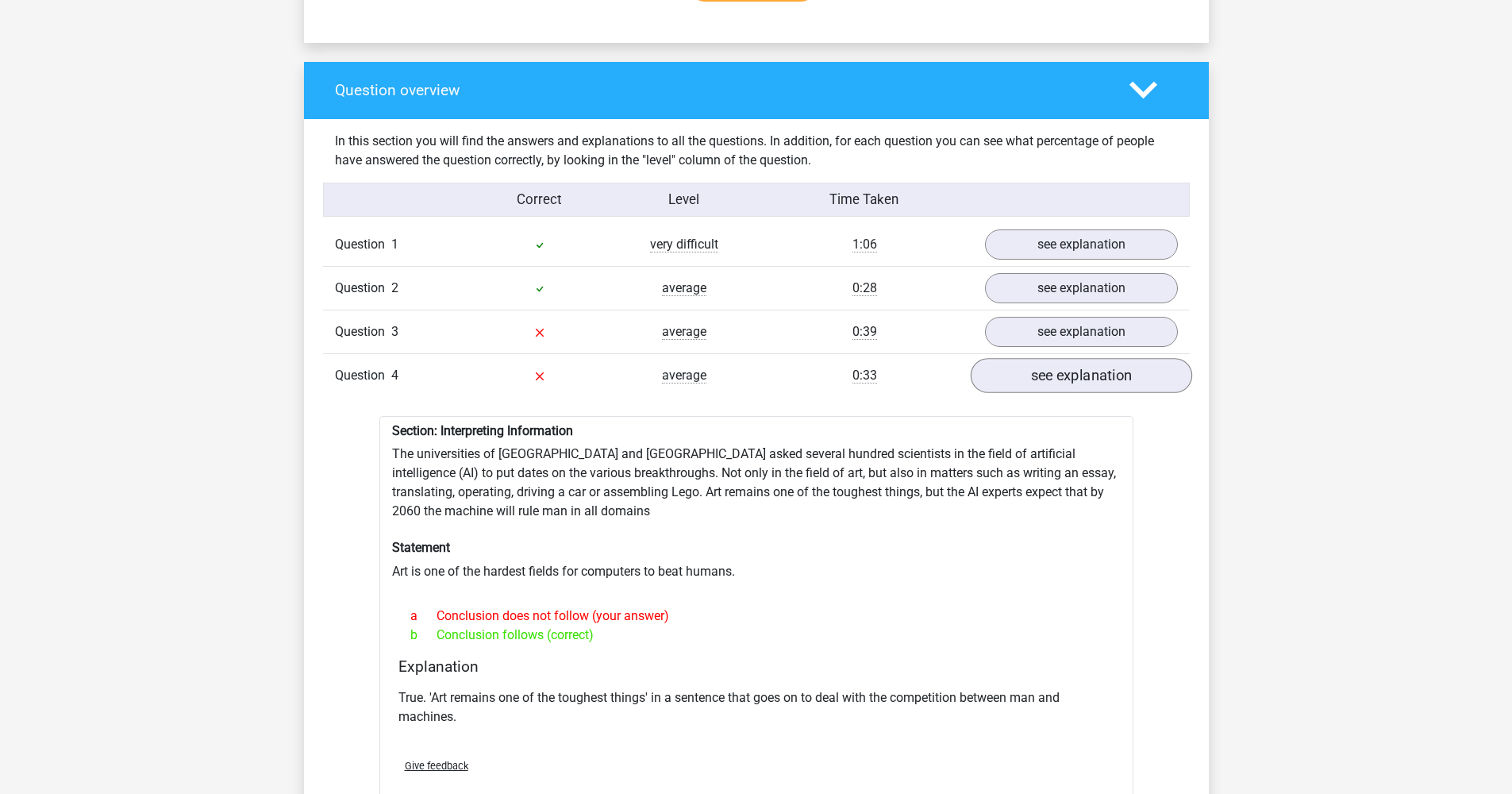
click at [1055, 363] on link "see explanation" at bounding box center [1080, 375] width 221 height 35
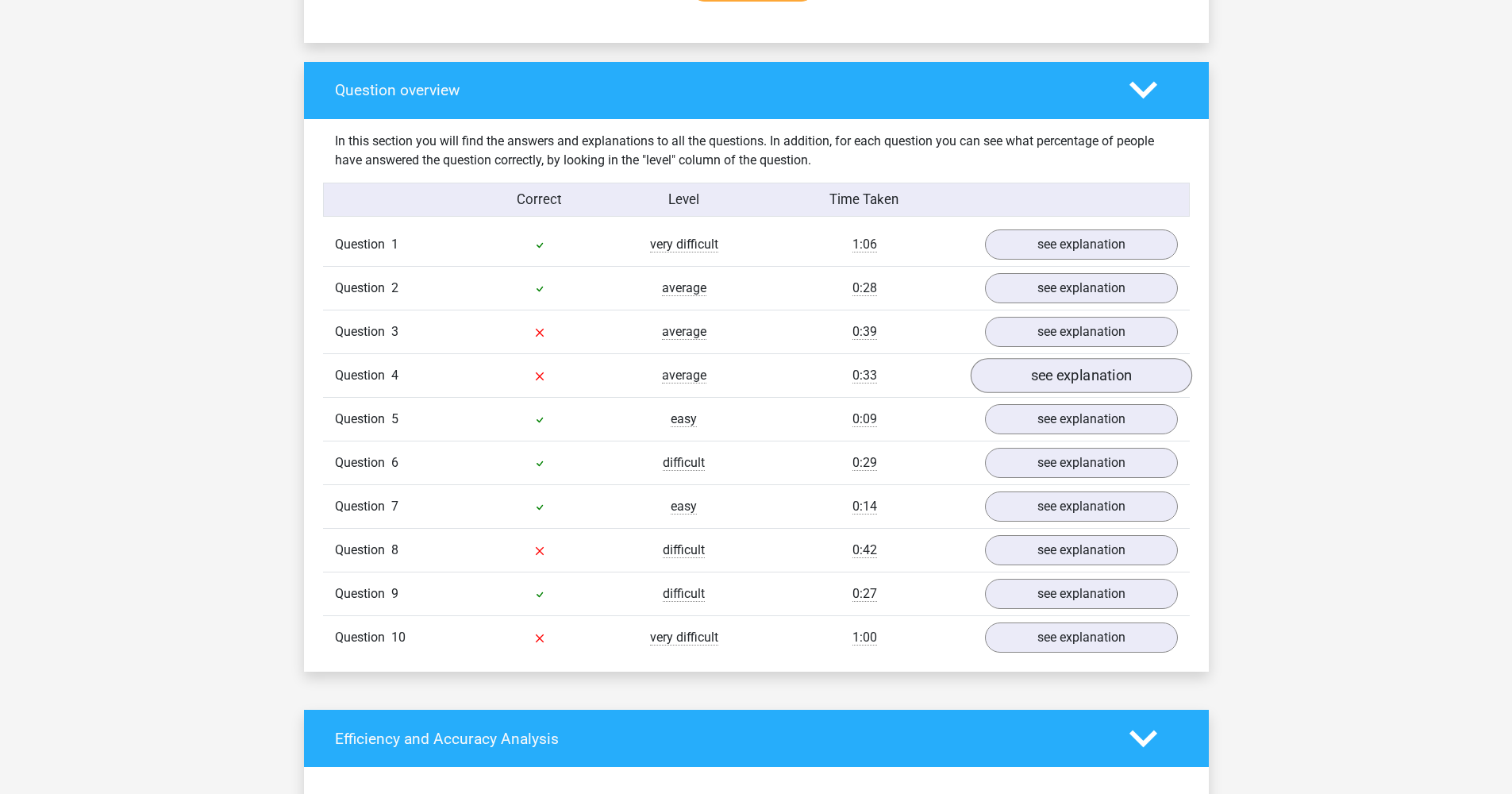
click at [1055, 363] on link "see explanation" at bounding box center [1080, 375] width 221 height 35
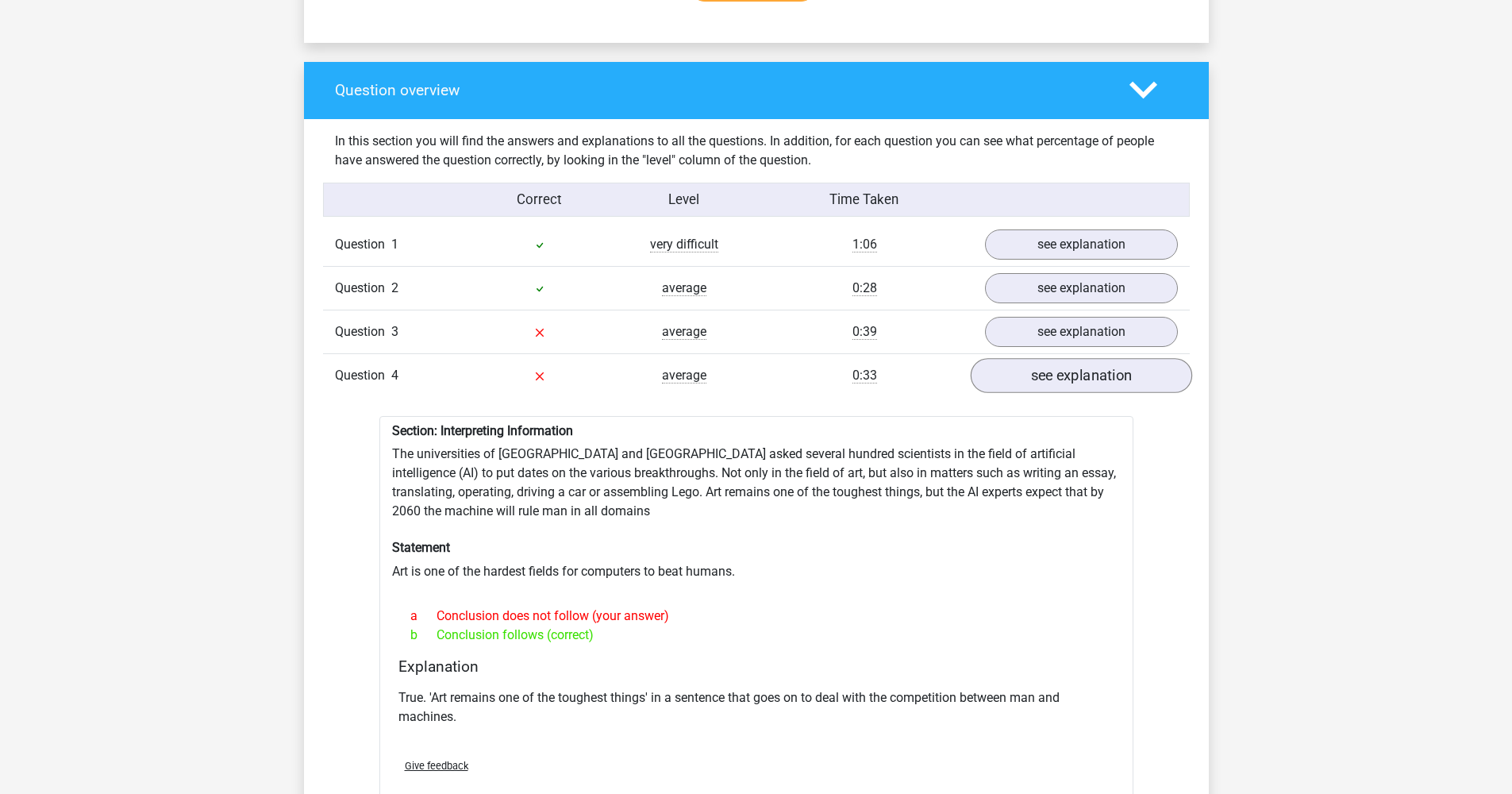
click at [1055, 367] on link "see explanation" at bounding box center [1080, 375] width 221 height 35
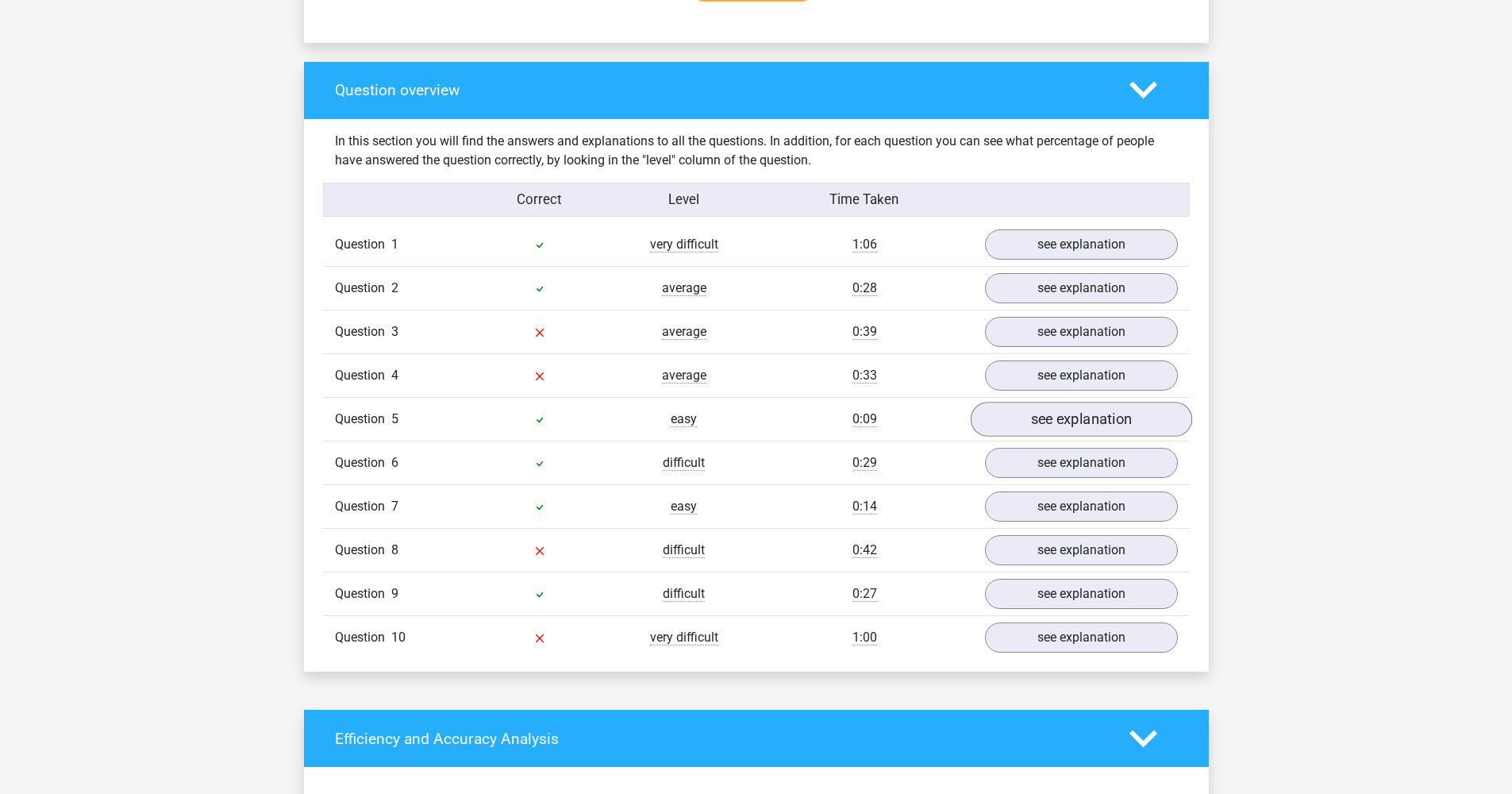
click at [1050, 404] on link "see explanation" at bounding box center [1080, 419] width 221 height 35
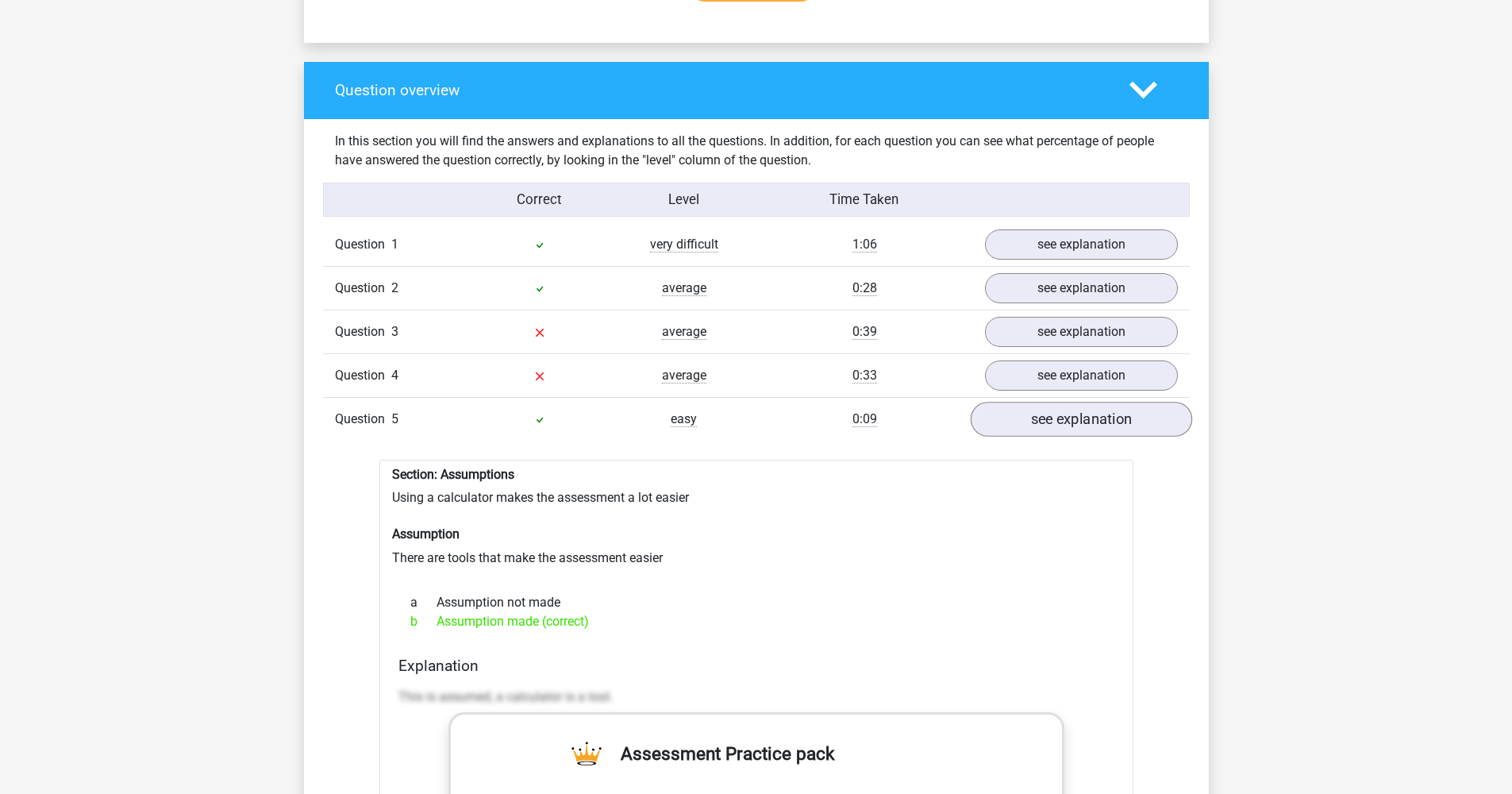
click at [1050, 402] on link "see explanation" at bounding box center [1080, 419] width 221 height 35
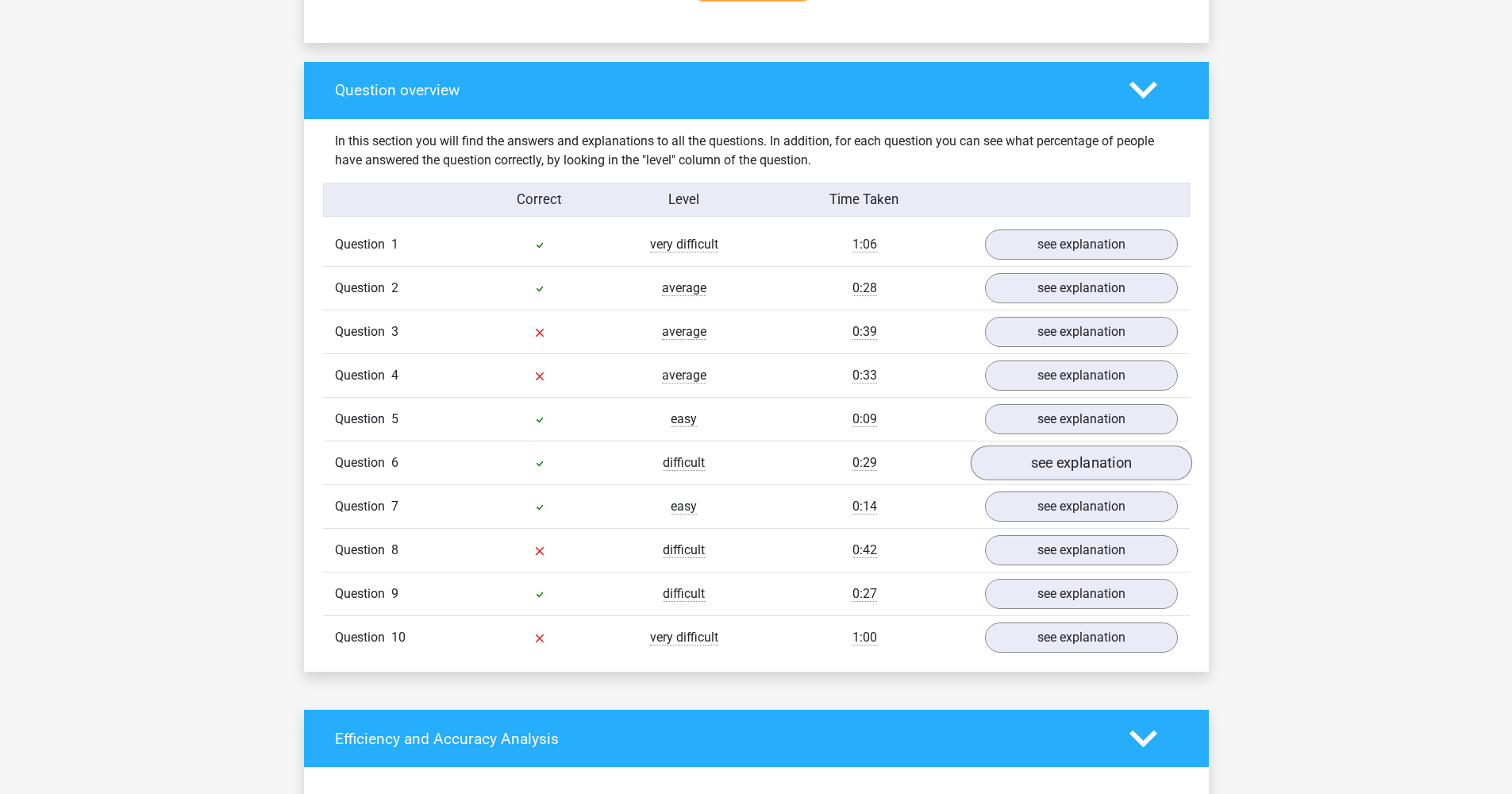
click at [1051, 448] on link "see explanation" at bounding box center [1080, 463] width 221 height 35
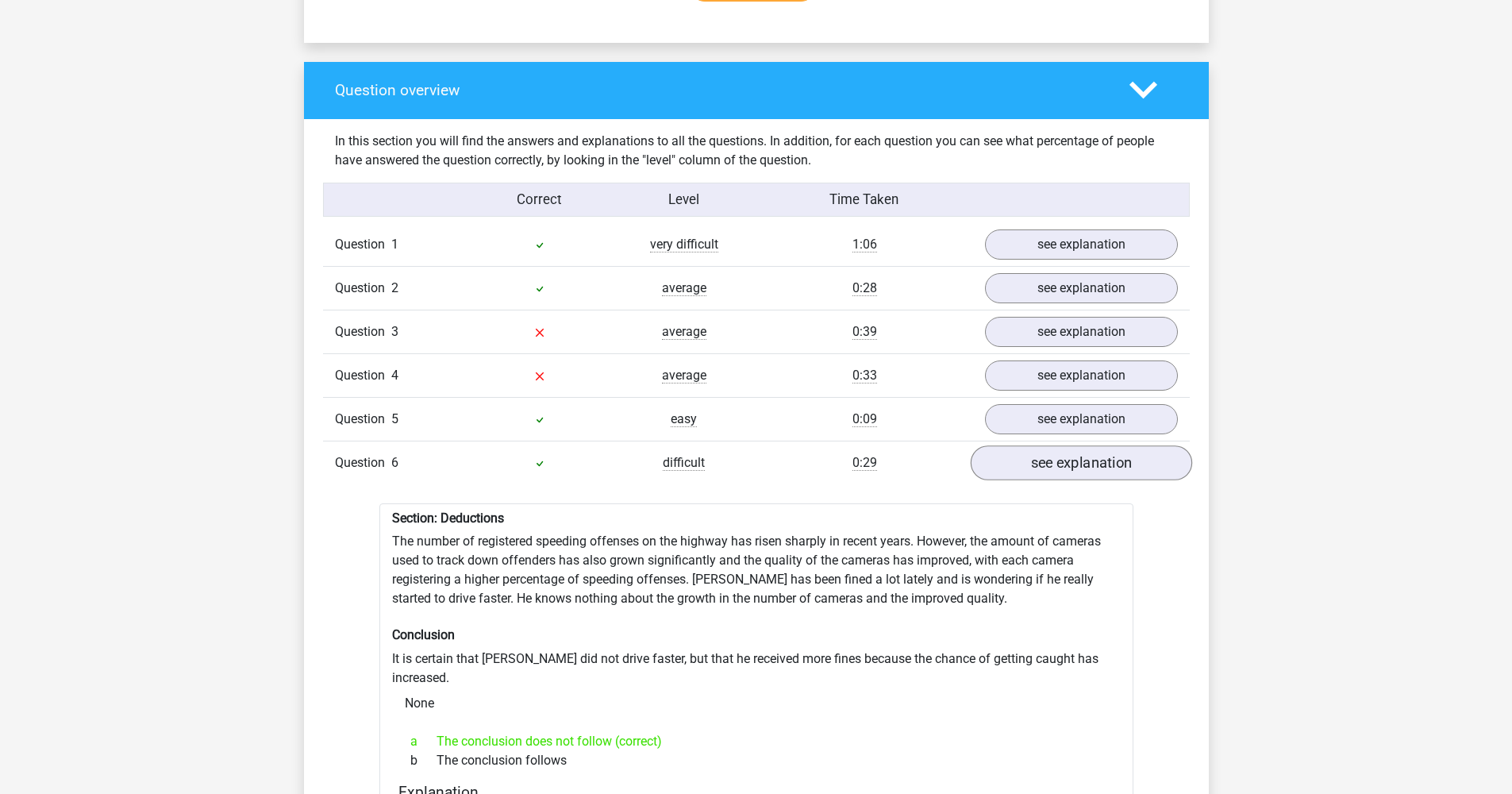
click at [1048, 450] on link "see explanation" at bounding box center [1080, 463] width 221 height 35
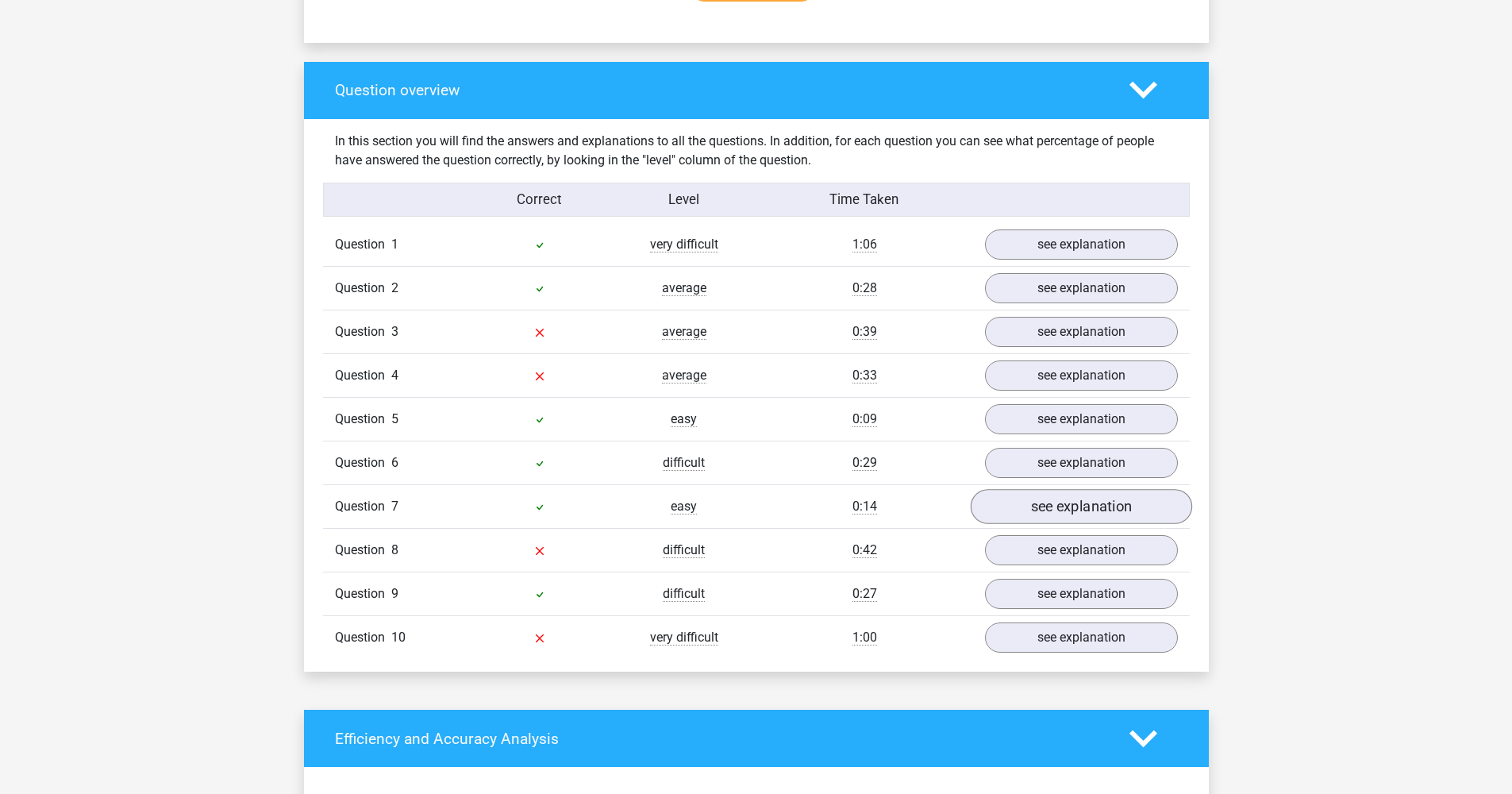
click at [1048, 491] on link "see explanation" at bounding box center [1080, 506] width 221 height 35
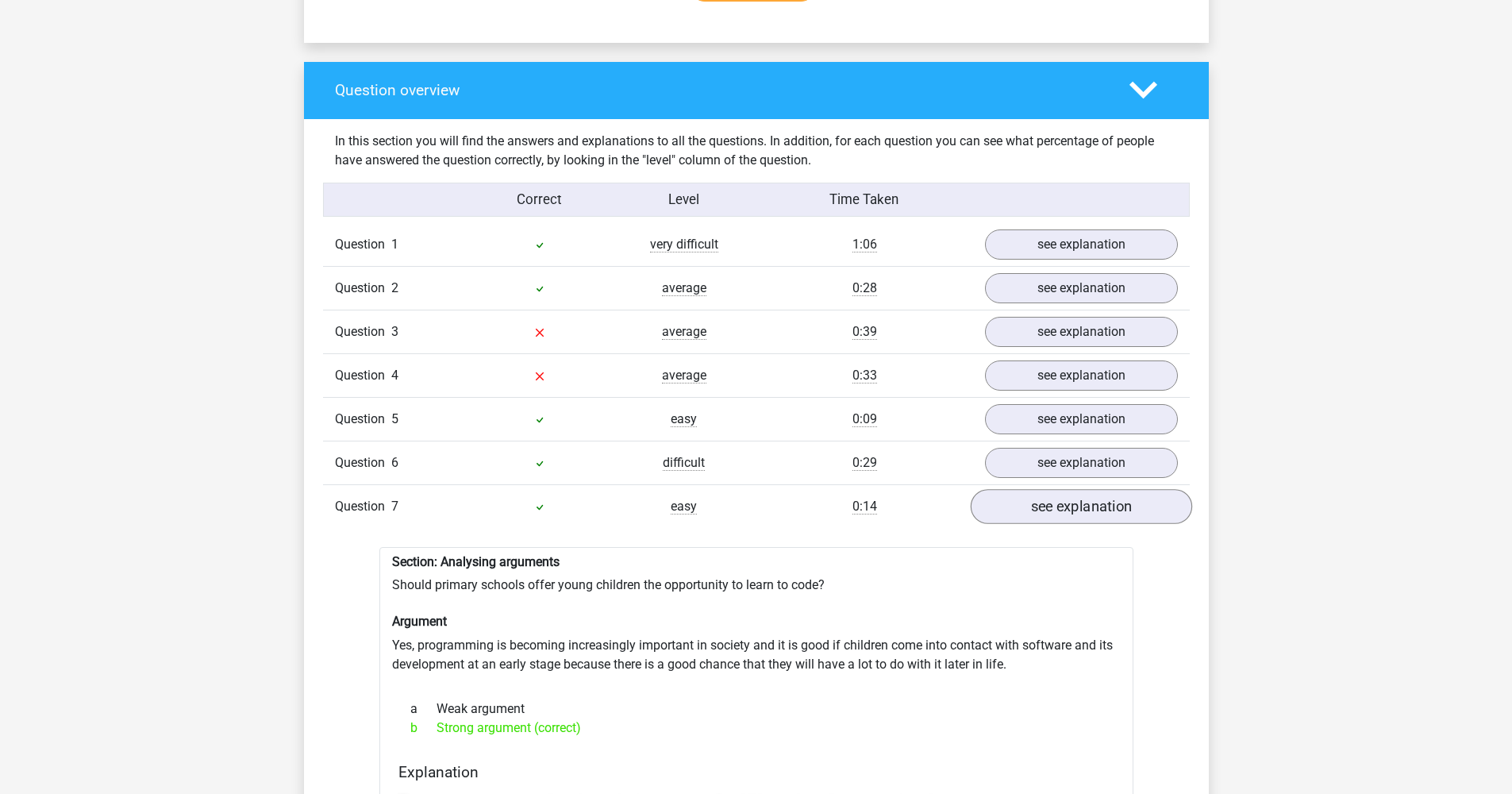
click at [1044, 501] on link "see explanation" at bounding box center [1080, 506] width 221 height 35
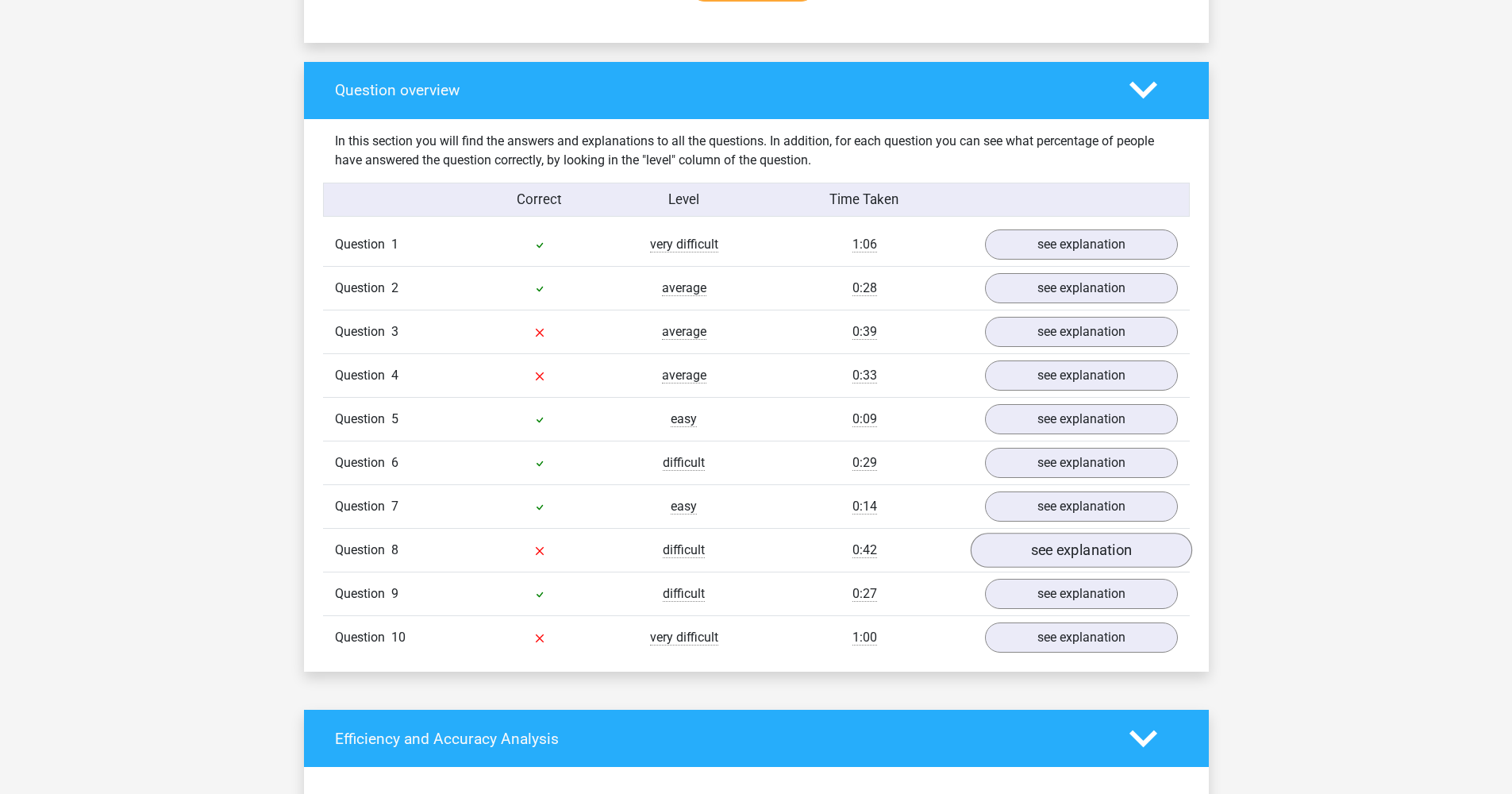
click at [1041, 540] on link "see explanation" at bounding box center [1080, 549] width 221 height 35
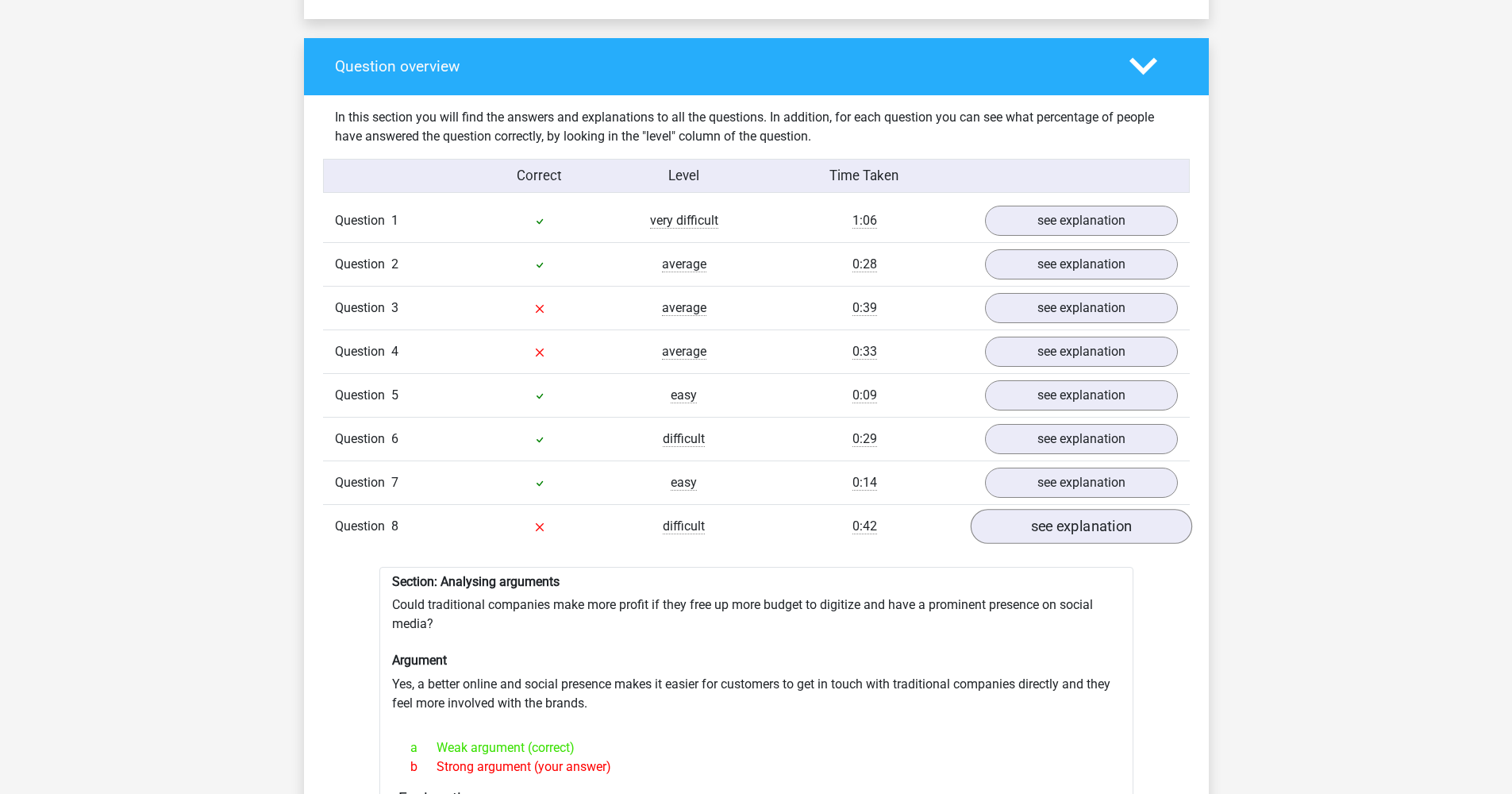
scroll to position [1186, 0]
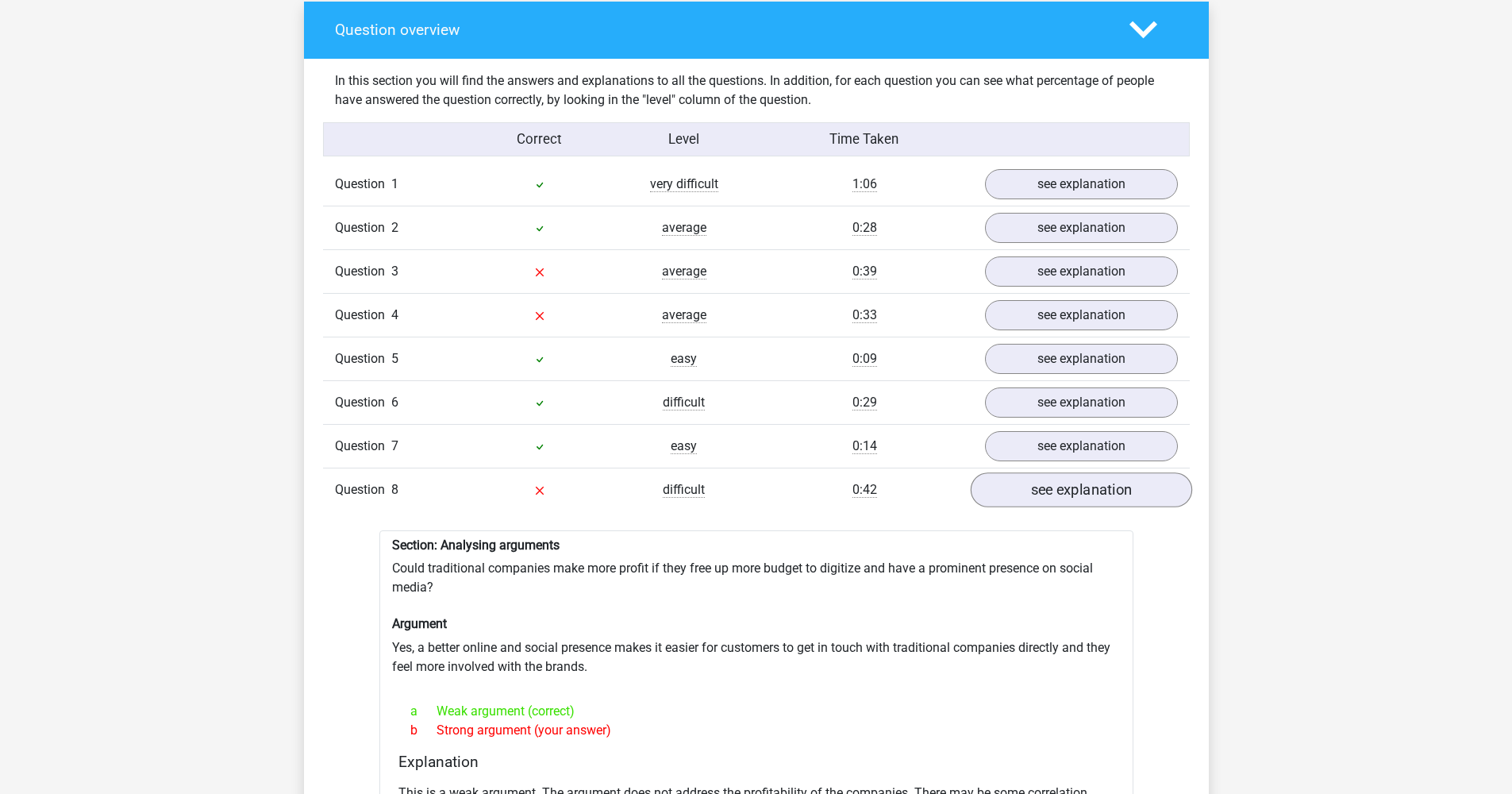
click at [1065, 478] on link "see explanation" at bounding box center [1080, 490] width 221 height 35
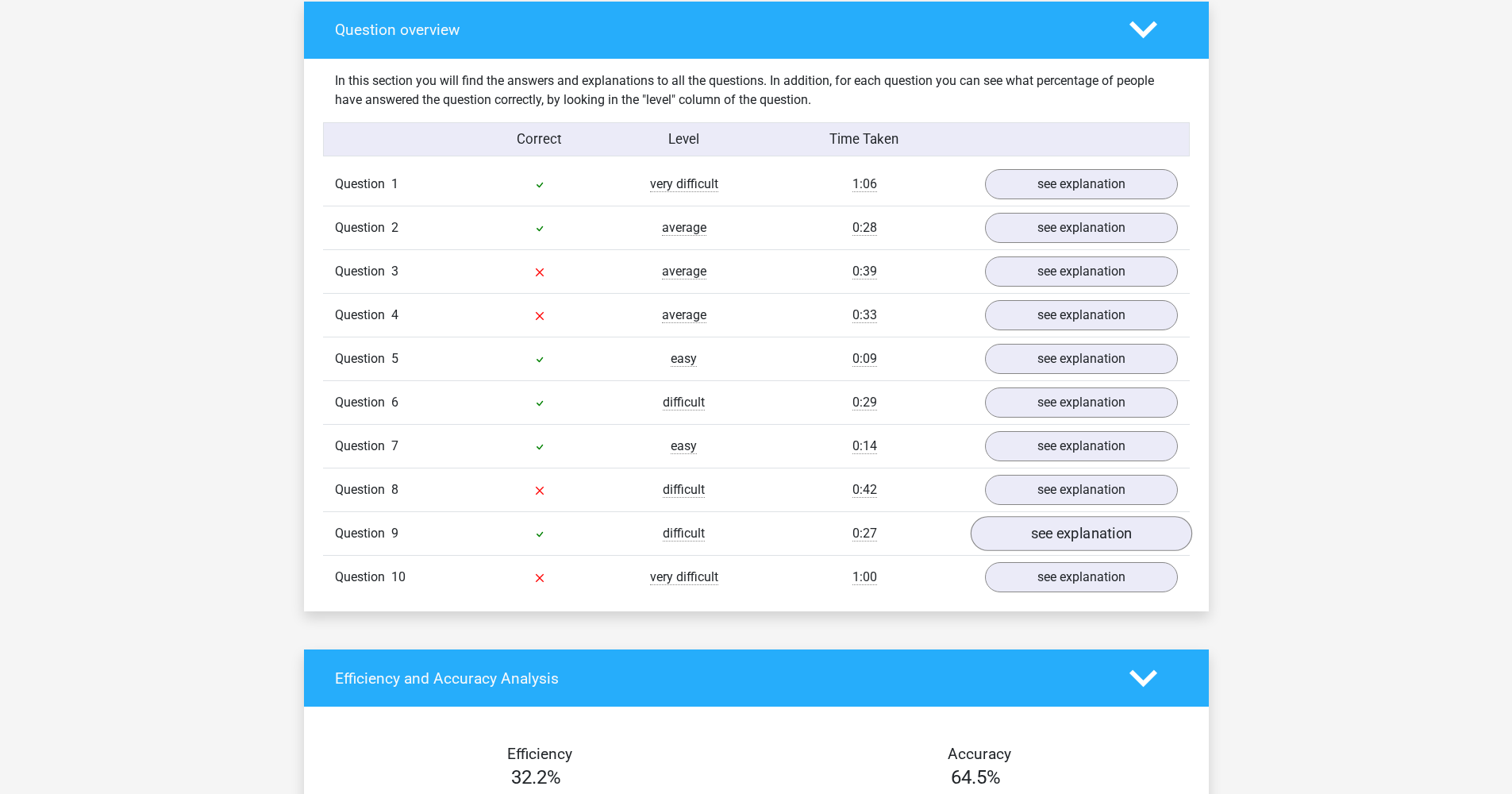
click at [1056, 531] on link "see explanation" at bounding box center [1080, 533] width 221 height 35
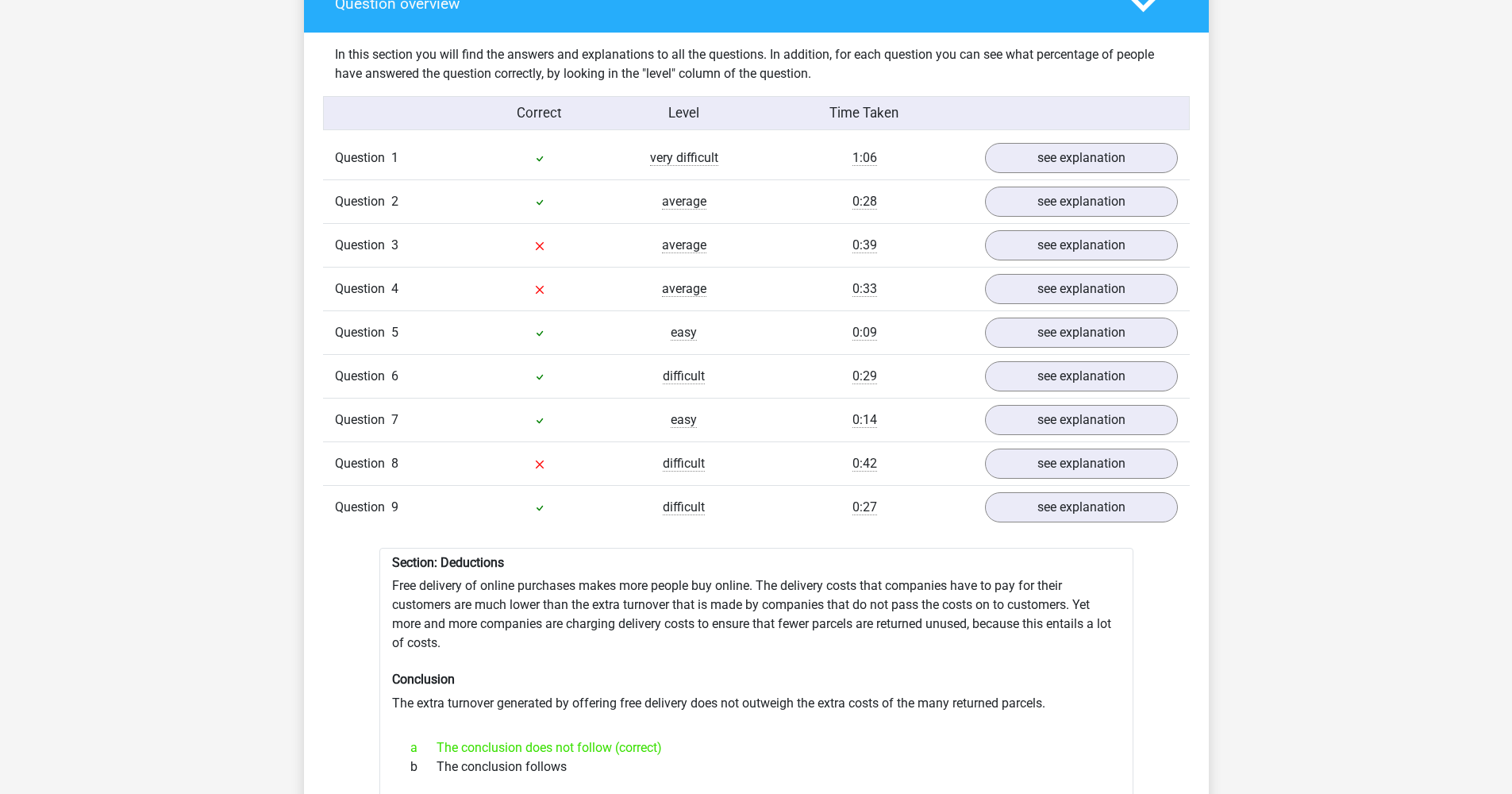
scroll to position [1290, 0]
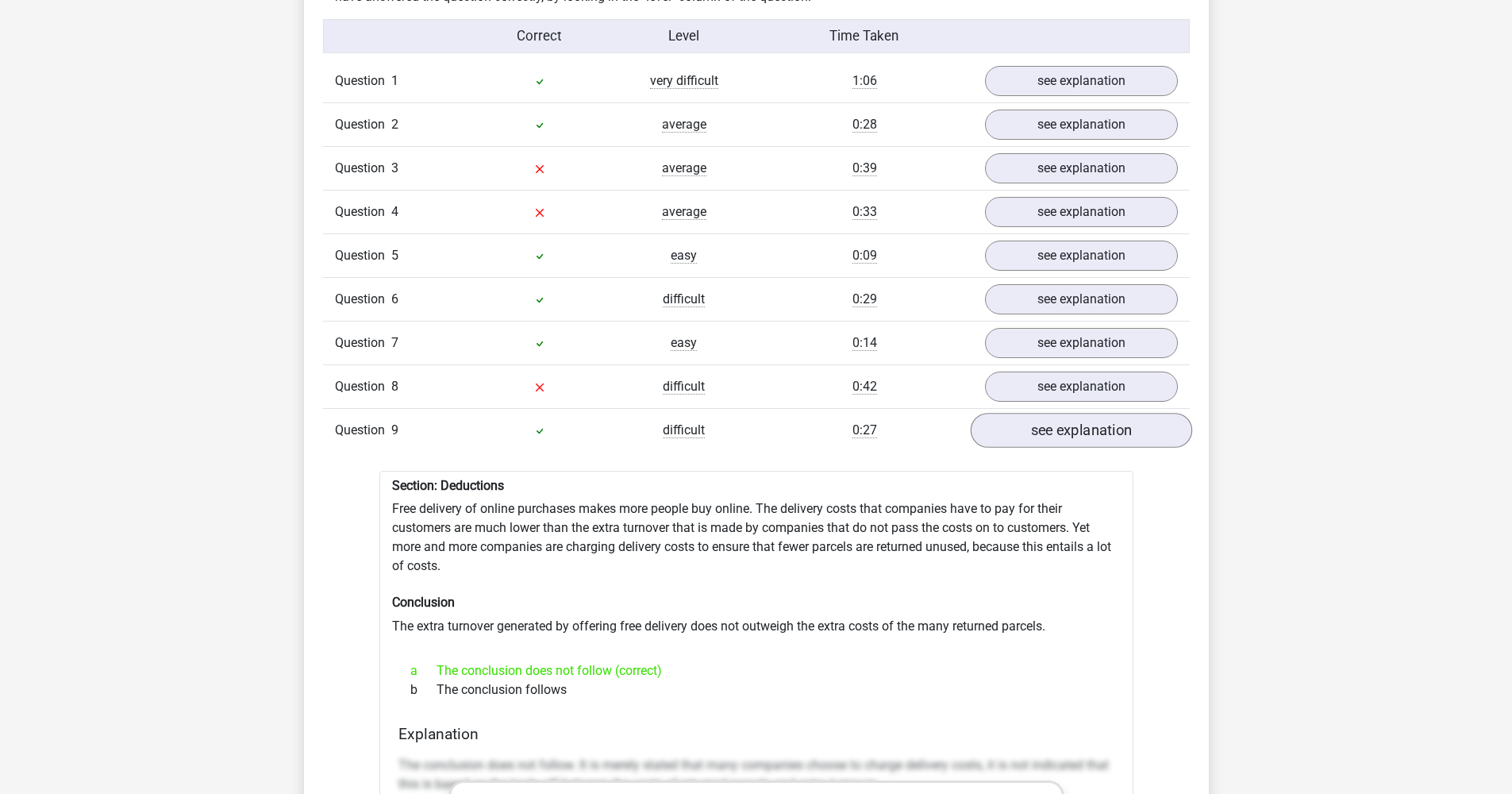
click at [1045, 422] on link "see explanation" at bounding box center [1080, 430] width 221 height 35
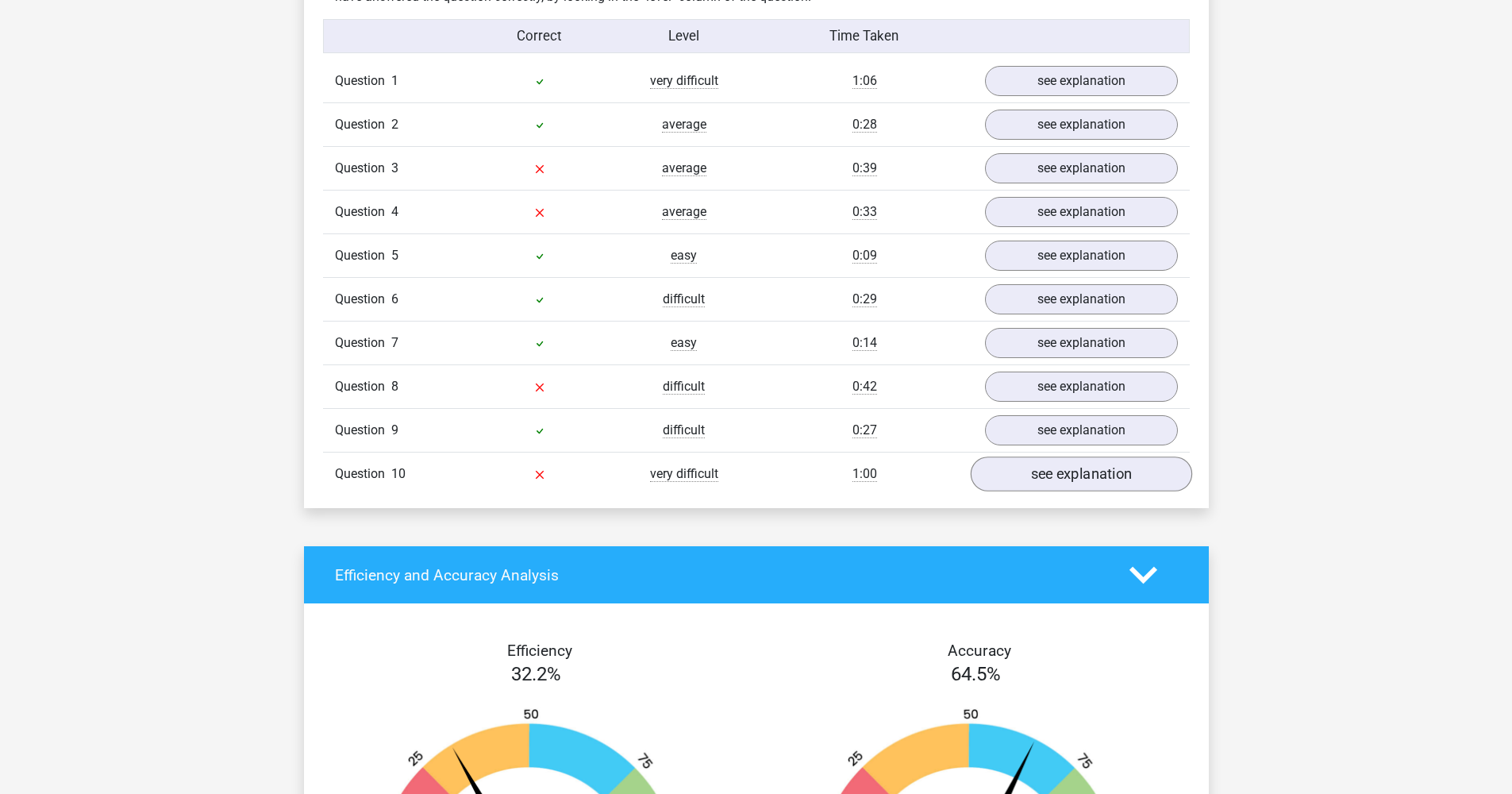
click at [1056, 457] on link "see explanation" at bounding box center [1080, 474] width 221 height 35
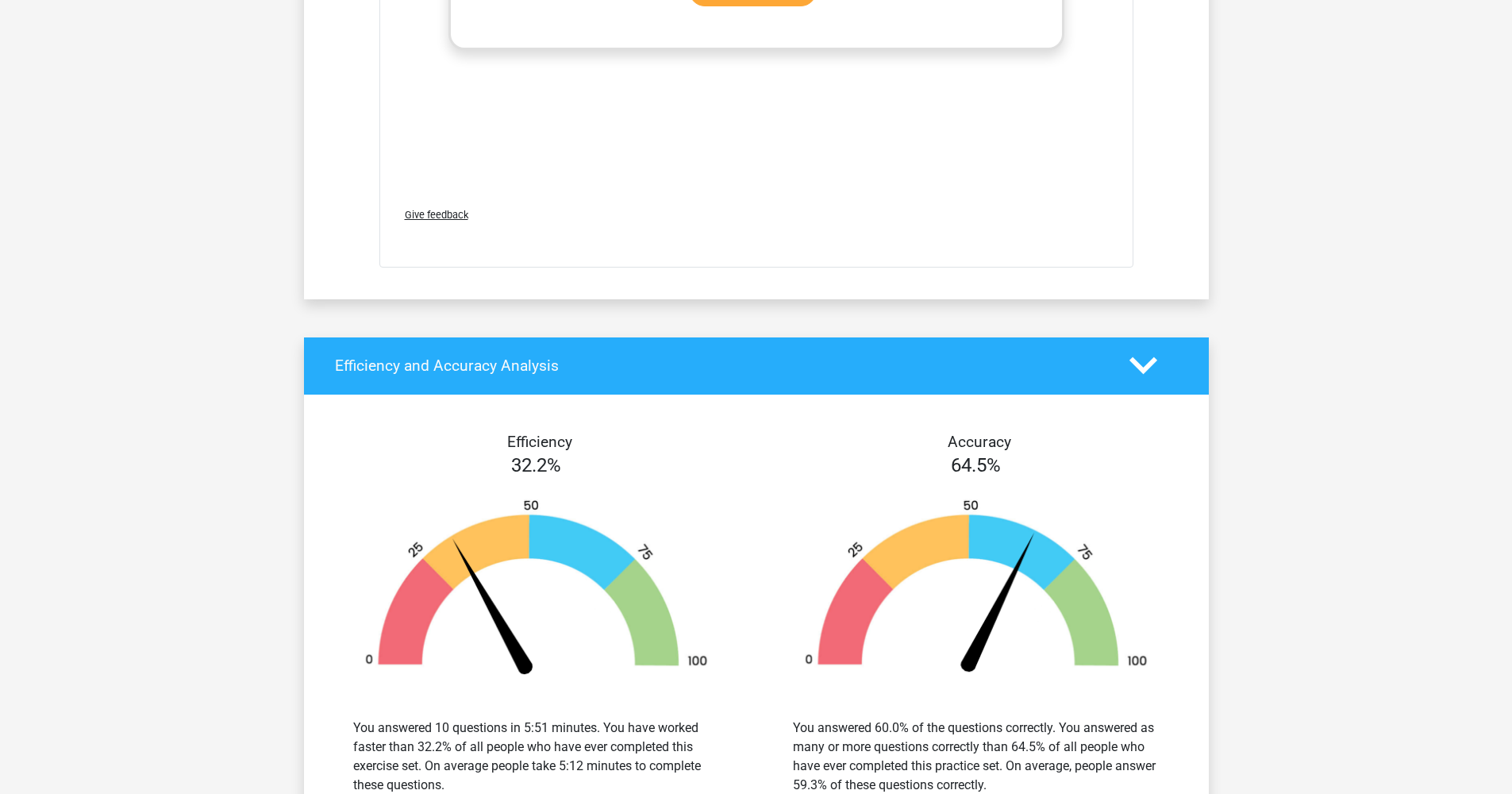
scroll to position [1466, 0]
